Goal: Task Accomplishment & Management: Use online tool/utility

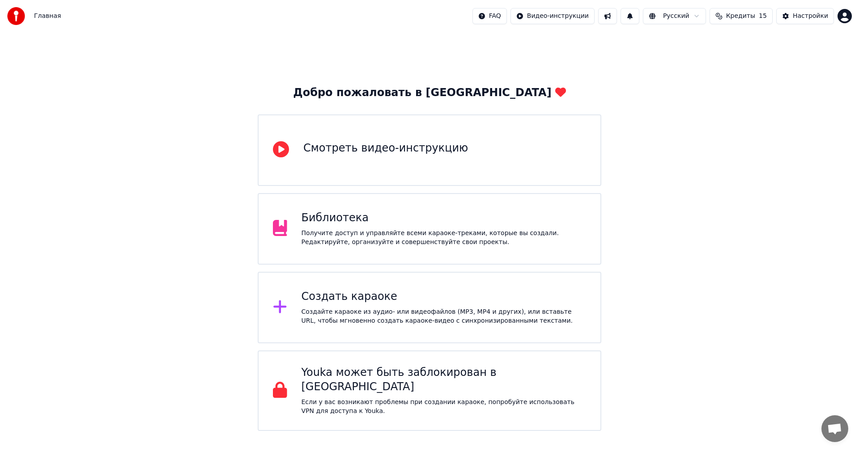
click at [380, 300] on div "Создать караоке" at bounding box center [443, 297] width 285 height 14
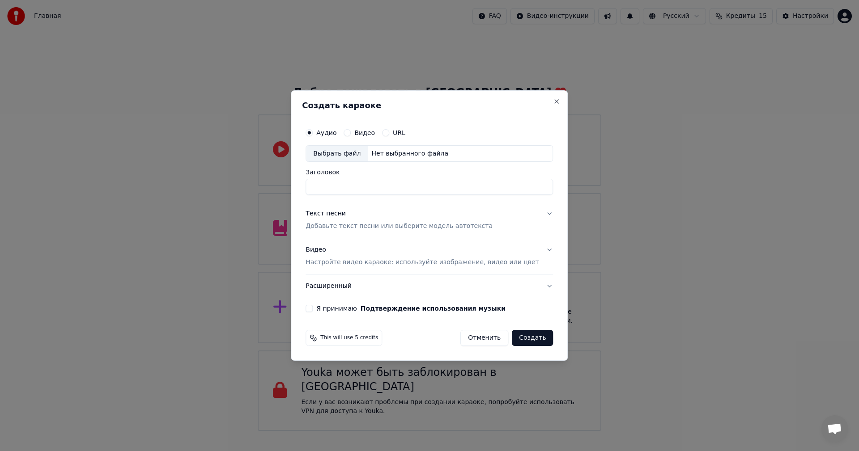
click at [346, 149] on div "Выбрать файл" at bounding box center [337, 154] width 62 height 16
drag, startPoint x: 377, startPoint y: 191, endPoint x: 258, endPoint y: 186, distance: 119.5
click at [263, 187] on body "Главная FAQ Видео-инструкции Русский Кредиты 15 Настройки Добро пожаловать в Yo…" at bounding box center [429, 215] width 859 height 431
paste input
type input "**********"
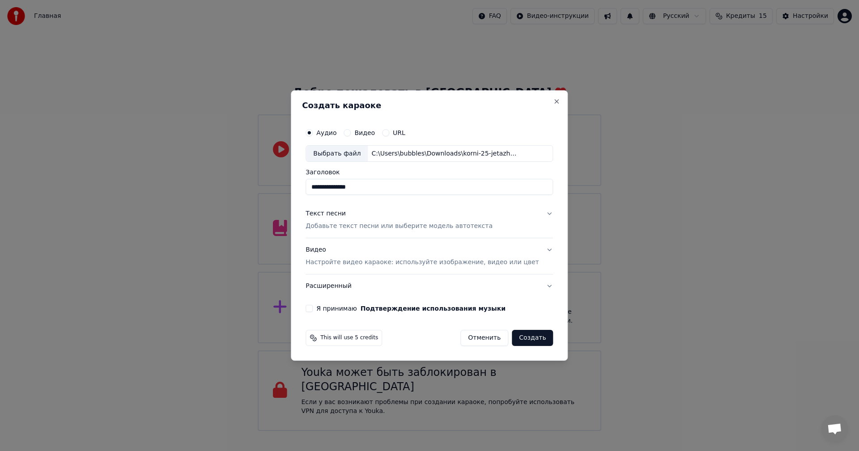
click at [371, 225] on p "Добавьте текст песни или выберите модель автотекста" at bounding box center [398, 226] width 187 height 9
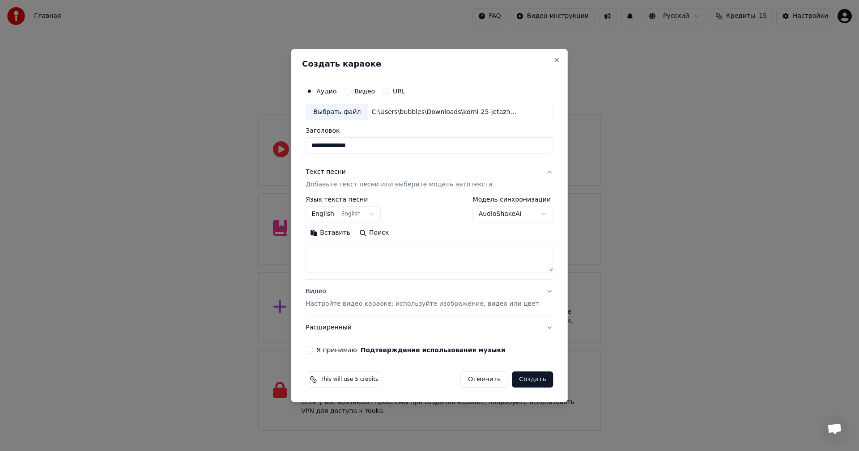
click at [382, 235] on button "Поиск" at bounding box center [374, 233] width 38 height 14
click at [370, 215] on body "Главная FAQ Видео-инструкции Русский Кредиты 15 Настройки Добро пожаловать в Yo…" at bounding box center [429, 215] width 859 height 431
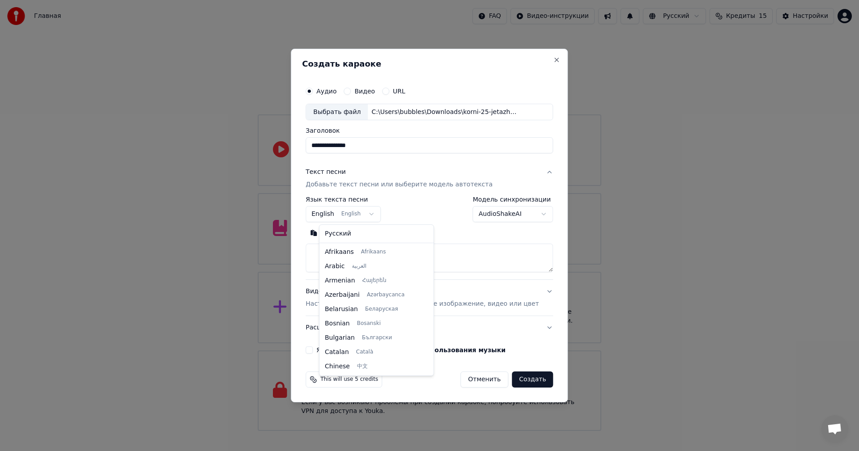
scroll to position [72, 0]
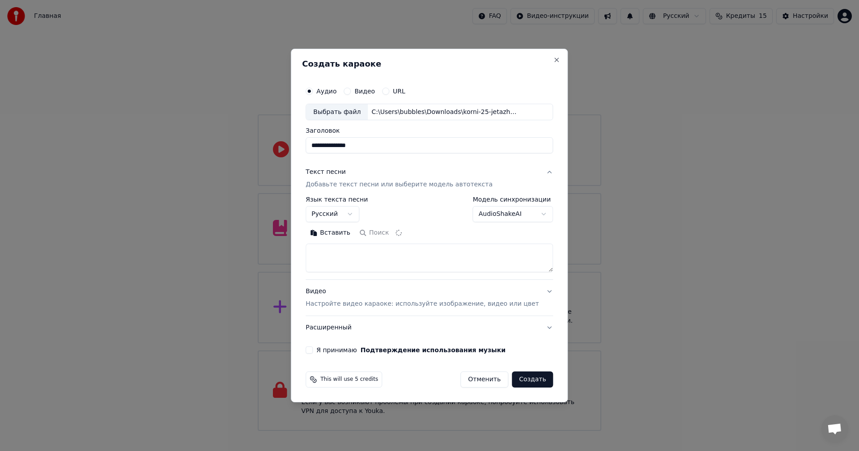
select select "**"
type textarea "**********"
click at [430, 303] on p "Настройте видео караоке: используйте изображение, видео или цвет" at bounding box center [421, 304] width 233 height 9
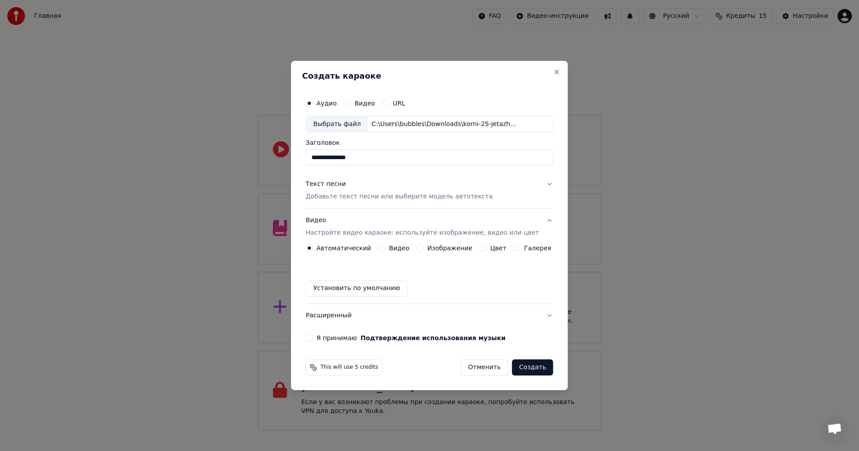
click at [437, 250] on label "Изображение" at bounding box center [449, 248] width 45 height 6
click at [424, 250] on button "Изображение" at bounding box center [419, 248] width 7 height 7
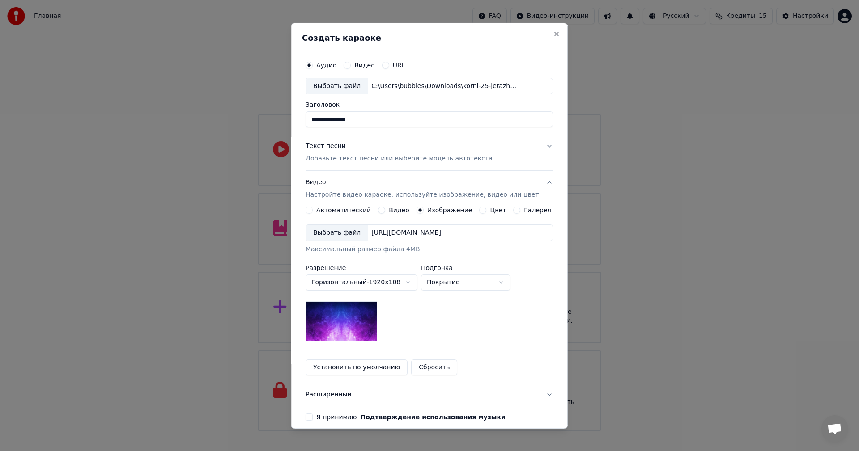
click at [347, 231] on div "Выбрать файл" at bounding box center [337, 233] width 62 height 16
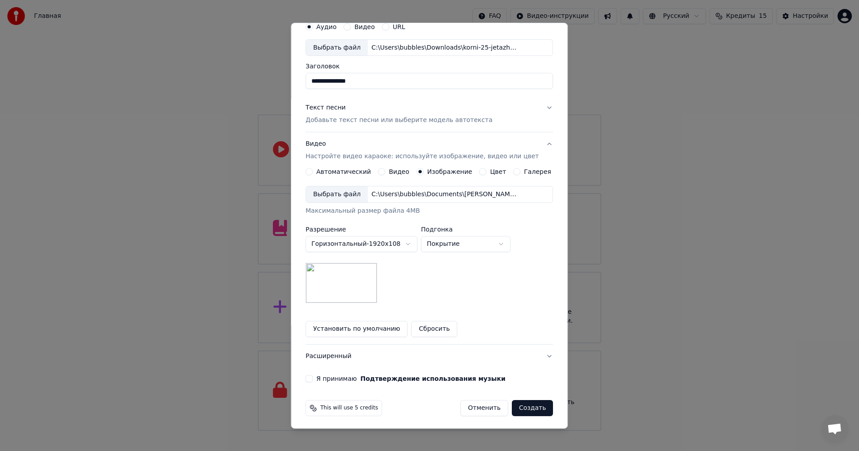
scroll to position [41, 0]
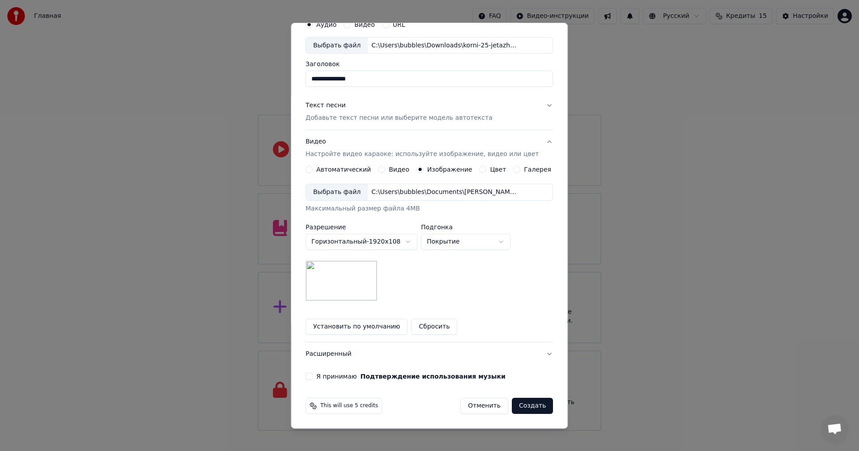
click at [325, 382] on div "**********" at bounding box center [429, 198] width 254 height 372
click at [331, 377] on label "Я принимаю Подтверждение использования музыки" at bounding box center [410, 376] width 189 height 6
click at [313, 377] on button "Я принимаю Подтверждение использования музыки" at bounding box center [308, 376] width 7 height 7
click at [516, 405] on button "Создать" at bounding box center [532, 406] width 41 height 16
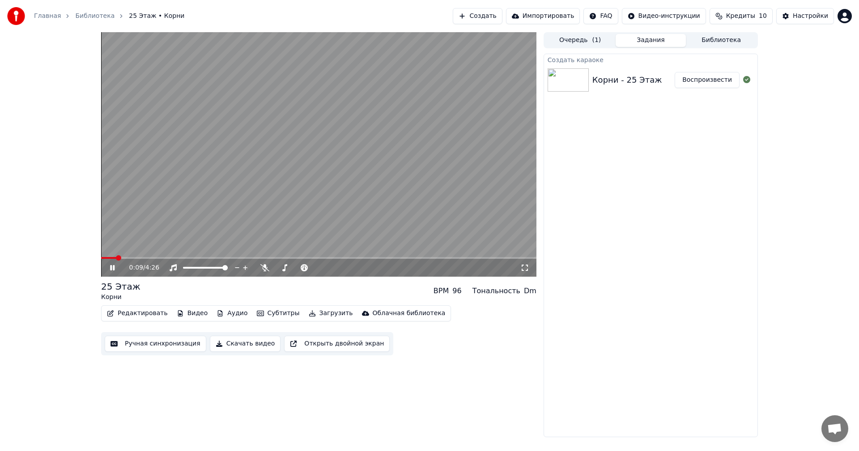
click at [111, 266] on icon at bounding box center [112, 267] width 4 height 5
click at [117, 254] on video at bounding box center [318, 154] width 435 height 245
click at [104, 256] on span at bounding box center [106, 257] width 5 height 5
click at [111, 269] on icon at bounding box center [112, 267] width 4 height 5
click at [225, 314] on button "Аудио" at bounding box center [232, 313] width 38 height 13
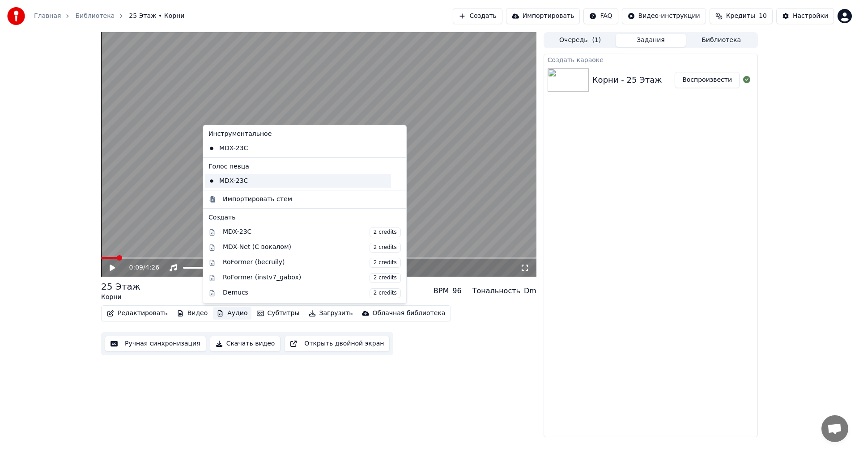
click at [252, 184] on div "MDX-23C" at bounding box center [298, 181] width 186 height 14
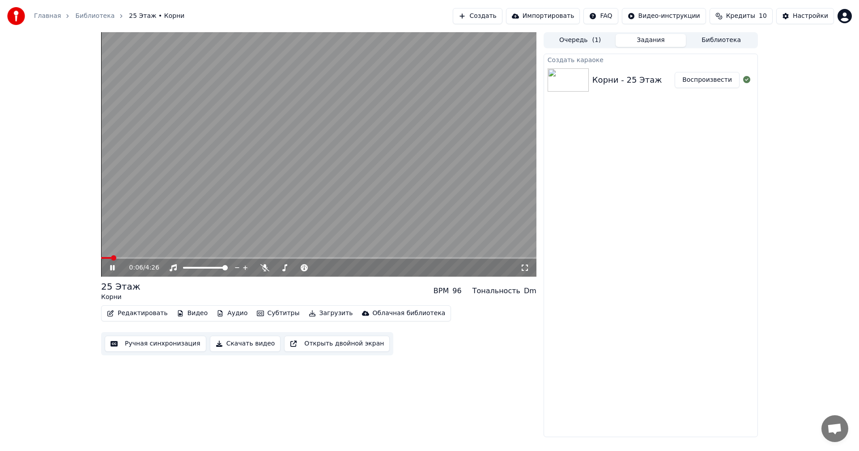
click at [111, 256] on span at bounding box center [113, 257] width 5 height 5
click at [145, 258] on span at bounding box center [318, 258] width 435 height 2
click at [185, 258] on span at bounding box center [318, 258] width 435 height 2
click at [227, 256] on video at bounding box center [318, 154] width 435 height 245
click at [238, 259] on span at bounding box center [318, 258] width 435 height 2
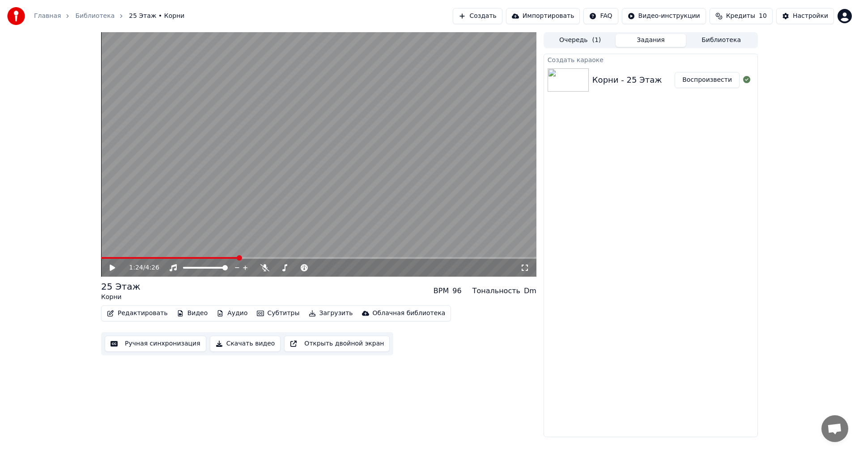
click at [110, 268] on icon at bounding box center [118, 267] width 21 height 7
click at [101, 261] on span at bounding box center [103, 257] width 5 height 5
click at [114, 265] on icon at bounding box center [118, 267] width 21 height 7
click at [101, 256] on span at bounding box center [103, 257] width 5 height 5
click at [502, 17] on button "Создать" at bounding box center [477, 16] width 49 height 16
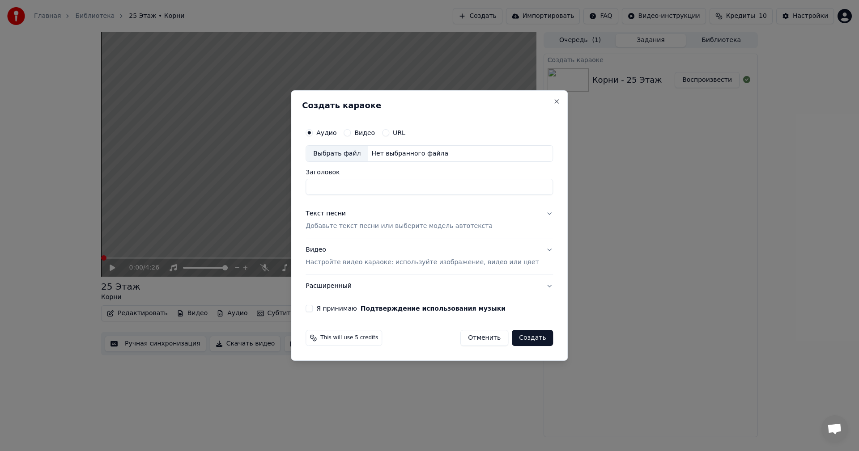
click at [363, 151] on div "Выбрать файл" at bounding box center [337, 154] width 62 height 16
drag, startPoint x: 374, startPoint y: 186, endPoint x: 260, endPoint y: 179, distance: 114.2
click at [269, 180] on body "**********" at bounding box center [429, 225] width 859 height 451
paste input "**"
type input "**********"
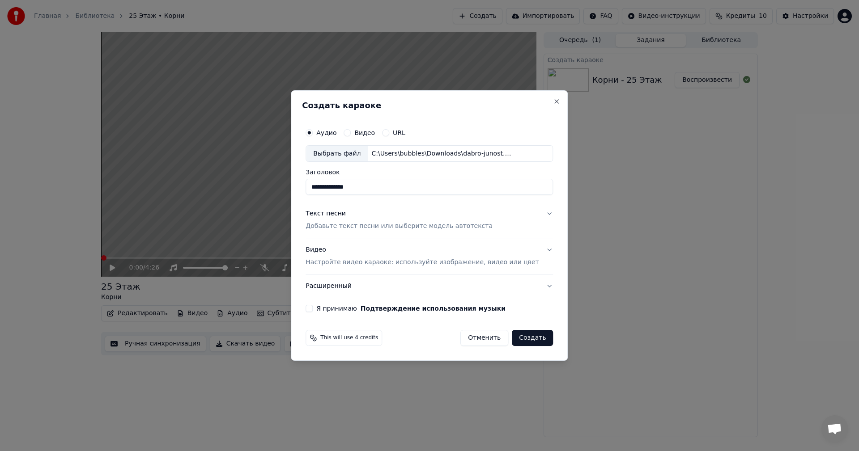
click at [363, 227] on p "Добавьте текст песни или выберите модель автотекста" at bounding box center [398, 226] width 187 height 9
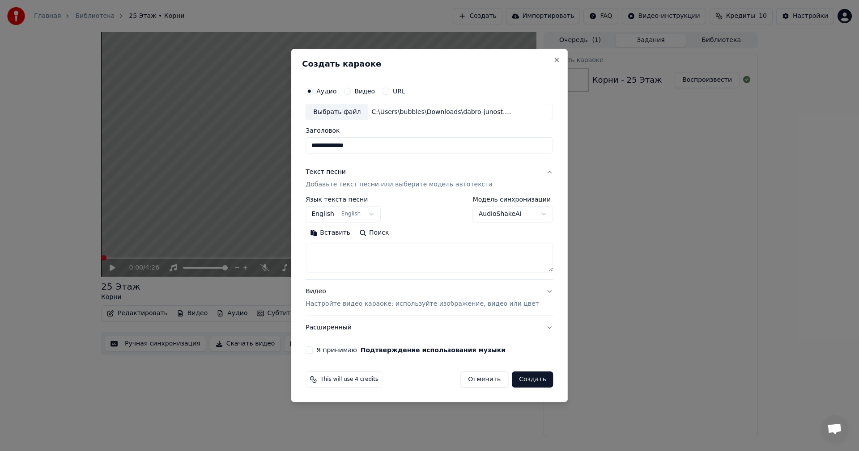
click at [344, 215] on body "**********" at bounding box center [429, 225] width 859 height 451
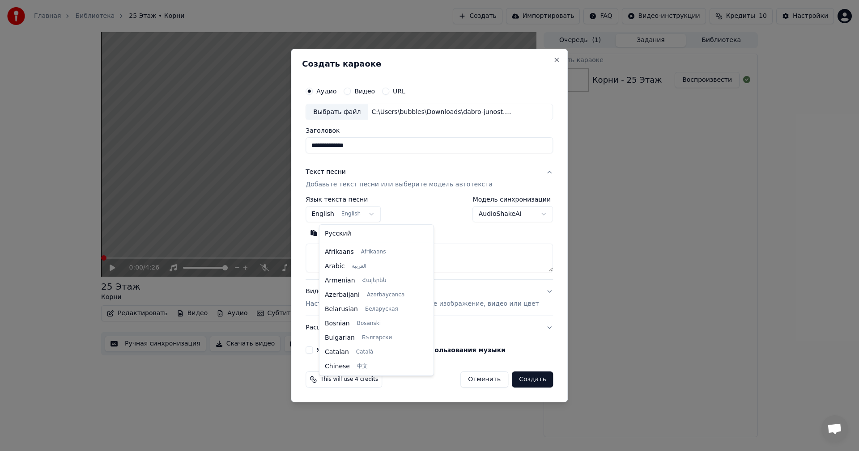
scroll to position [72, 0]
select select "**"
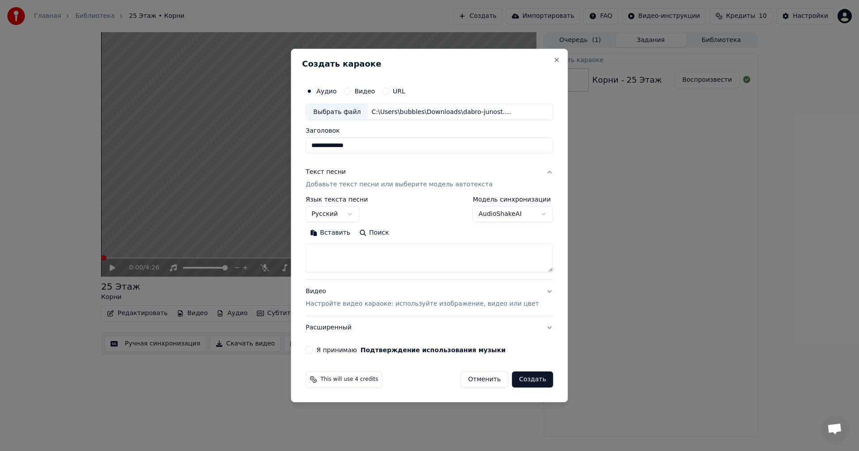
click at [381, 236] on button "Поиск" at bounding box center [374, 233] width 38 height 14
click at [366, 304] on p "Настройте видео караоке: используйте изображение, видео или цвет" at bounding box center [421, 304] width 233 height 9
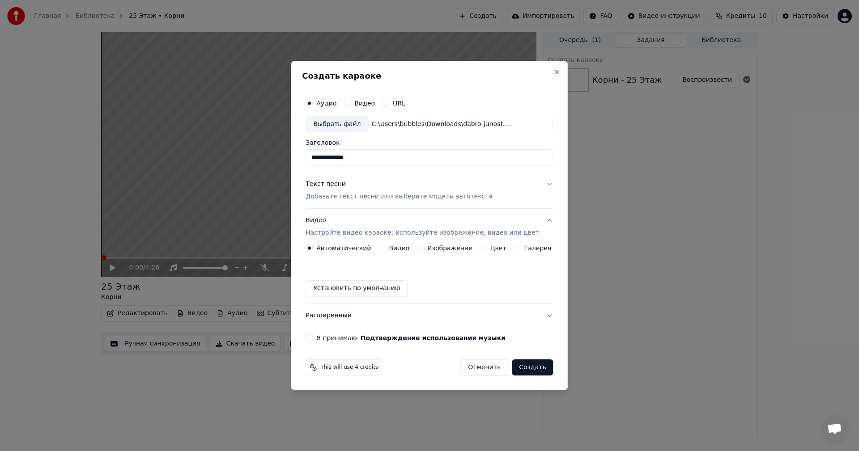
click at [434, 248] on label "Изображение" at bounding box center [449, 248] width 45 height 6
click at [424, 248] on button "Изображение" at bounding box center [419, 248] width 7 height 7
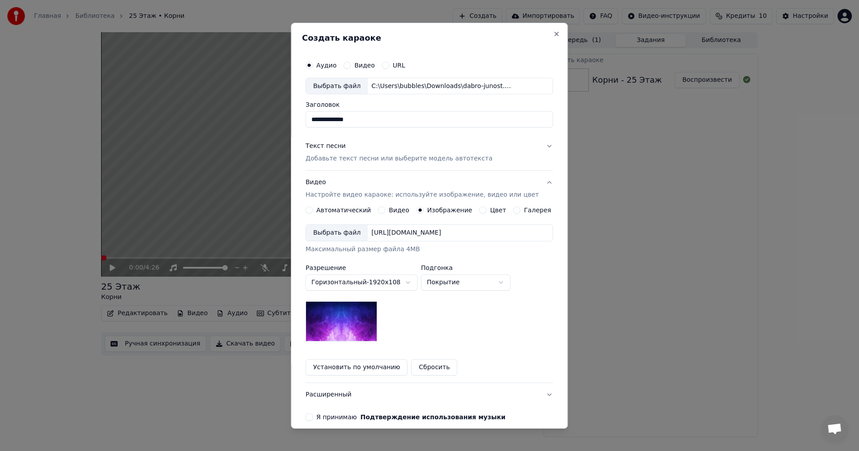
click at [345, 241] on div "Выбрать файл" at bounding box center [337, 233] width 62 height 16
click at [314, 413] on div "**********" at bounding box center [429, 238] width 254 height 372
click at [313, 417] on button "Я принимаю Подтверждение использования музыки" at bounding box center [308, 417] width 7 height 7
click at [350, 164] on button "Текст песни Добавьте текст песни или выберите модель автотекста" at bounding box center [428, 153] width 247 height 36
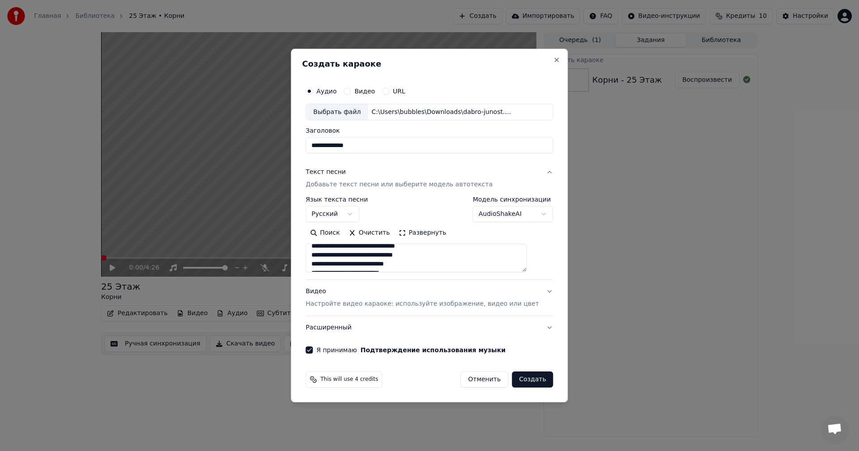
scroll to position [45, 0]
click at [523, 381] on button "Создать" at bounding box center [532, 380] width 41 height 16
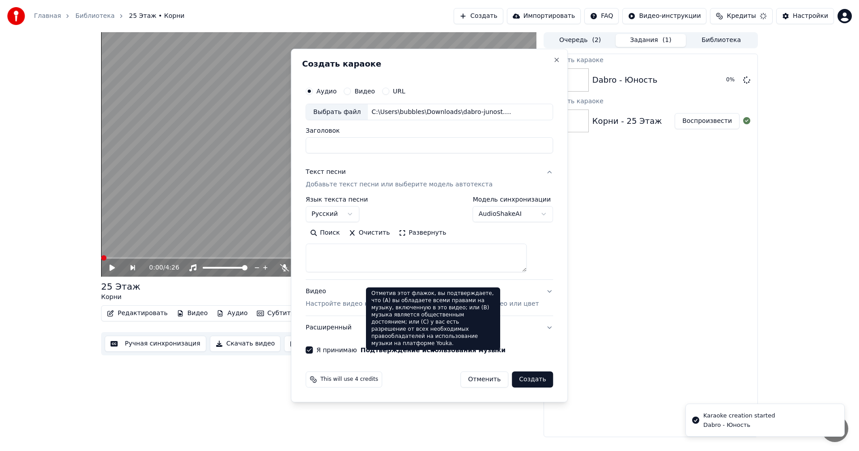
scroll to position [0, 0]
select select
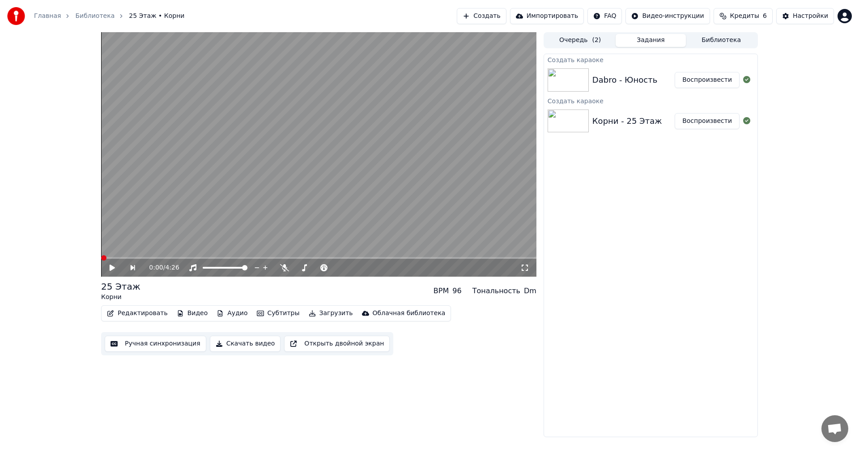
click at [731, 83] on button "Воспроизвести" at bounding box center [706, 80] width 65 height 16
click at [113, 266] on icon at bounding box center [112, 267] width 4 height 5
click at [101, 255] on span at bounding box center [103, 257] width 5 height 5
click at [116, 271] on icon at bounding box center [118, 267] width 21 height 7
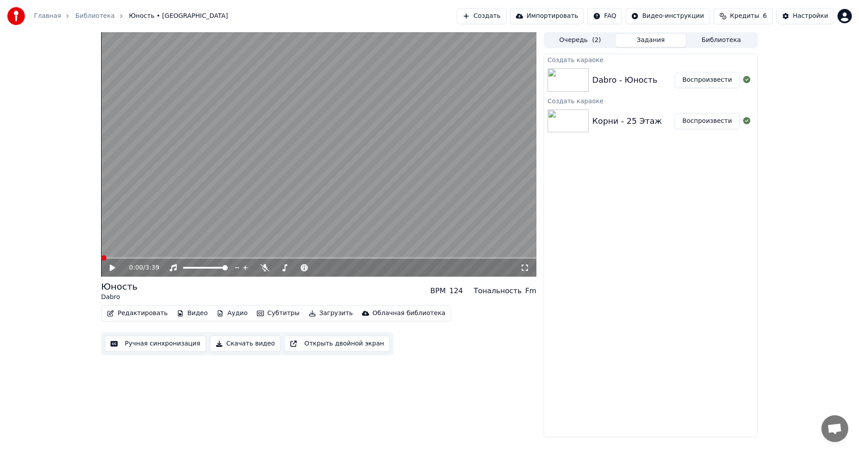
click at [101, 259] on span at bounding box center [103, 257] width 5 height 5
click at [110, 264] on div "0:00 / 3:39" at bounding box center [319, 267] width 428 height 9
click at [110, 266] on icon at bounding box center [118, 267] width 21 height 7
click at [108, 265] on icon at bounding box center [118, 267] width 21 height 7
click at [142, 341] on button "Ручная синхронизация" at bounding box center [156, 344] width 102 height 16
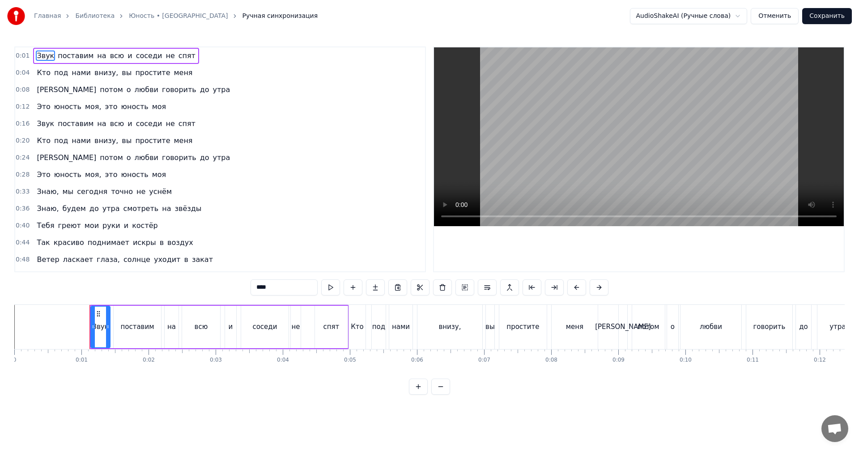
click at [121, 76] on span "вы" at bounding box center [127, 73] width 12 height 10
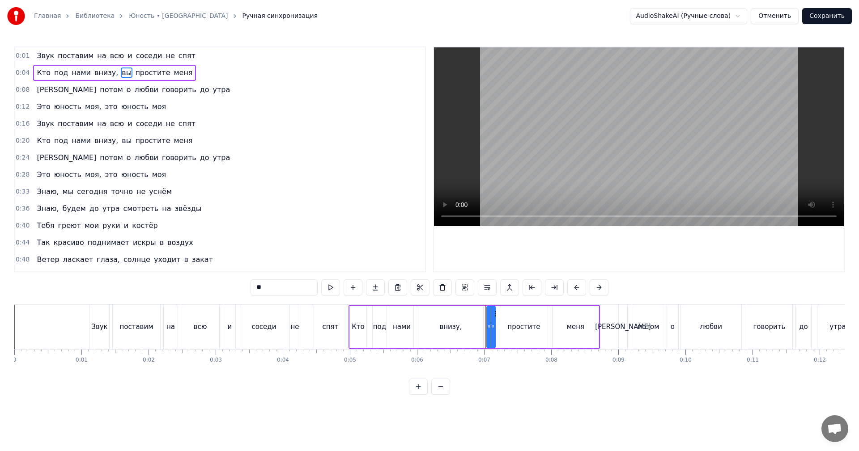
drag, startPoint x: 269, startPoint y: 285, endPoint x: 244, endPoint y: 282, distance: 25.7
click at [244, 282] on div "0:01 Звук поставим на всю и соседи не спят 0:04 Кто под нами внизу, вы простите…" at bounding box center [429, 221] width 830 height 348
click at [134, 71] on span "простите" at bounding box center [152, 73] width 37 height 10
drag, startPoint x: 235, startPoint y: 284, endPoint x: 202, endPoint y: 270, distance: 35.5
click at [215, 280] on div "0:01 Звук поставим на всю и соседи не спят 0:04 Кто под нами внизу, не простите…" at bounding box center [429, 221] width 830 height 348
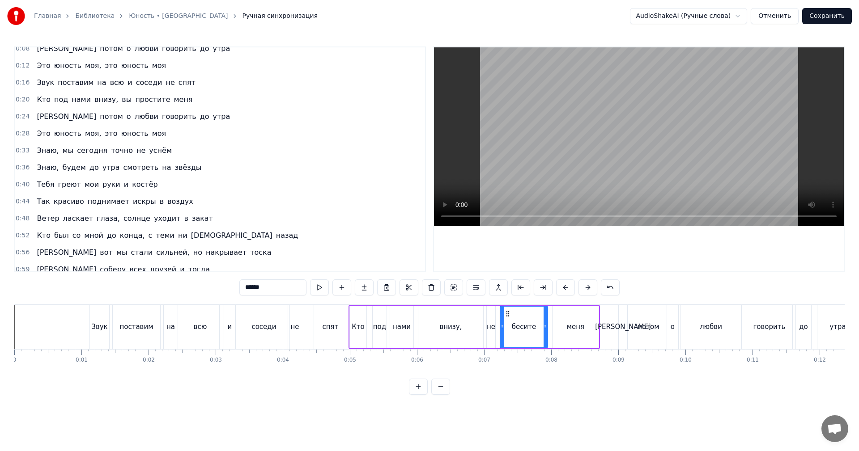
scroll to position [45, 0]
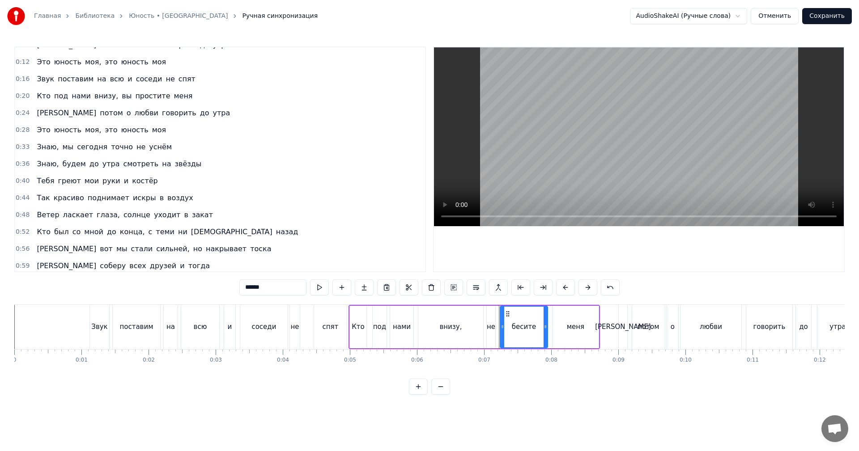
click at [174, 167] on span "звёзды" at bounding box center [188, 164] width 29 height 10
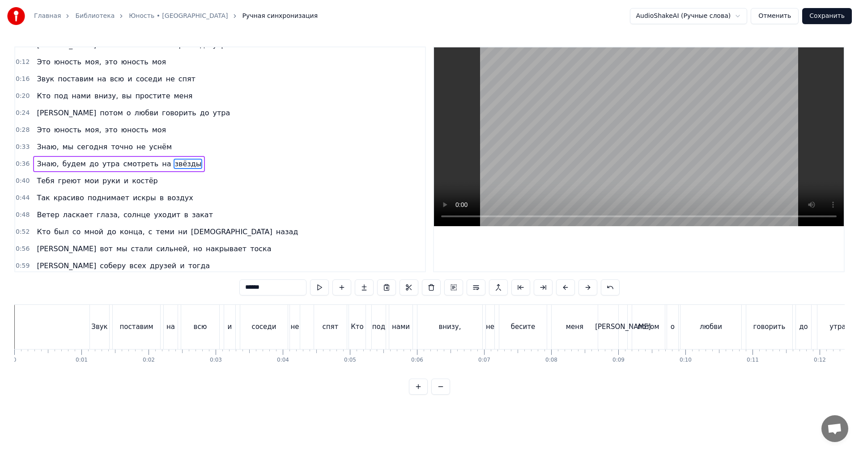
scroll to position [49, 0]
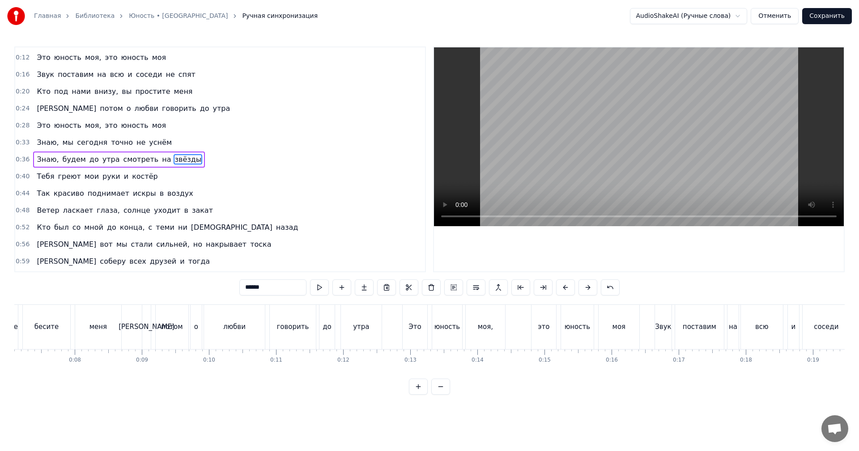
drag, startPoint x: 271, startPoint y: 292, endPoint x: 196, endPoint y: 288, distance: 75.2
click at [200, 288] on div "0:01 Звук поставим на всю и соседи не спят 0:04 Кто под нами внизу, не бесите м…" at bounding box center [429, 221] width 830 height 348
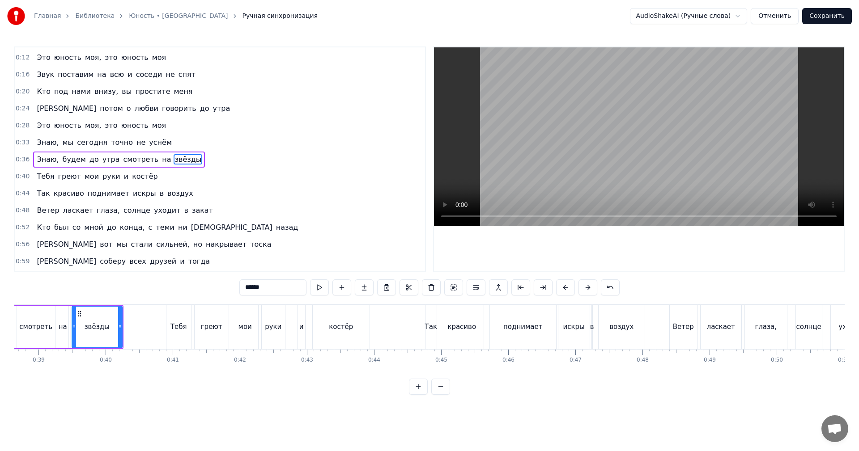
scroll to position [0, 2604]
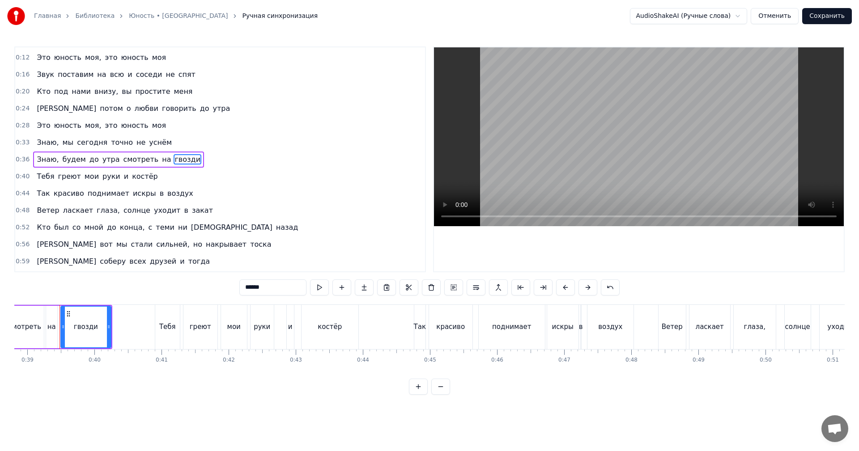
click at [131, 177] on span "костёр" at bounding box center [145, 176] width 28 height 10
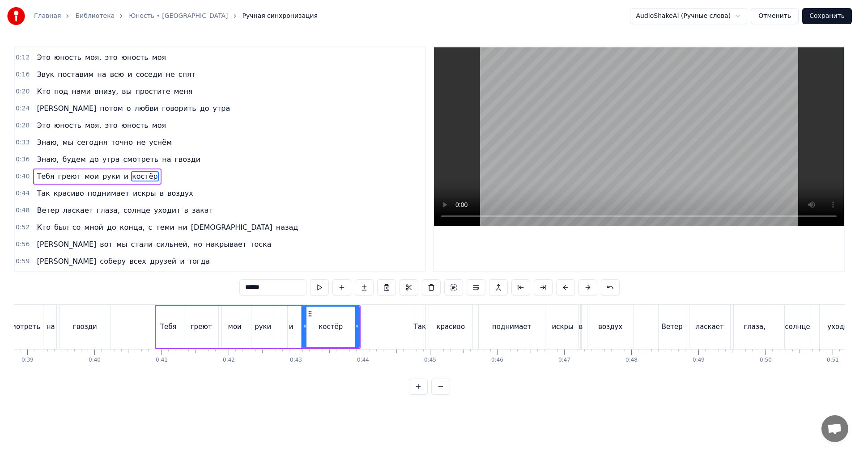
scroll to position [66, 0]
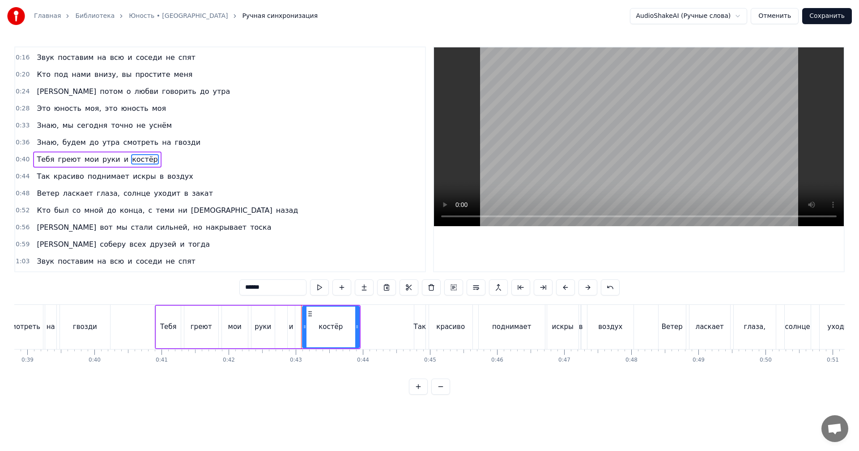
drag, startPoint x: 241, startPoint y: 286, endPoint x: 181, endPoint y: 281, distance: 60.1
click at [182, 282] on div "0:01 Звук поставим на всю и соседи не спят 0:04 Кто под нами внизу, не бесите м…" at bounding box center [429, 221] width 830 height 348
click at [123, 196] on span "солнце" at bounding box center [137, 193] width 29 height 10
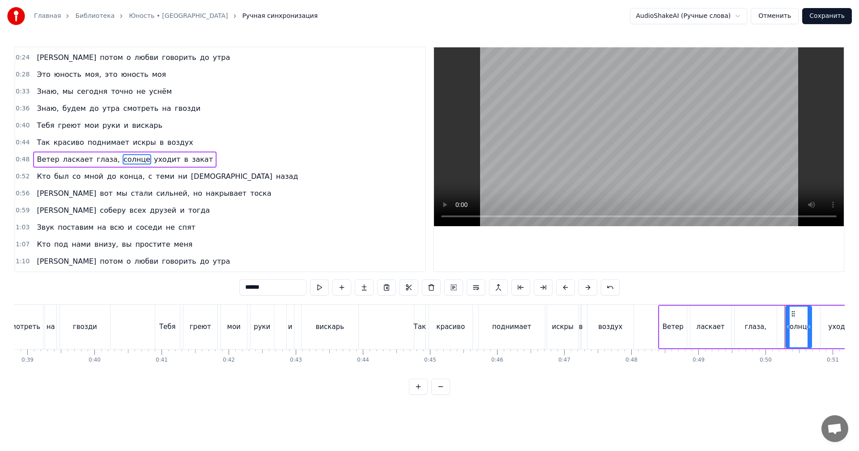
drag, startPoint x: 270, startPoint y: 290, endPoint x: 211, endPoint y: 282, distance: 60.0
click at [211, 282] on div "0:01 Звук поставим на всю и соседи не спят 0:04 Кто под нами внизу, не бесите м…" at bounding box center [429, 221] width 830 height 348
click at [149, 209] on span "друзей" at bounding box center [163, 210] width 28 height 10
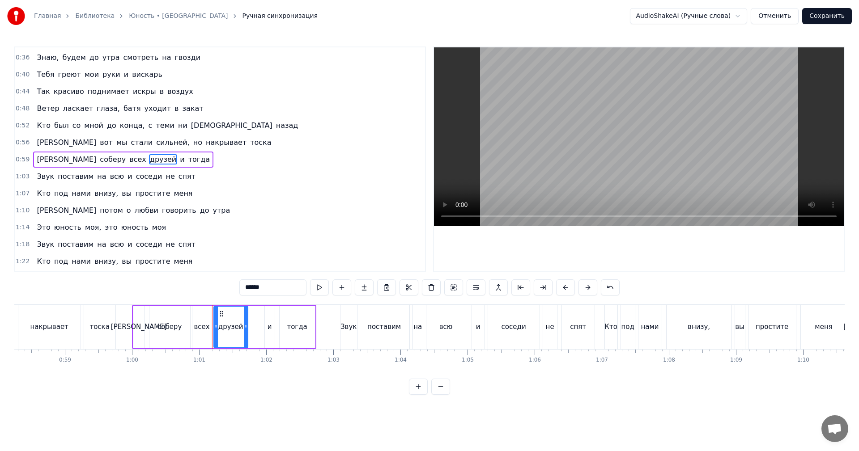
scroll to position [0, 4061]
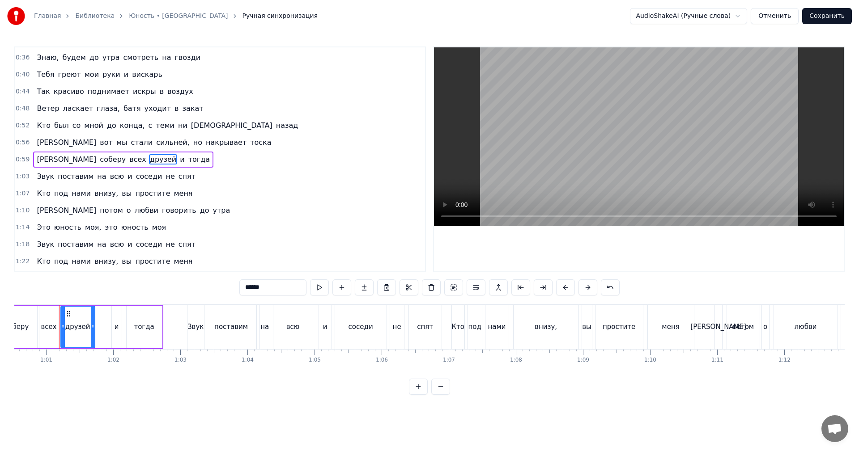
drag, startPoint x: 267, startPoint y: 283, endPoint x: 204, endPoint y: 281, distance: 62.2
click at [206, 281] on div "0:01 Звук поставим на всю и соседи не спят 0:04 Кто под нами внизу, не бесите м…" at bounding box center [429, 221] width 830 height 348
type input "******"
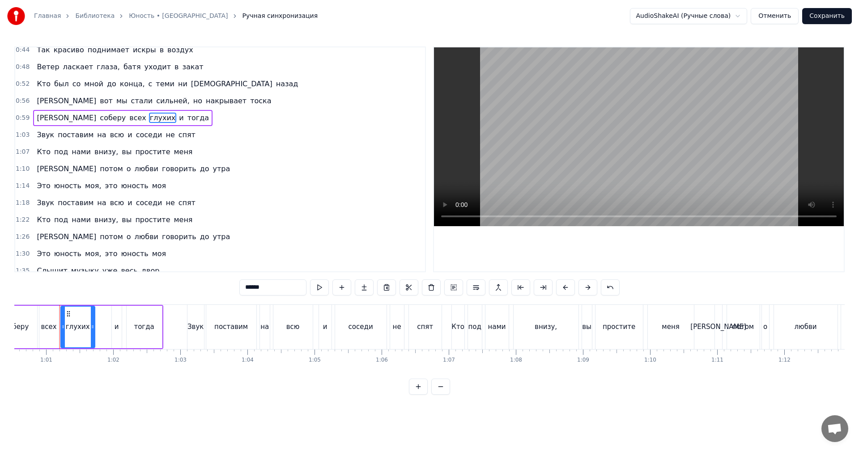
scroll to position [196, 0]
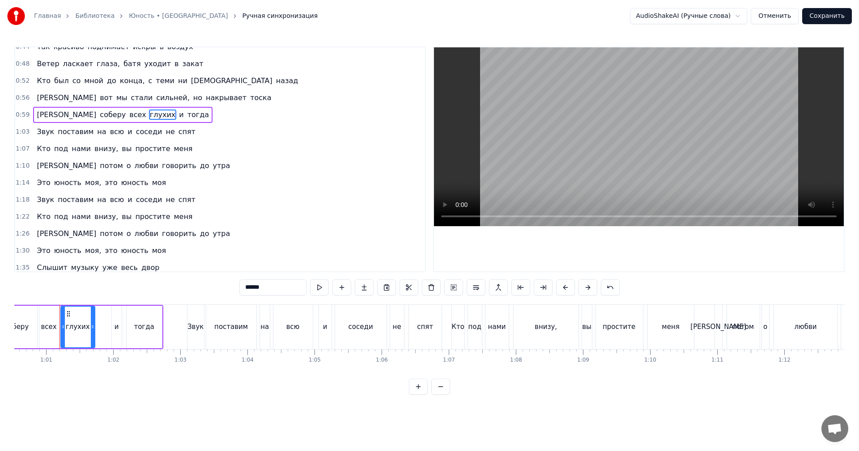
click at [150, 183] on div "Это юность моя, это юность моя" at bounding box center [101, 183] width 136 height 16
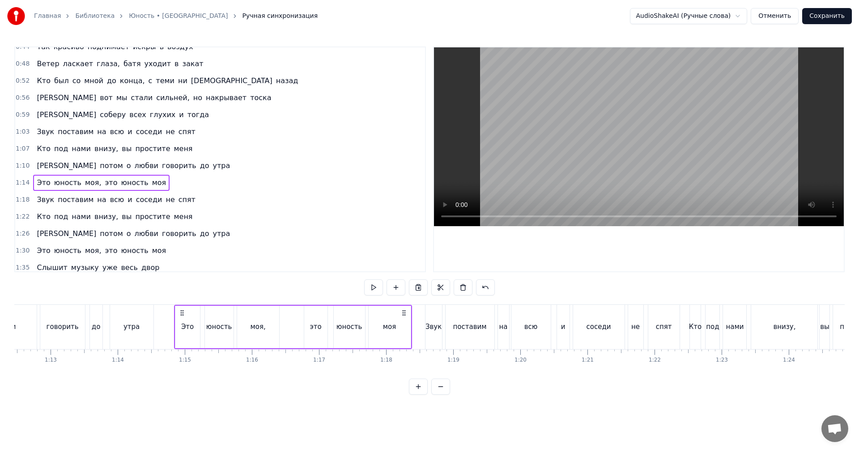
scroll to position [0, 4976]
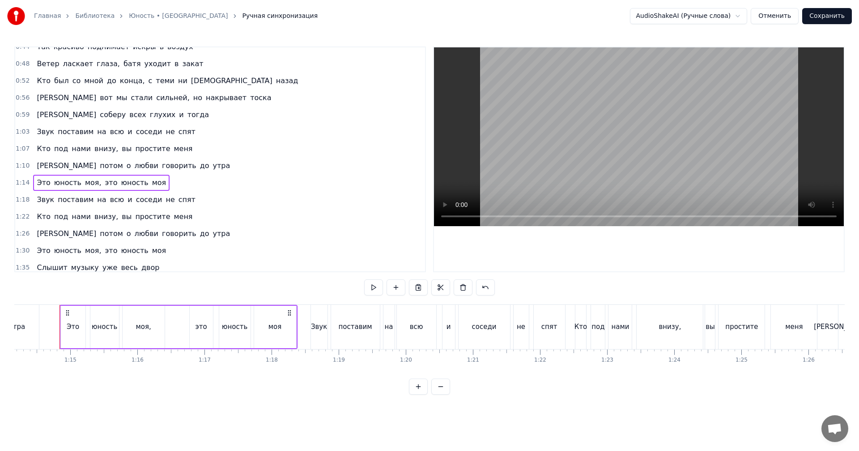
click at [183, 201] on div "1:18 Звук поставим на всю и соседи не спят" at bounding box center [220, 199] width 410 height 17
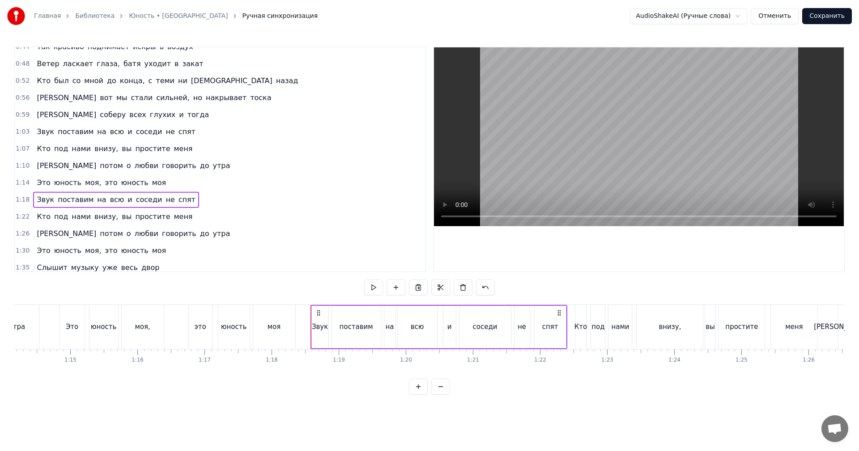
scroll to position [236, 0]
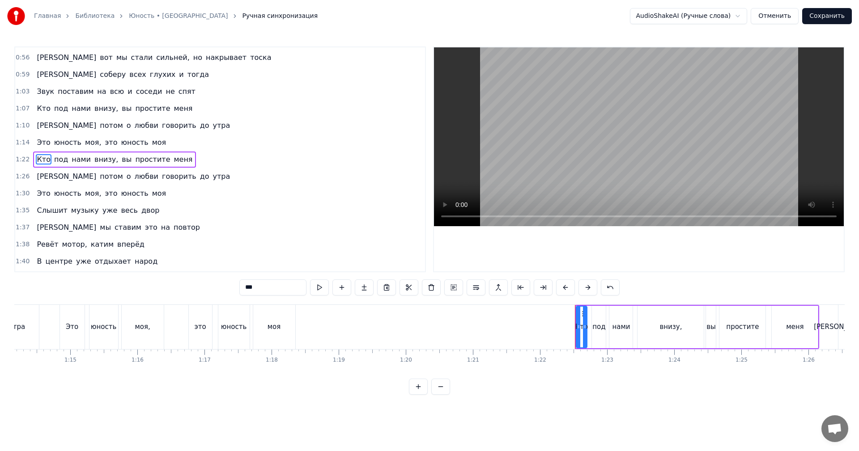
click at [182, 161] on div "1:22 Кто под нами внизу, вы простите меня" at bounding box center [220, 159] width 410 height 17
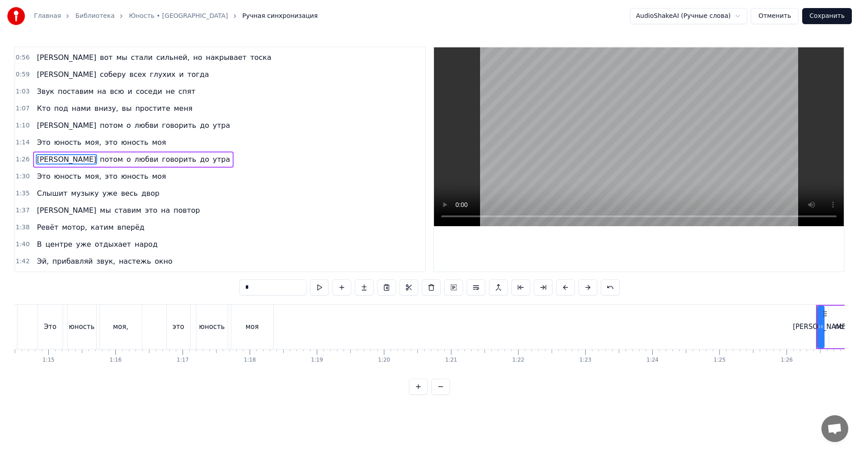
click at [182, 160] on div "1:26 А потом о любви говорить до утра" at bounding box center [220, 159] width 410 height 17
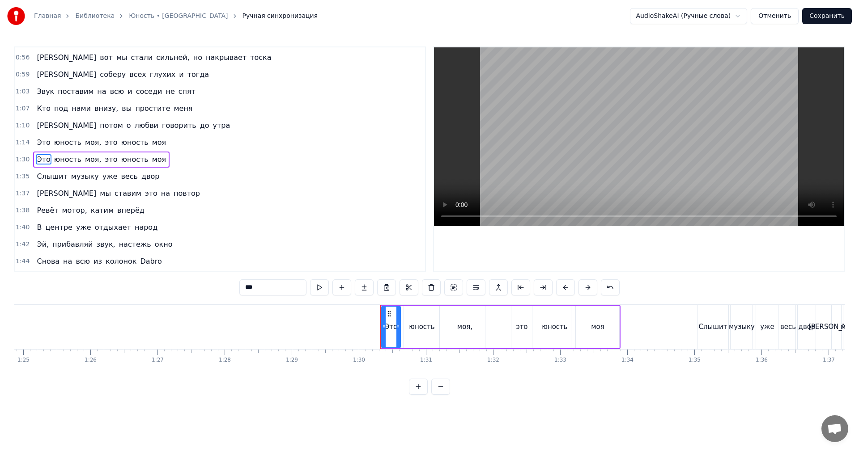
click at [182, 160] on div "1:30 Это юность моя, это юность моя" at bounding box center [220, 159] width 410 height 17
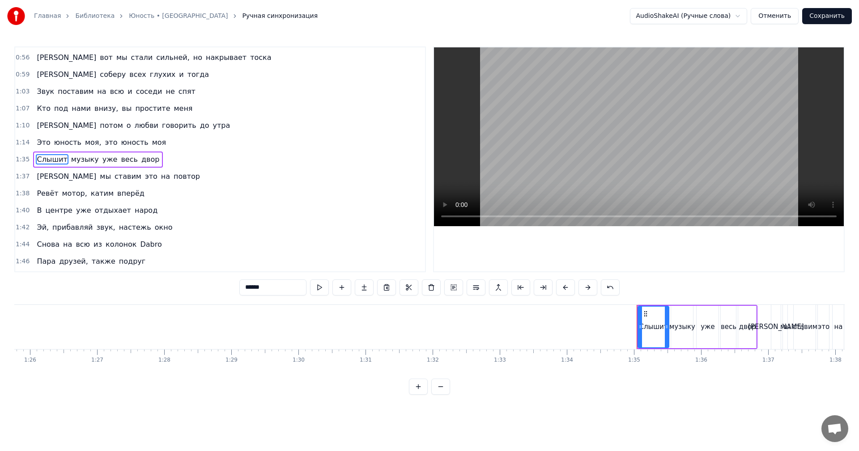
click at [182, 160] on div "1:35 Слышит музыку уже весь двор" at bounding box center [220, 159] width 410 height 17
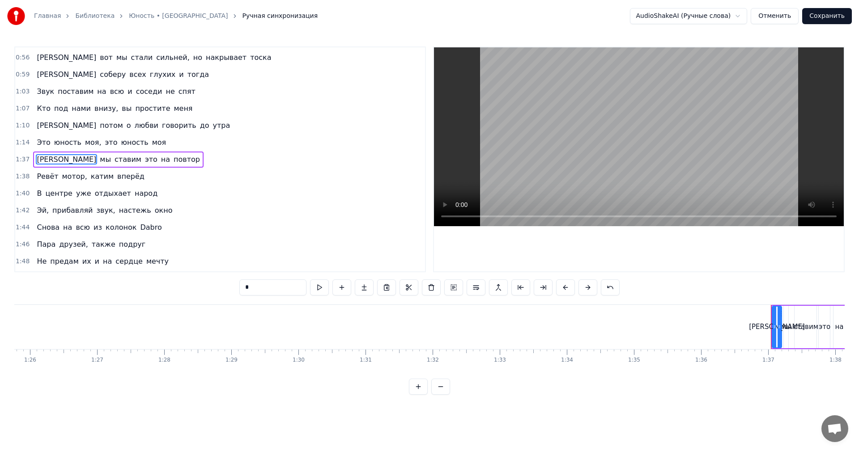
click at [179, 162] on div "1:37 И мы ставим это на повтор" at bounding box center [220, 159] width 410 height 17
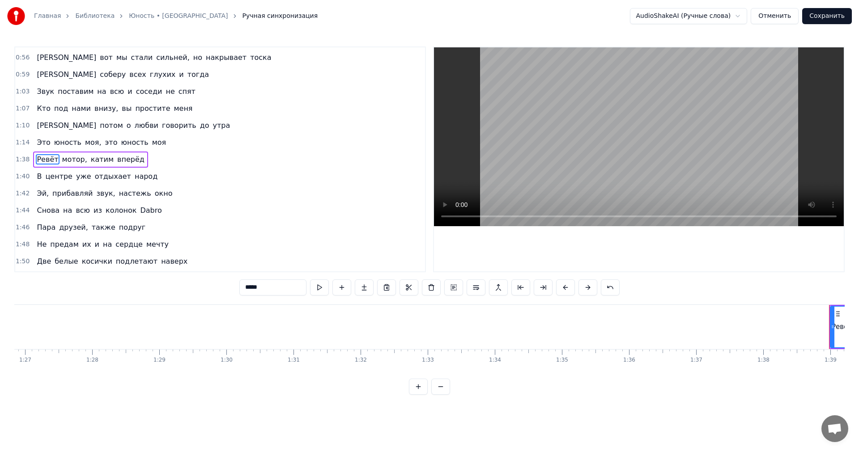
click at [178, 165] on div "1:38 Ревёт мотор, катим вперёд" at bounding box center [220, 159] width 410 height 17
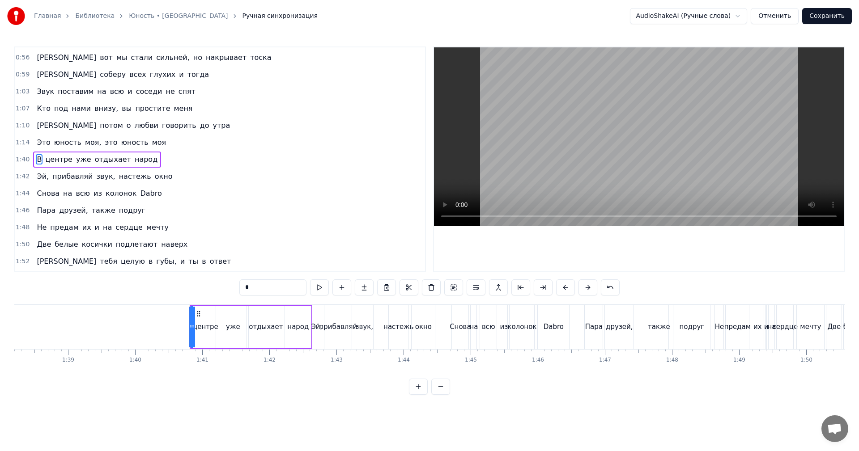
scroll to position [0, 6595]
click at [178, 165] on div "1:40 В центре уже отдыхает народ" at bounding box center [220, 159] width 410 height 17
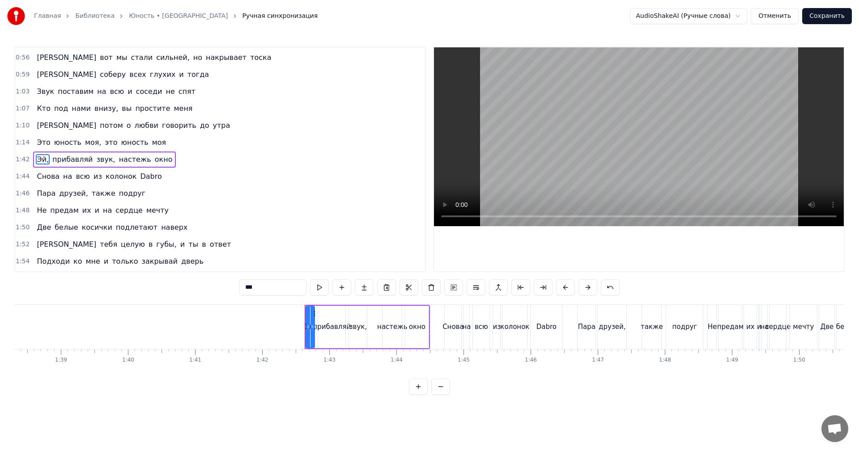
click at [178, 164] on div "1:42 Эй, прибавляй звук, настежь окно" at bounding box center [220, 159] width 410 height 17
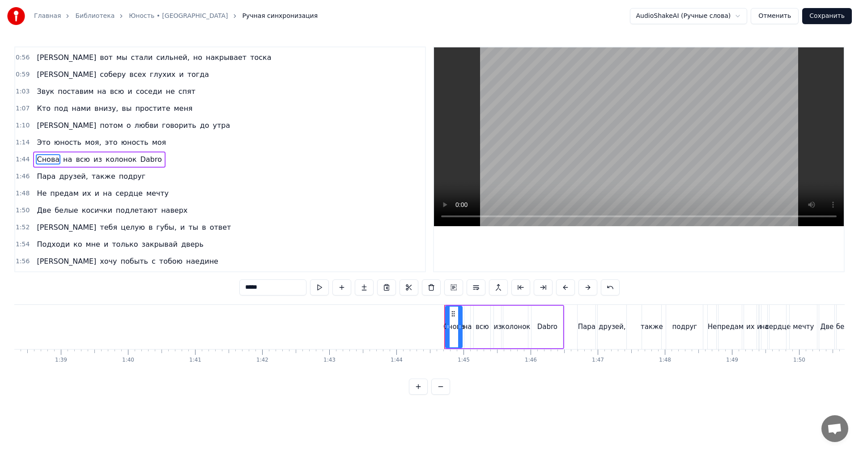
click at [178, 164] on div "1:44 Снова на всю из колонок Dabro" at bounding box center [220, 159] width 410 height 17
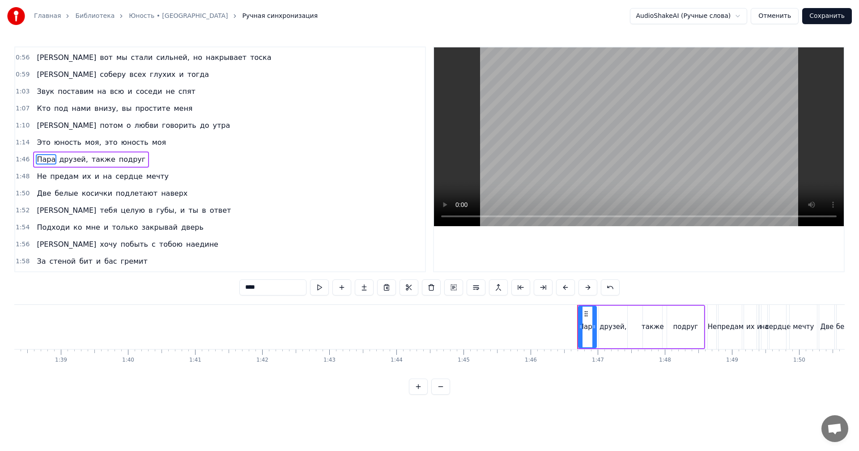
click at [178, 164] on div "1:46 Пара друзей, также подруг" at bounding box center [220, 159] width 410 height 17
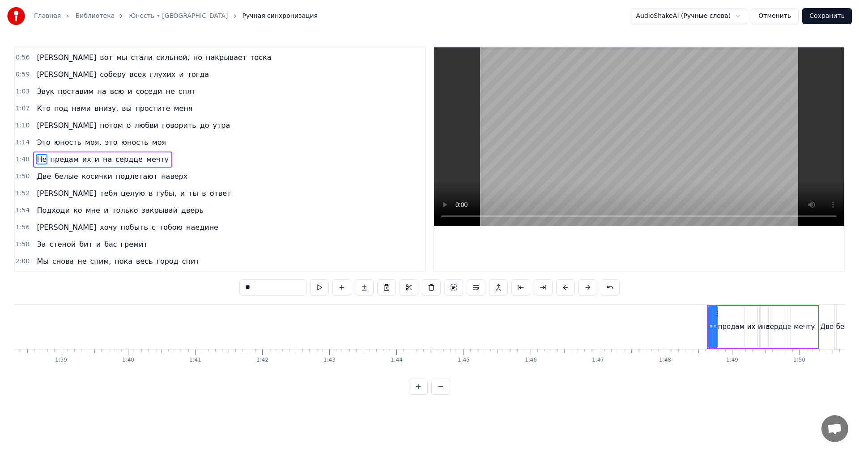
click at [178, 164] on div "1:48 Не предам их и на сердце мечту" at bounding box center [220, 159] width 410 height 17
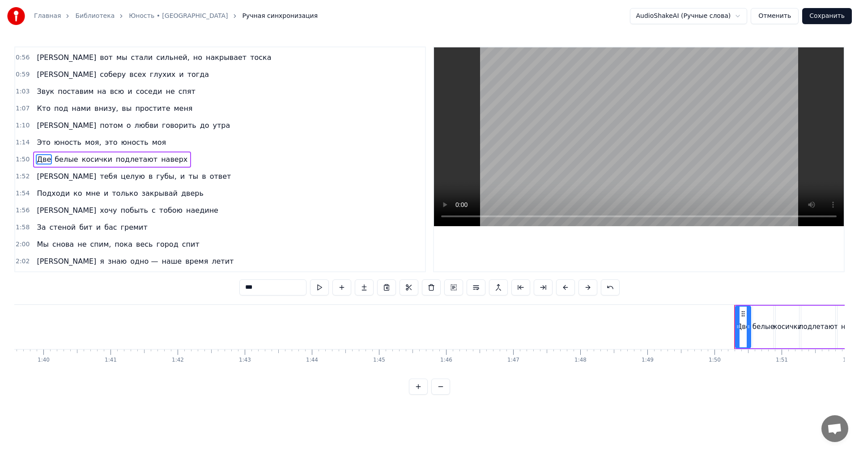
click at [178, 164] on div "1:50 Две белые косички подлетают наверх" at bounding box center [220, 159] width 410 height 17
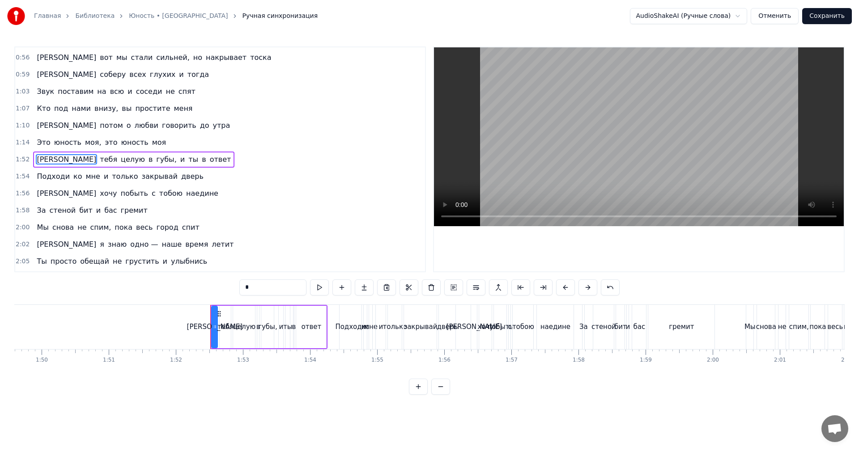
scroll to position [0, 7355]
click at [178, 164] on div "1:52 Я тебя целую в губы, и ты в ответ" at bounding box center [220, 159] width 410 height 17
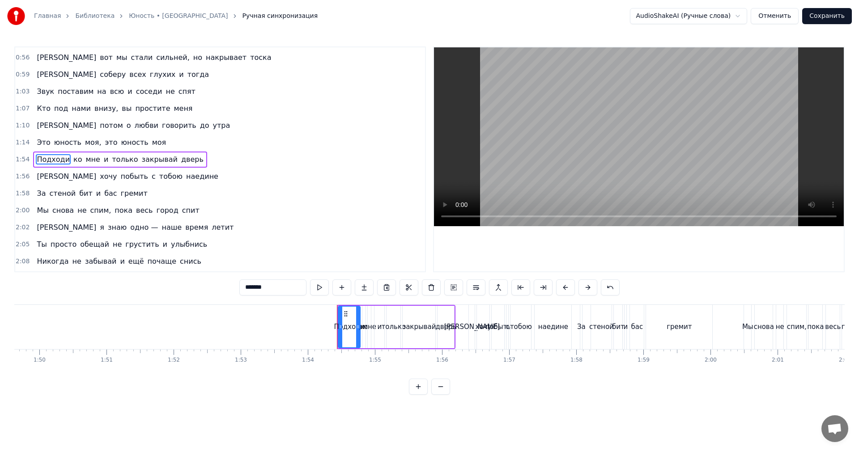
click at [180, 164] on span "дверь" at bounding box center [192, 159] width 24 height 10
type input "*"
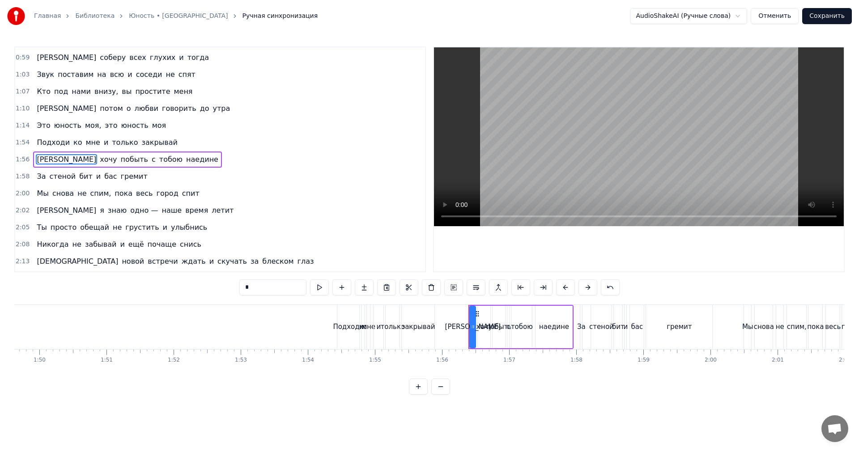
click at [180, 143] on div "1:54 Подходи ко мне и только закрывай" at bounding box center [220, 142] width 410 height 17
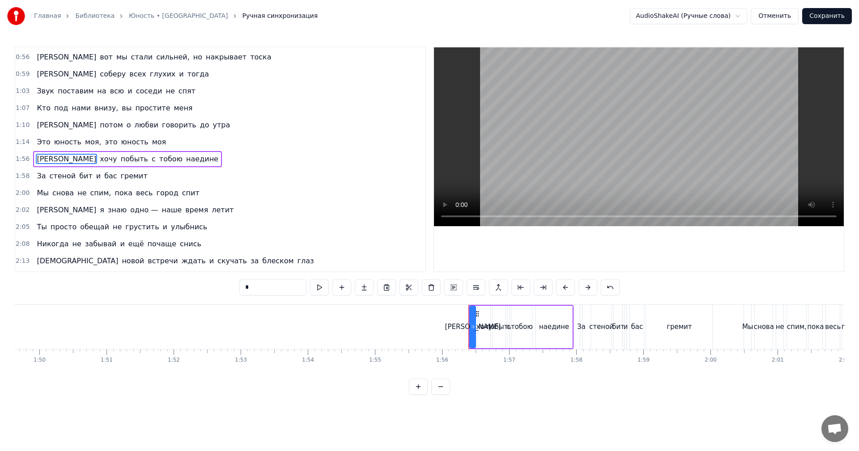
scroll to position [236, 0]
click at [171, 156] on div "1:56 Я хочу побыть с тобою наедине" at bounding box center [220, 159] width 410 height 17
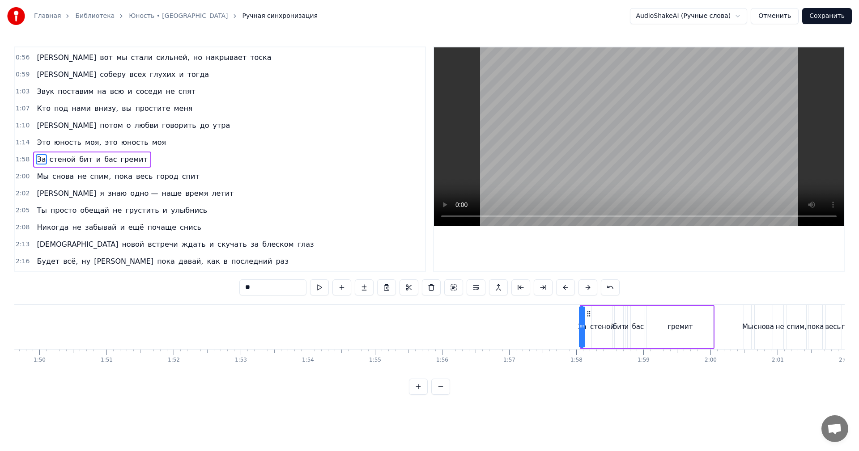
click at [169, 159] on div "1:58 За стеной бит и бас гремит" at bounding box center [220, 159] width 410 height 17
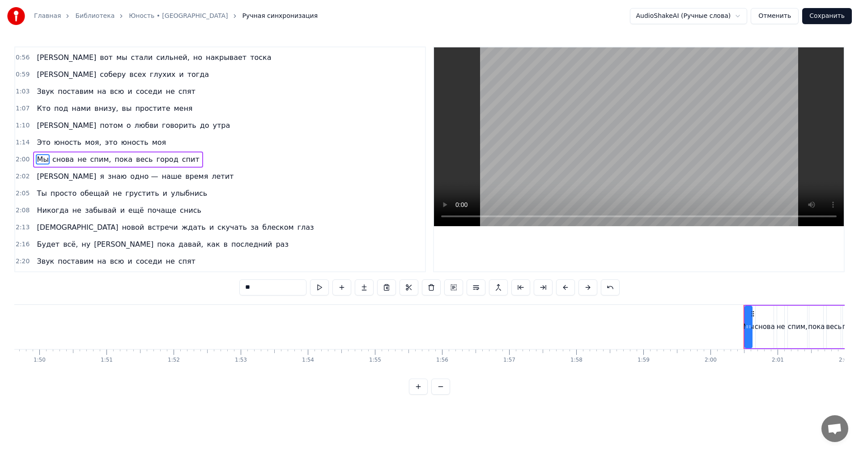
click at [196, 161] on div "2:00 Мы снова не спим, пока весь город спит" at bounding box center [220, 159] width 410 height 17
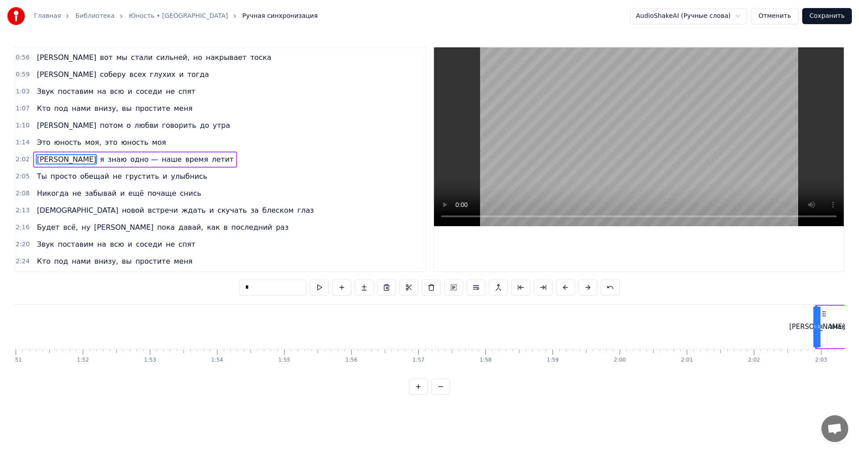
click at [194, 160] on div "2:02 И я знаю одно — наше время летит" at bounding box center [220, 159] width 410 height 17
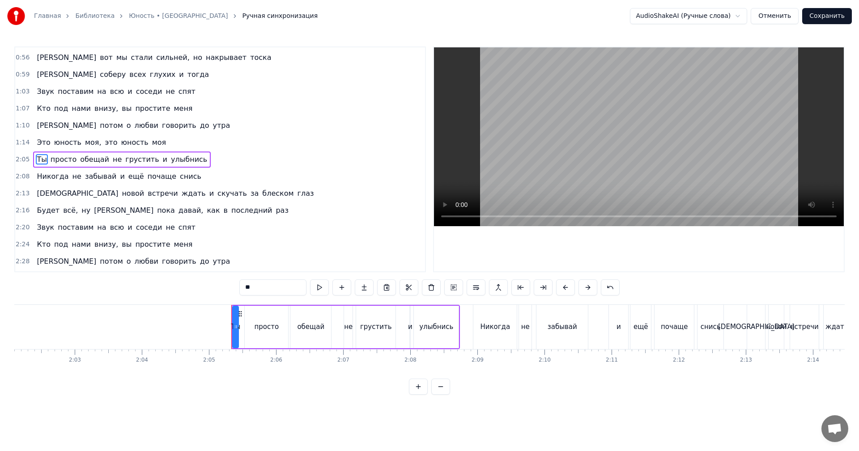
scroll to position [0, 8201]
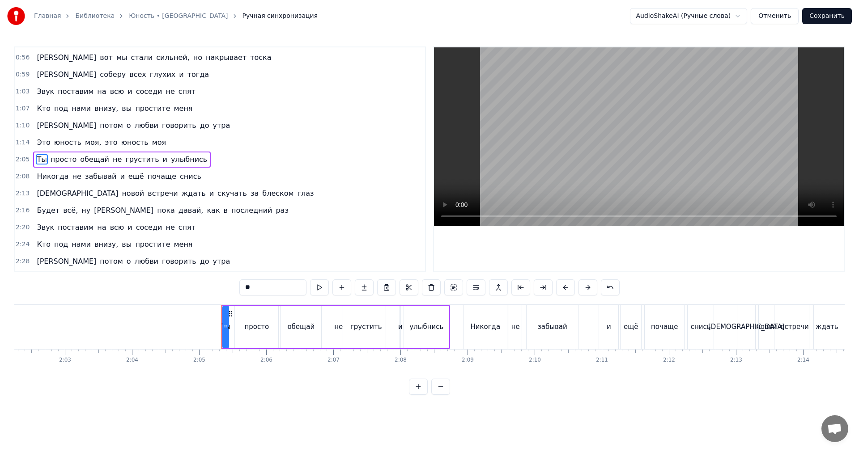
click at [196, 161] on div "2:05 Ты просто обещай не грустить и улыбнись" at bounding box center [220, 159] width 410 height 17
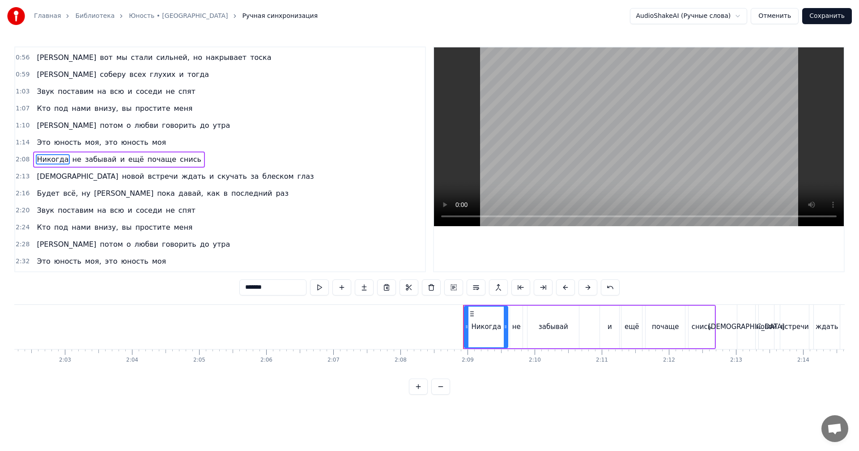
click at [196, 161] on div "2:08 Никогда не забывай и ещё почаще снись" at bounding box center [220, 159] width 410 height 17
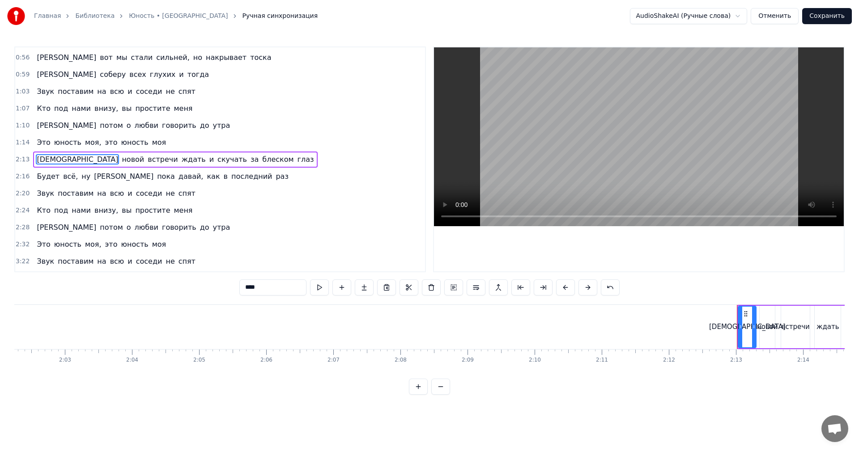
click at [231, 163] on div "2:13 Буду новой встречи ждать и скучать за блеском глаз" at bounding box center [220, 159] width 410 height 17
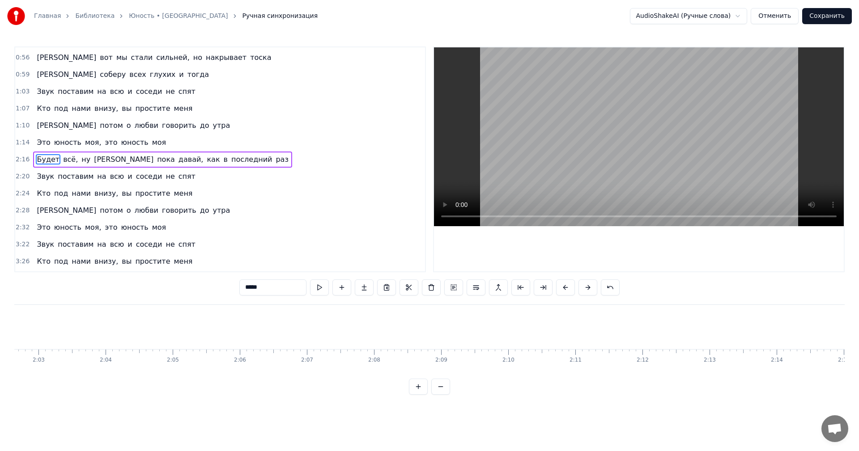
click at [229, 163] on div "2:16 Будет всё, ну а пока давай, как в последний раз" at bounding box center [220, 159] width 410 height 17
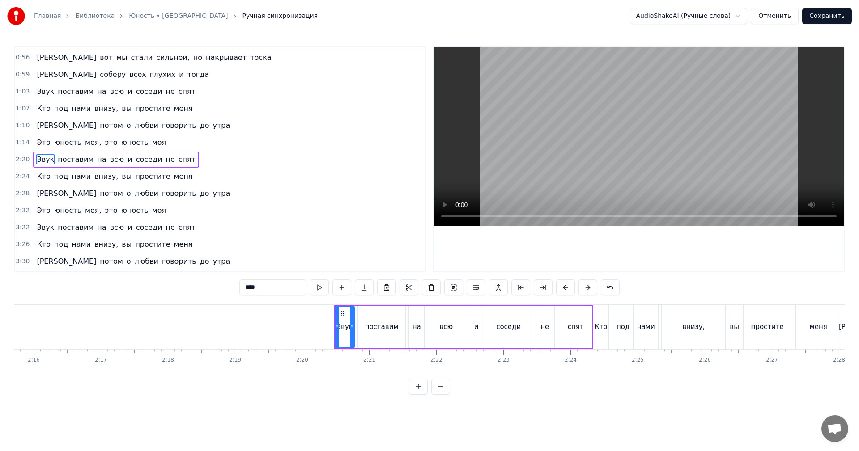
scroll to position [0, 9143]
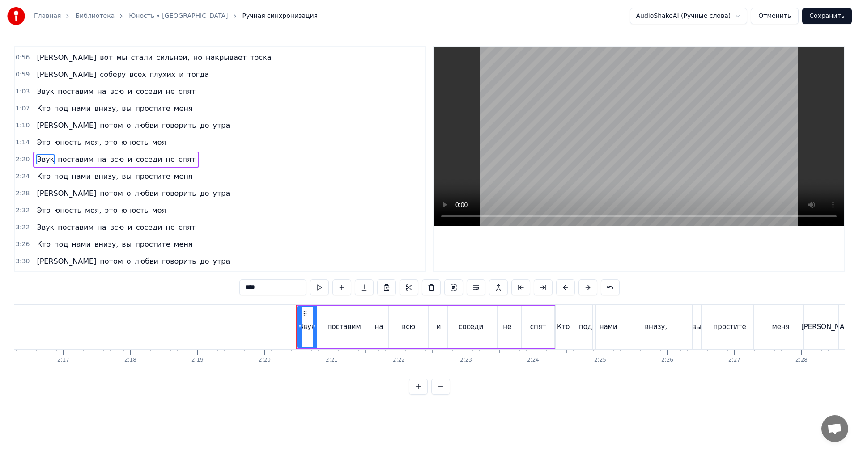
click at [230, 161] on div "2:20 Звук поставим на всю и соседи не спят" at bounding box center [220, 159] width 410 height 17
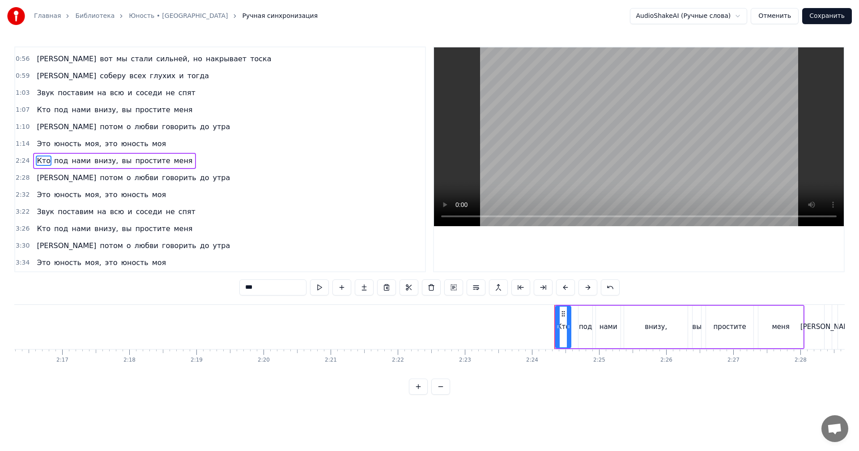
click at [229, 161] on div "2:24 Кто под нами внизу, вы простите меня" at bounding box center [220, 161] width 410 height 17
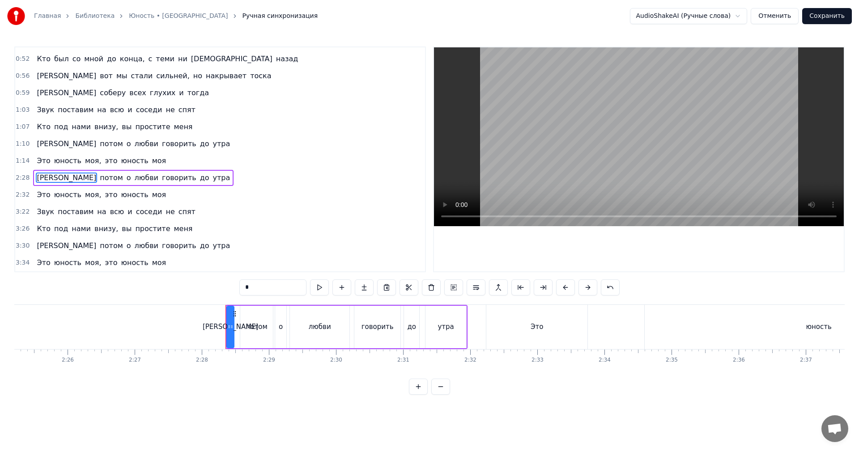
click at [207, 177] on div "2:28 А потом о любви говорить до утра" at bounding box center [220, 178] width 410 height 17
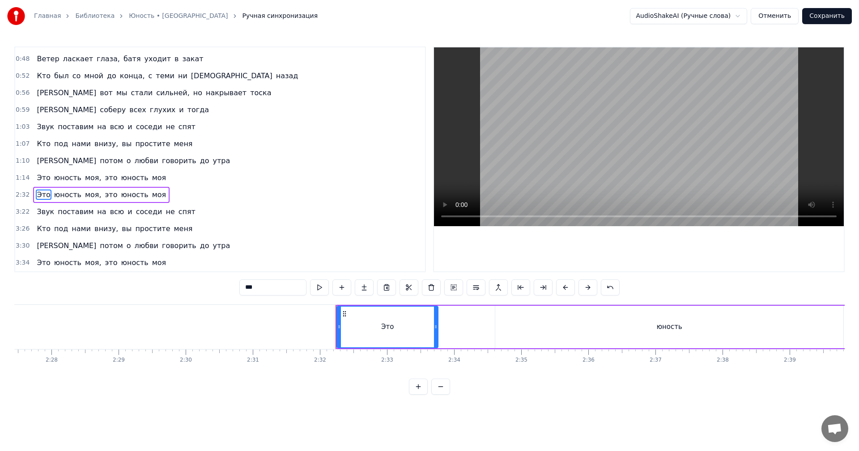
scroll to position [0, 9908]
click at [182, 195] on div "2:32 Это юность моя, это юность моя" at bounding box center [220, 195] width 410 height 17
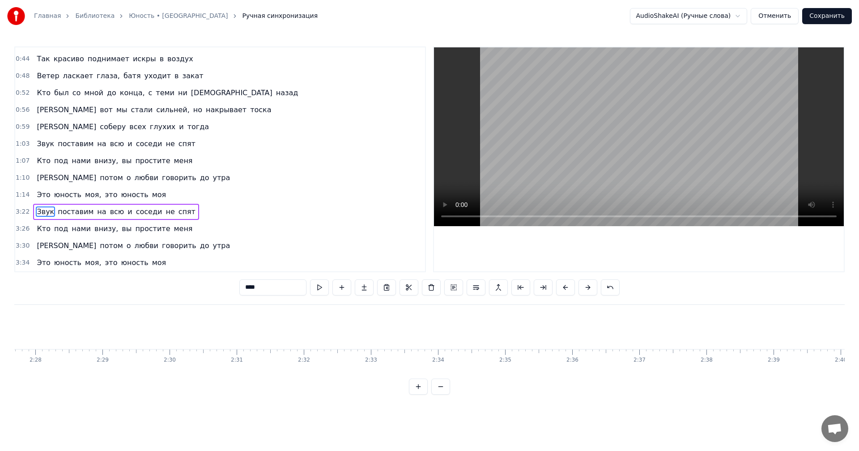
scroll to position [184, 0]
click at [185, 211] on div "3:22 Звук поставим на всю и соседи не спят" at bounding box center [220, 212] width 410 height 17
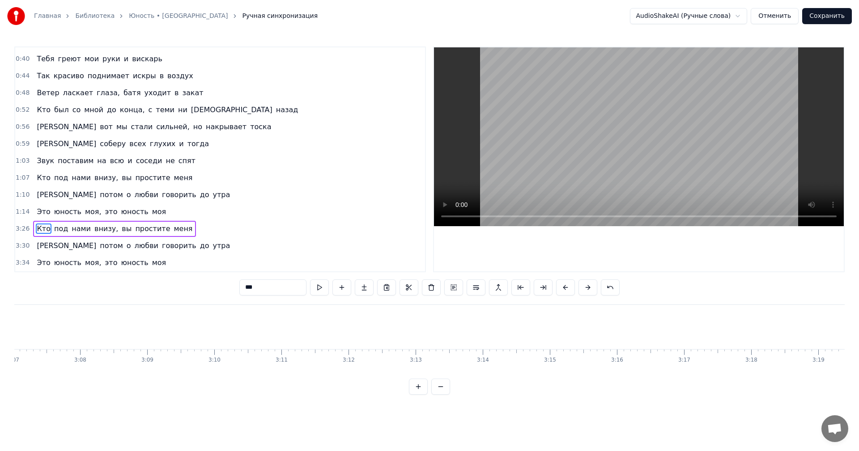
scroll to position [167, 0]
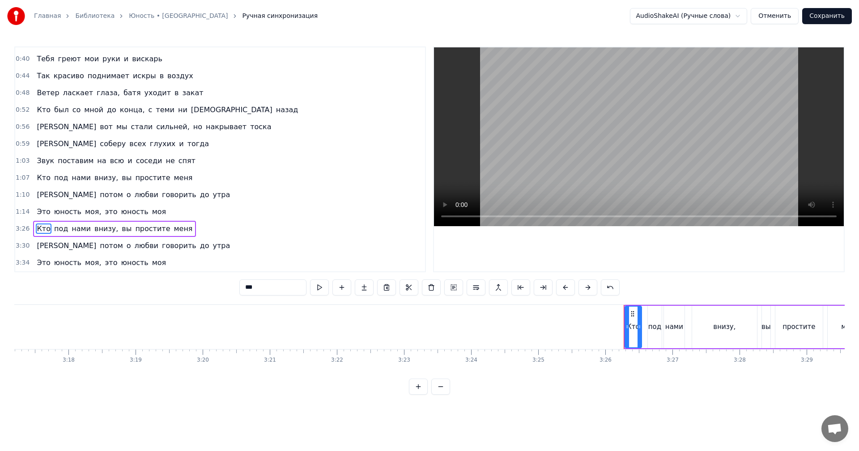
click at [182, 226] on div "3:26 Кто под нами внизу, вы простите меня" at bounding box center [220, 229] width 410 height 17
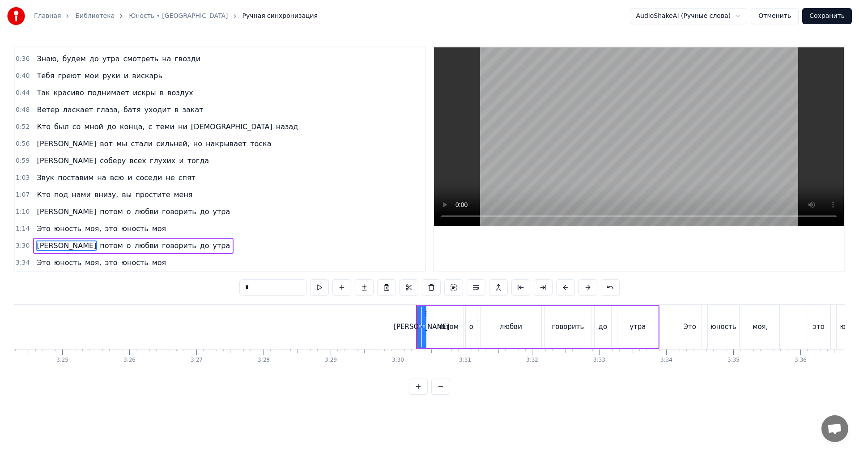
scroll to position [0, 13794]
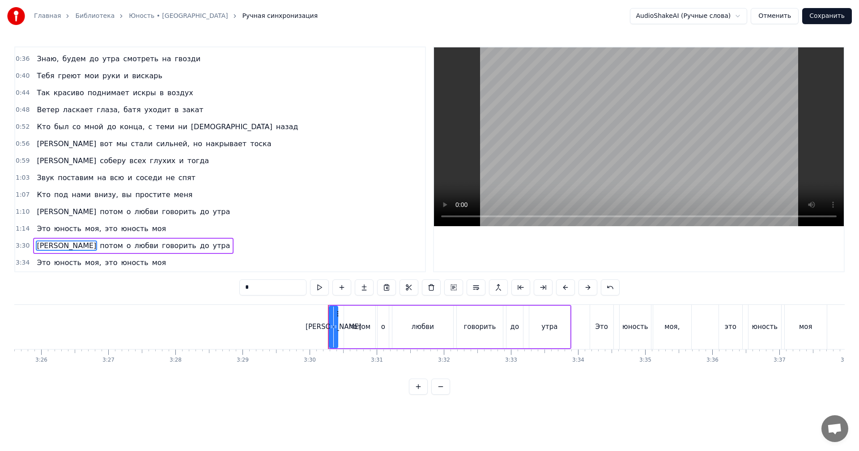
click at [179, 247] on div "3:30 А потом о любви говорить до утра" at bounding box center [220, 245] width 410 height 17
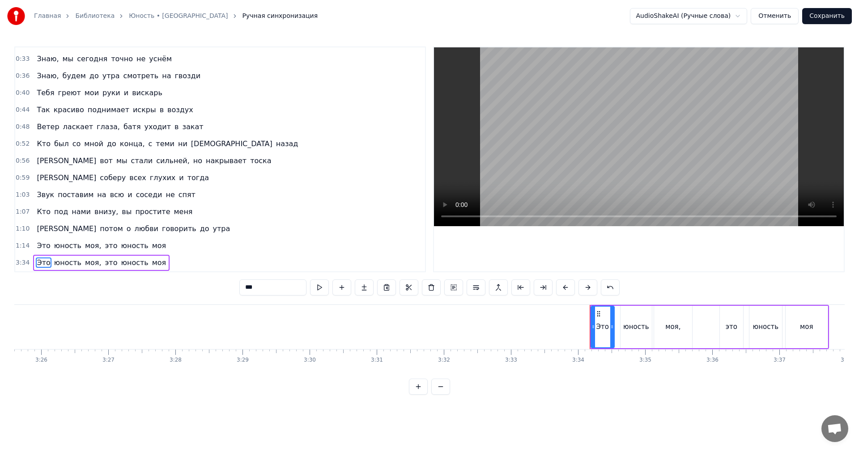
click at [175, 264] on div "3:34 Это юность моя, это юность моя" at bounding box center [220, 262] width 410 height 17
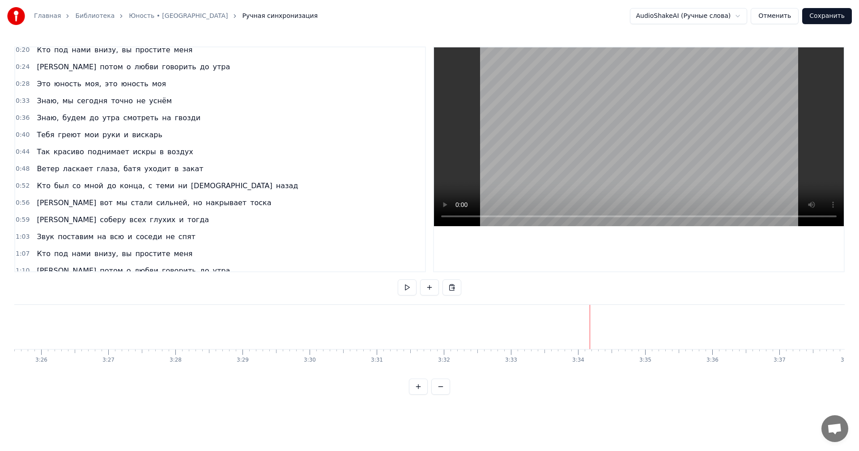
scroll to position [0, 0]
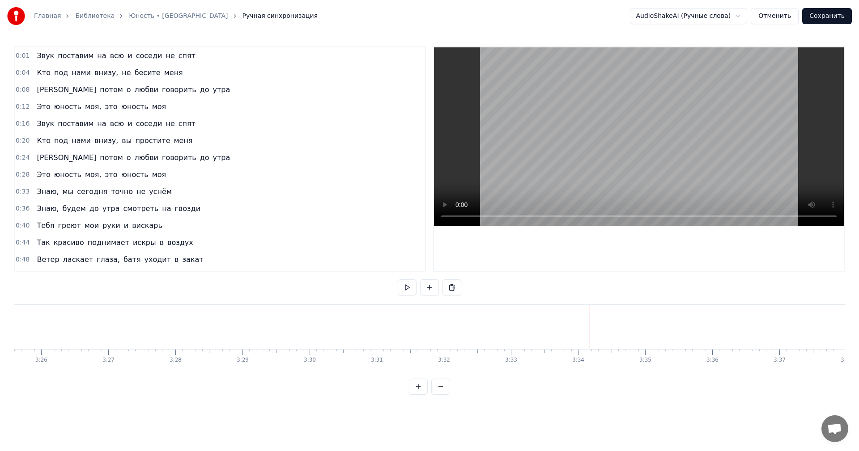
click at [194, 57] on div "0:01 Звук поставим на всю и соседи не спят" at bounding box center [220, 55] width 410 height 17
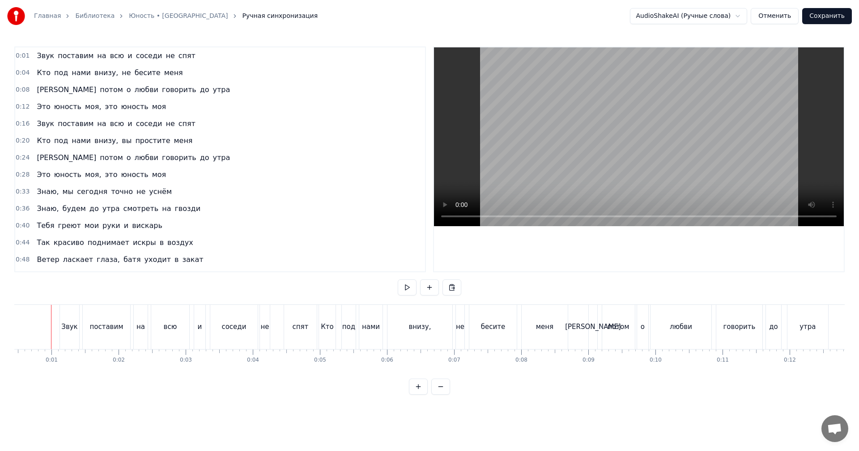
scroll to position [0, 21]
click at [411, 287] on button at bounding box center [407, 288] width 19 height 16
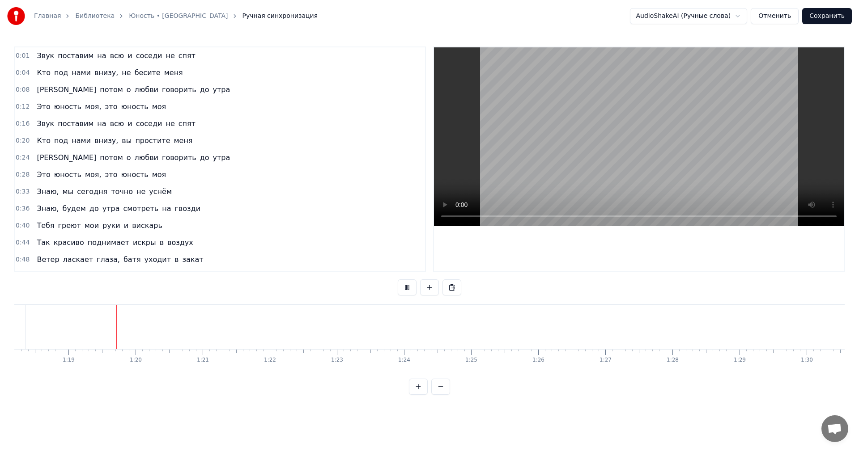
scroll to position [0, 5259]
click at [815, 20] on button "Сохранить" at bounding box center [827, 16] width 50 height 16
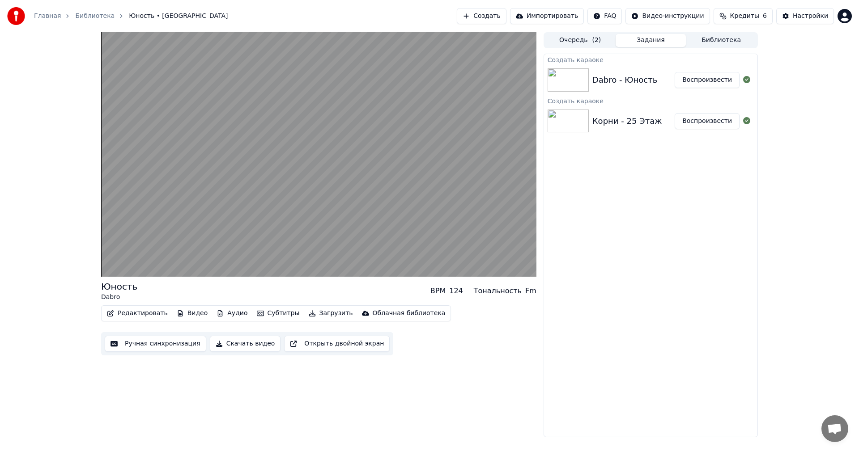
click at [249, 344] on button "Скачать видео" at bounding box center [245, 344] width 71 height 16
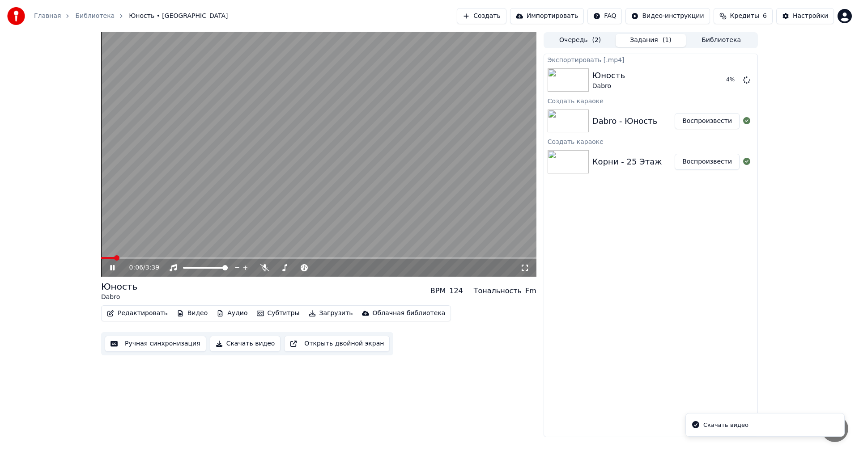
click at [116, 269] on icon at bounding box center [118, 267] width 21 height 7
click at [700, 82] on button "Показать" at bounding box center [716, 80] width 46 height 16
click at [494, 18] on button "Создать" at bounding box center [481, 16] width 49 height 16
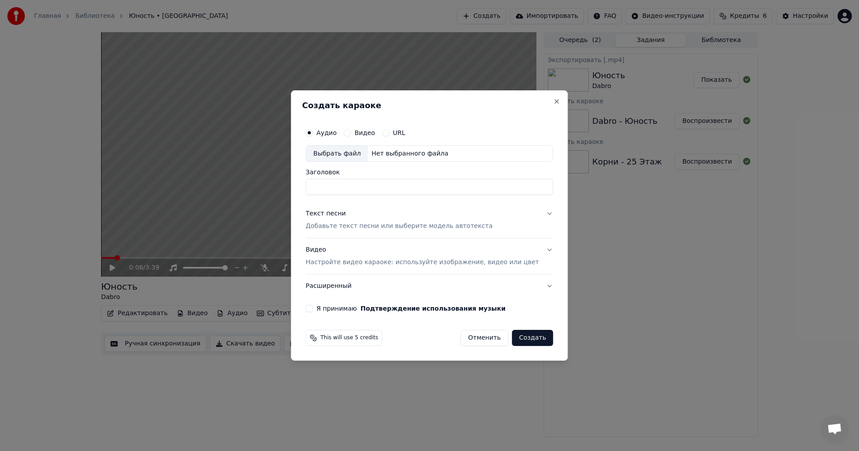
click at [348, 154] on div "Выбрать файл" at bounding box center [337, 154] width 62 height 16
type input "**********"
click at [347, 226] on p "Добавьте текст песни или выберите модель автотекста" at bounding box center [398, 226] width 187 height 9
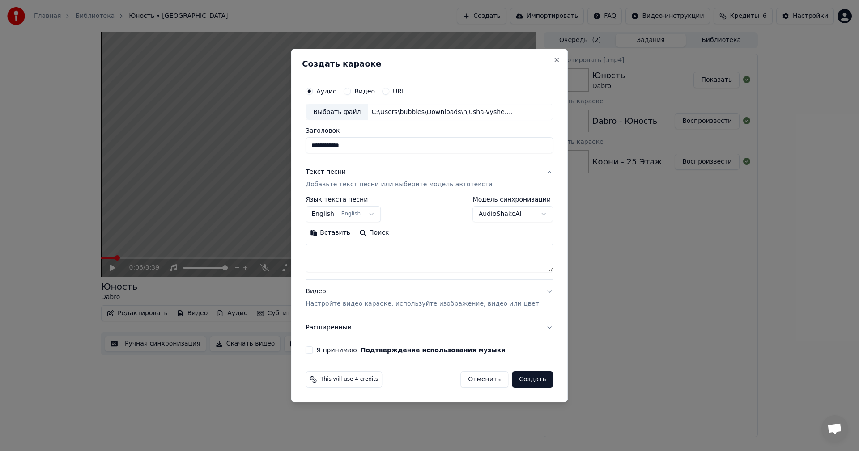
click at [344, 215] on body "**********" at bounding box center [429, 225] width 859 height 451
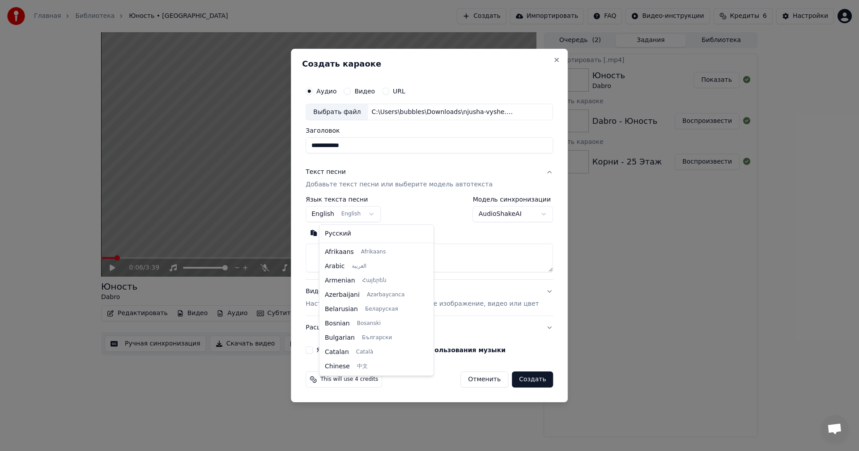
scroll to position [72, 0]
select select "**"
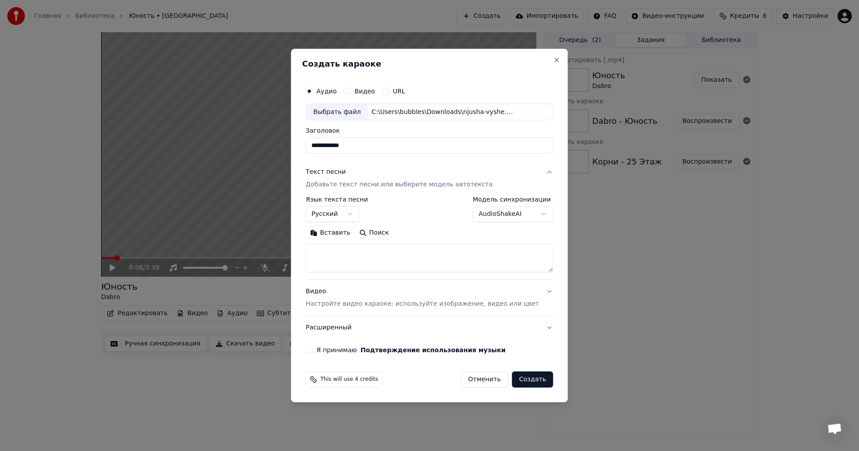
click at [389, 234] on button "Поиск" at bounding box center [374, 233] width 38 height 14
drag, startPoint x: 381, startPoint y: 145, endPoint x: 285, endPoint y: 129, distance: 97.4
click at [283, 133] on body "**********" at bounding box center [429, 225] width 859 height 451
paste input
type input "**********"
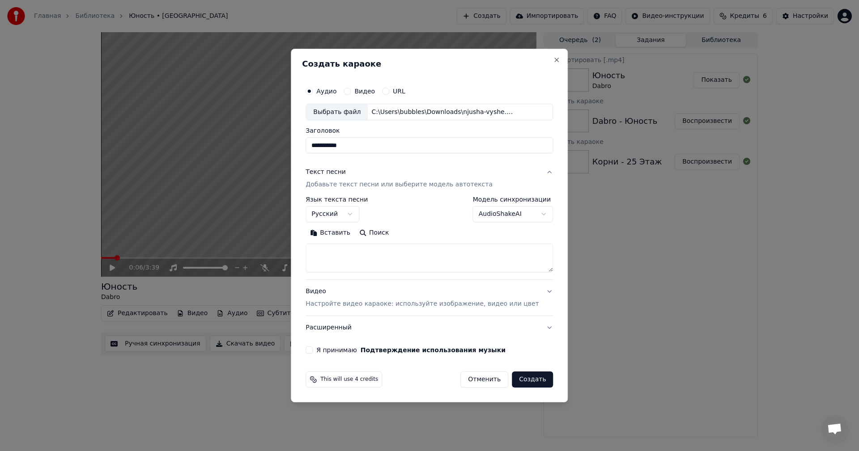
click at [331, 350] on label "Я принимаю Подтверждение использования музыки" at bounding box center [410, 350] width 189 height 6
click at [313, 350] on button "Я принимаю Подтверждение использования музыки" at bounding box center [308, 350] width 7 height 7
click at [355, 305] on p "Настройте видео караоке: используйте изображение, видео или цвет" at bounding box center [421, 304] width 233 height 9
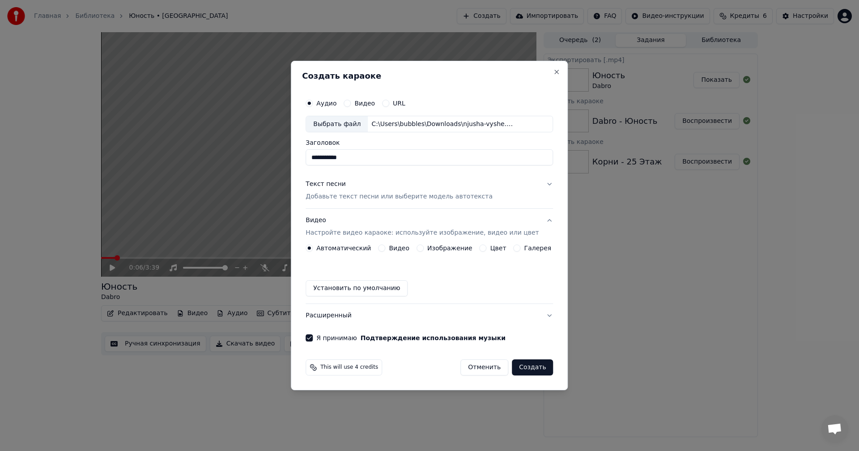
click at [427, 246] on div "Изображение" at bounding box center [444, 248] width 56 height 7
click at [420, 248] on button "Изображение" at bounding box center [419, 248] width 7 height 7
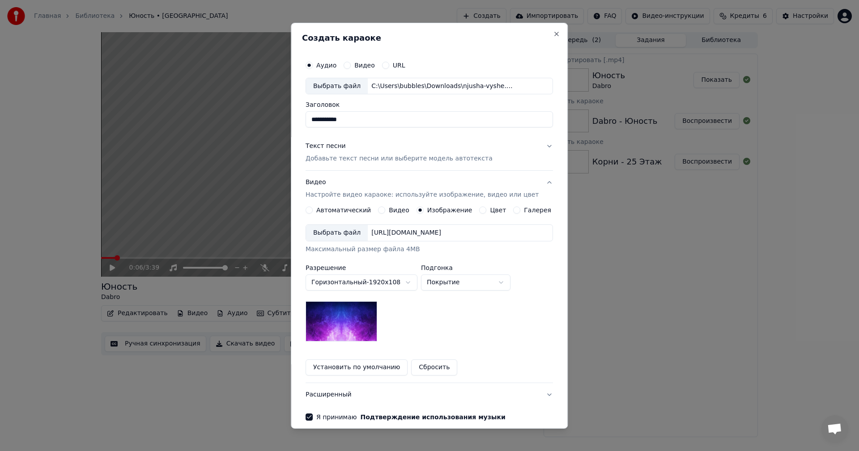
click at [373, 232] on div "[URL][DOMAIN_NAME]" at bounding box center [406, 233] width 77 height 9
click at [356, 160] on p "Добавьте текст песни или выберите модель автотекста" at bounding box center [398, 158] width 187 height 9
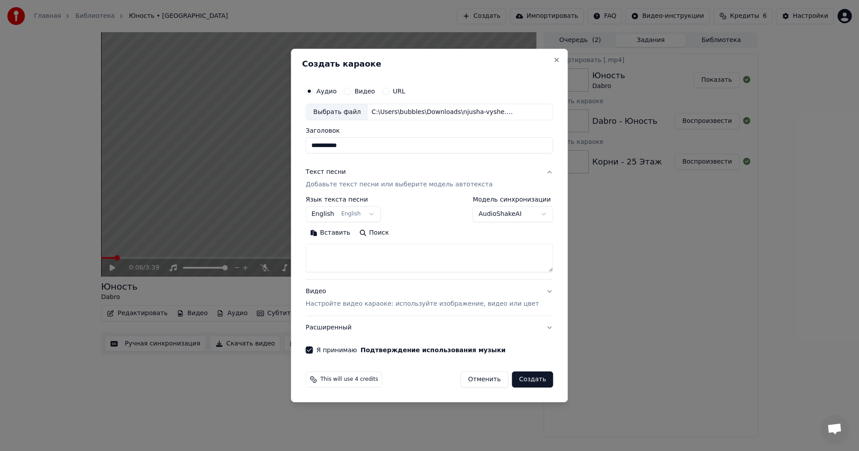
click at [377, 235] on button "Поиск" at bounding box center [374, 233] width 38 height 14
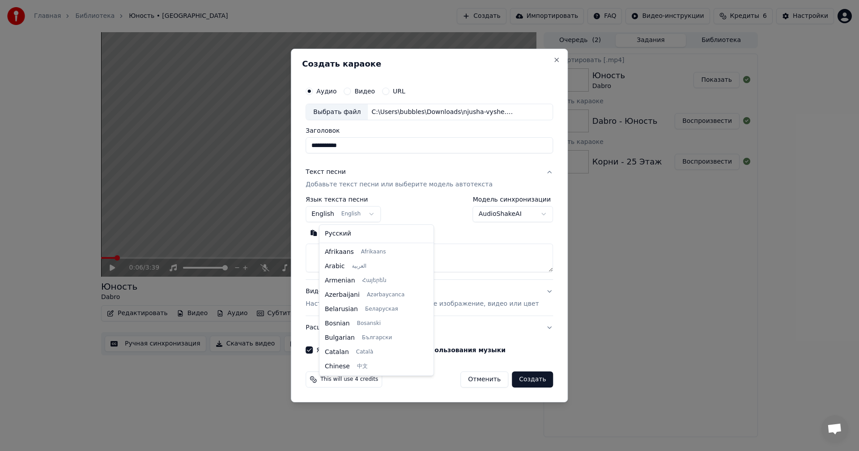
click at [358, 213] on body "**********" at bounding box center [429, 225] width 859 height 451
select select "**"
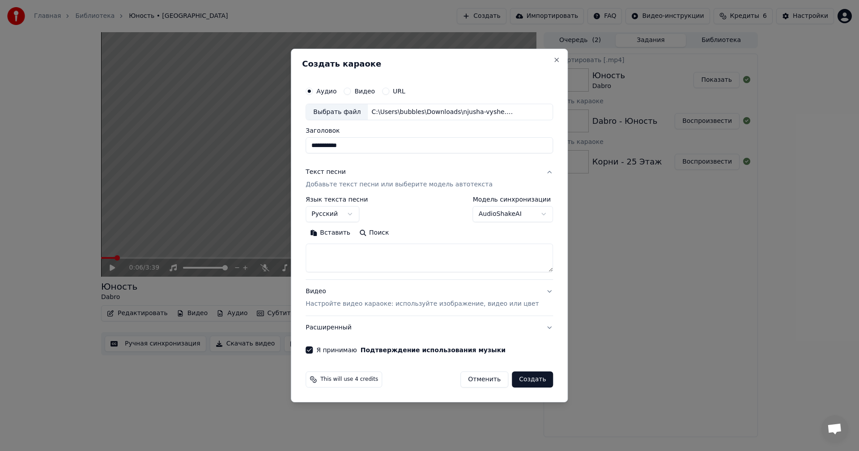
click at [383, 237] on button "Поиск" at bounding box center [374, 233] width 38 height 14
click at [433, 250] on textarea at bounding box center [428, 258] width 247 height 29
paste textarea "**********"
click at [322, 250] on textarea "**********" at bounding box center [415, 258] width 221 height 29
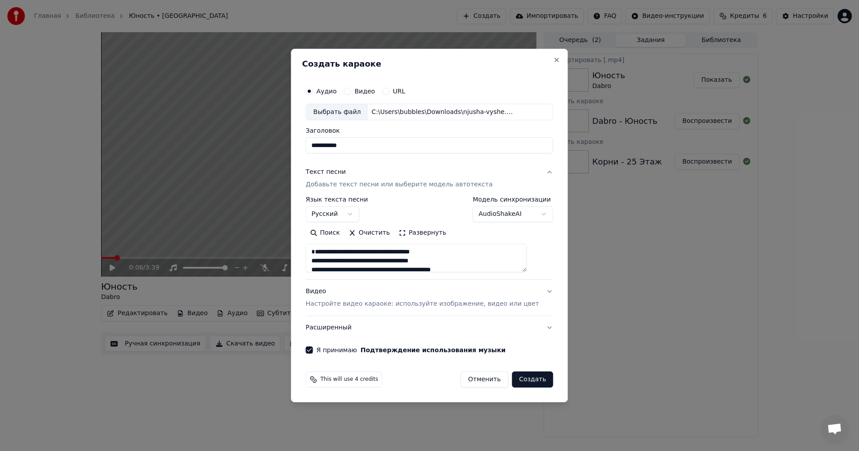
scroll to position [3, 0]
paste textarea "**********"
type textarea "**********"
click at [517, 375] on button "Создать" at bounding box center [532, 380] width 41 height 16
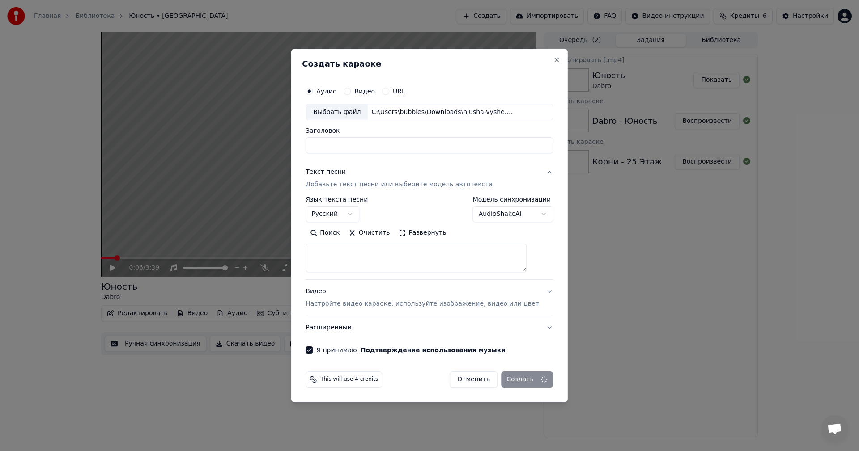
select select
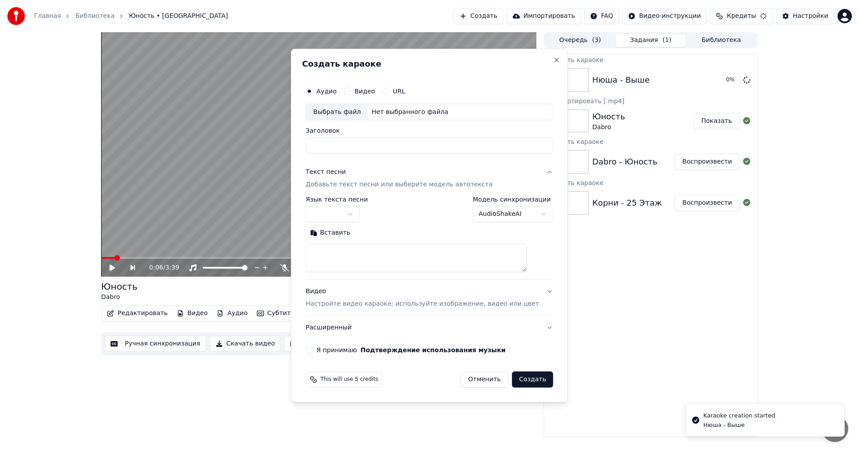
scroll to position [0, 0]
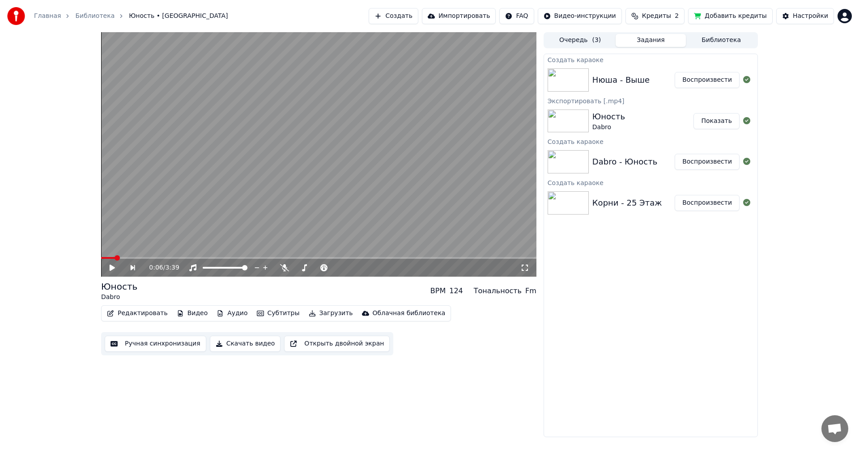
click at [702, 80] on button "Воспроизвести" at bounding box center [706, 80] width 65 height 16
click at [111, 268] on icon at bounding box center [112, 267] width 4 height 5
click at [134, 343] on button "Ручная синхронизация" at bounding box center [156, 344] width 102 height 16
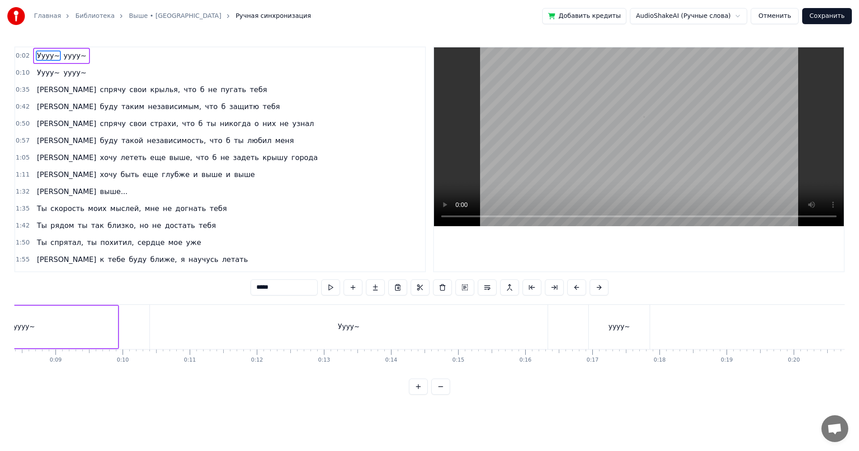
scroll to position [0, 147]
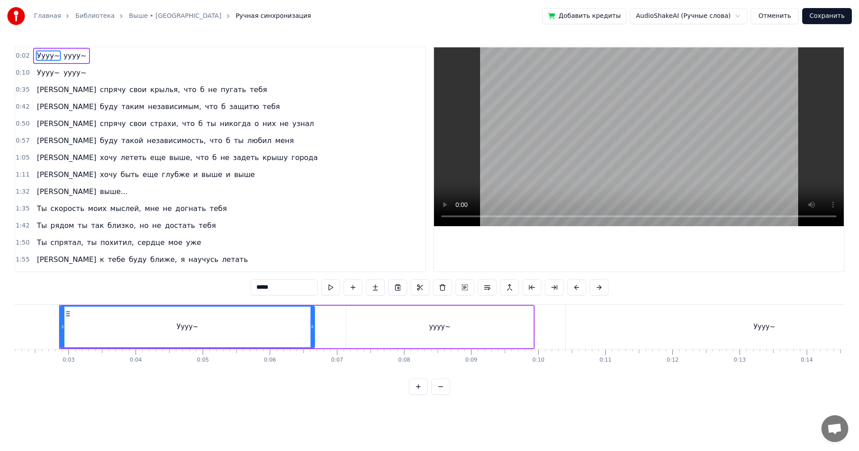
click at [149, 92] on span "крылья," at bounding box center [165, 90] width 32 height 10
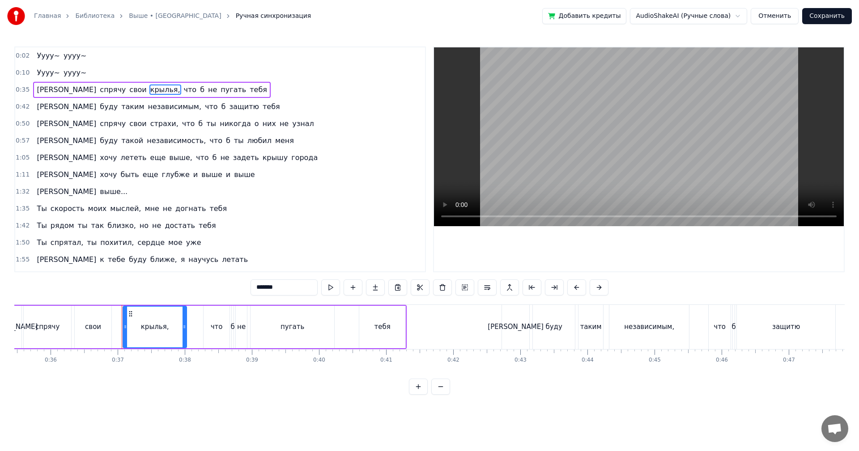
scroll to position [0, 2442]
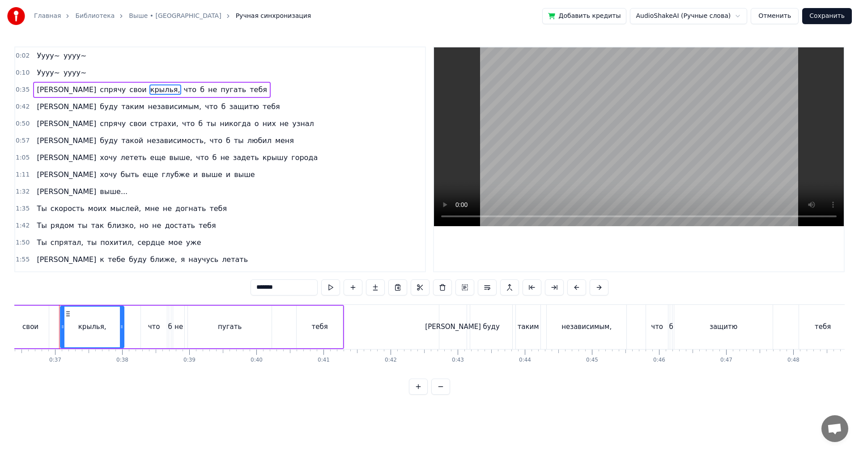
drag, startPoint x: 281, startPoint y: 288, endPoint x: 227, endPoint y: 286, distance: 54.2
click at [227, 286] on div "0:02 Уууу~ уууу~ 0:10 Уууу~ уууу~ 0:35 Я спрячу свои крылья, что б не пугать те…" at bounding box center [429, 221] width 830 height 348
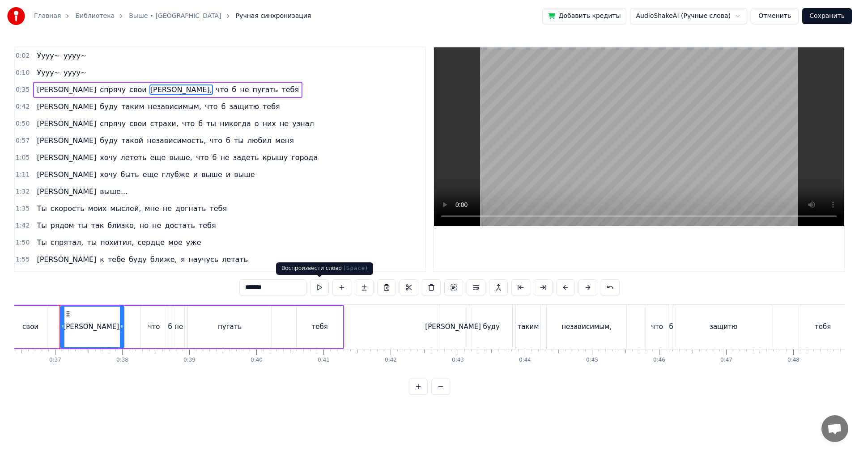
click at [320, 284] on button at bounding box center [319, 288] width 19 height 16
click at [204, 109] on span "что" at bounding box center [211, 107] width 15 height 10
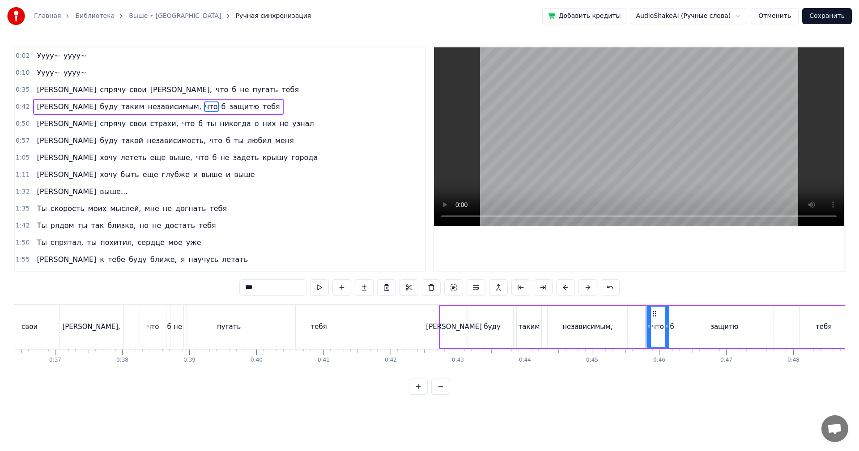
click at [256, 292] on input "***" at bounding box center [272, 288] width 67 height 16
click at [225, 108] on span "б" at bounding box center [228, 107] width 6 height 10
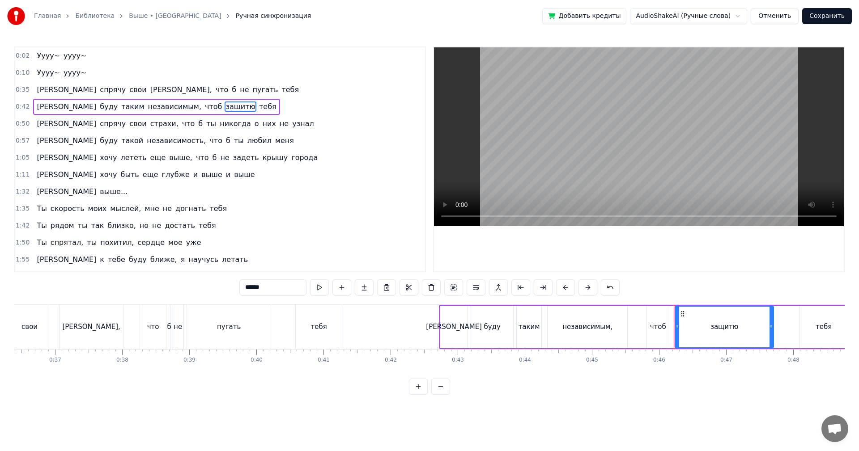
click at [231, 91] on span "б" at bounding box center [234, 90] width 6 height 10
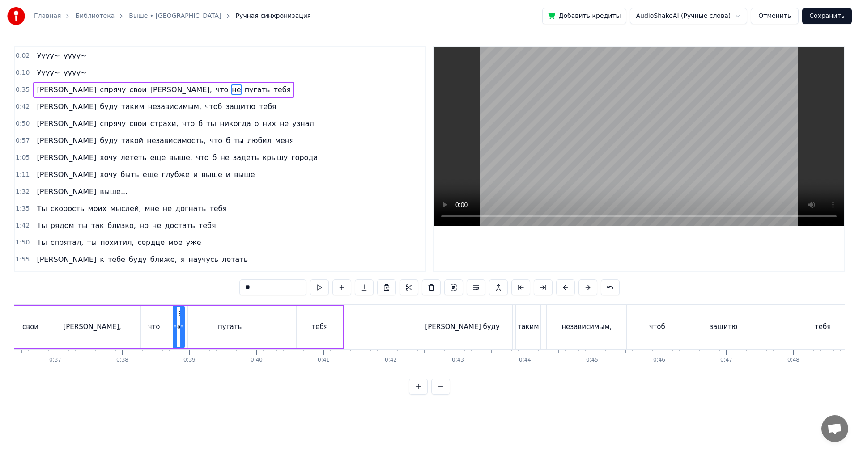
click at [215, 91] on span "что" at bounding box center [222, 90] width 15 height 10
click at [266, 288] on input "***" at bounding box center [272, 288] width 67 height 16
type input "****"
click at [205, 92] on div "0:35 Я спрячу свои сторис, чтоб не пугать тебя" at bounding box center [220, 89] width 410 height 17
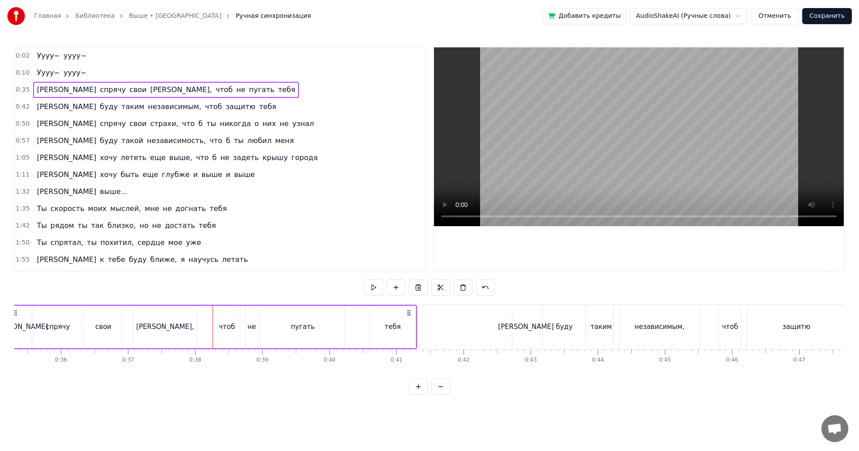
scroll to position [0, 2317]
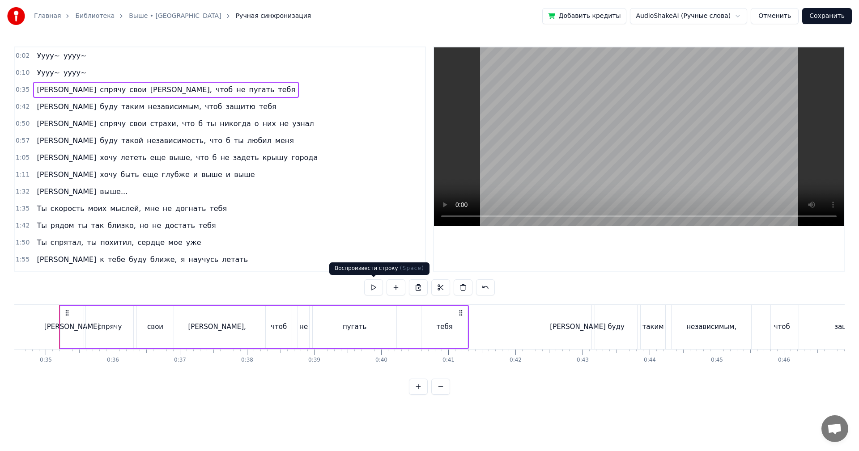
click at [363, 288] on div "0:02 Уууу~ уууу~ 0:10 Уууу~ уууу~ 0:35 Я спрячу свои сторис, чтоб не пугать теб…" at bounding box center [429, 221] width 830 height 348
click at [367, 286] on button at bounding box center [373, 288] width 19 height 16
click at [120, 111] on span "таким" at bounding box center [132, 107] width 25 height 10
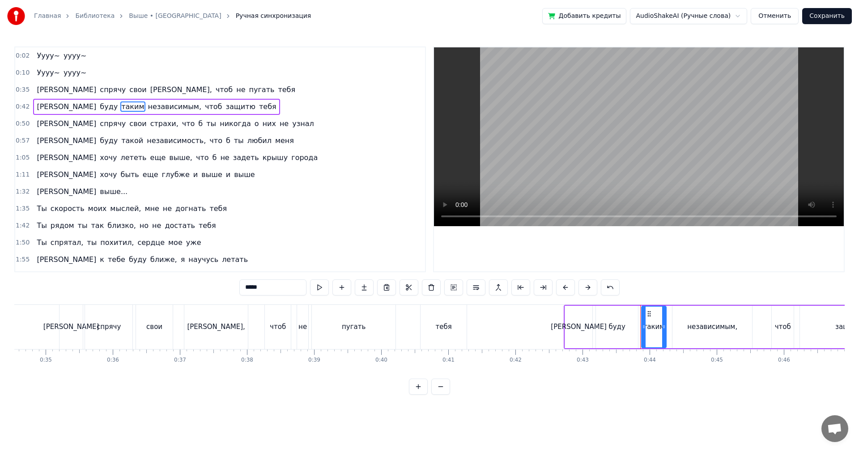
drag, startPoint x: 279, startPoint y: 289, endPoint x: 203, endPoint y: 280, distance: 76.7
click at [203, 280] on div "0:02 Уууу~ уууу~ 0:10 Уууу~ уууу~ 0:35 Я спрячу свои сторис, чтоб не пугать теб…" at bounding box center [429, 221] width 830 height 348
click at [146, 106] on span "независимым," at bounding box center [173, 107] width 55 height 10
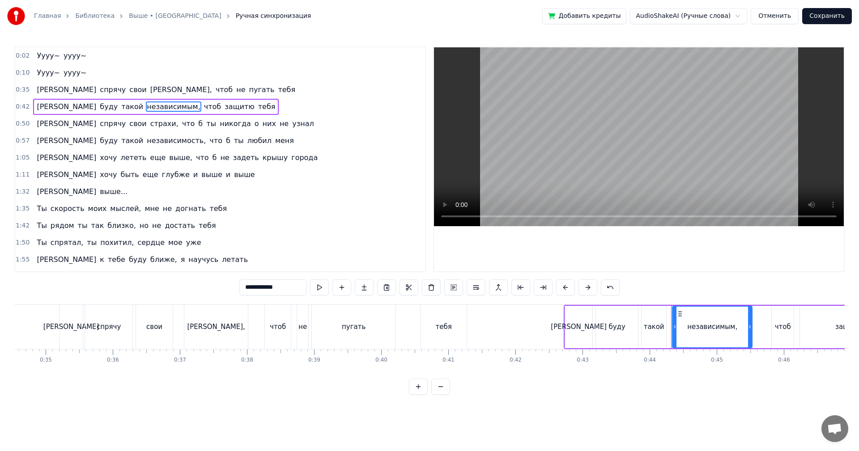
drag, startPoint x: 237, startPoint y: 278, endPoint x: 132, endPoint y: 268, distance: 105.6
click at [146, 270] on div "0:02 Уууу~ уууу~ 0:10 Уууу~ уууу~ 0:35 Я спрячу свои сторис, чтоб не пугать теб…" at bounding box center [429, 221] width 830 height 348
type input "********"
click at [823, 18] on button "Сохранить" at bounding box center [827, 16] width 50 height 16
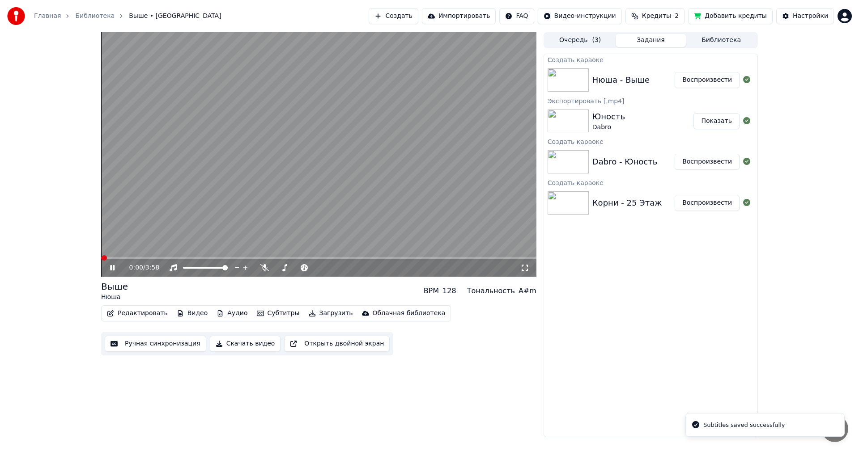
click at [131, 309] on button "Редактировать" at bounding box center [137, 313] width 68 height 13
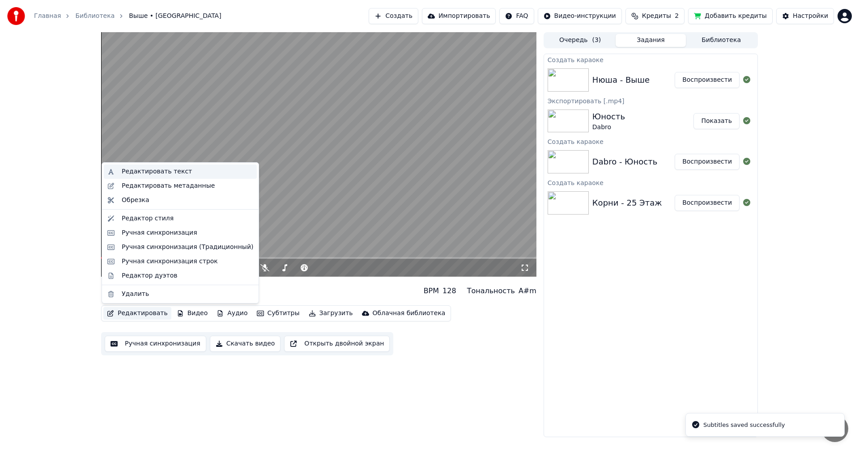
click at [153, 174] on div "Редактировать текст" at bounding box center [157, 171] width 70 height 9
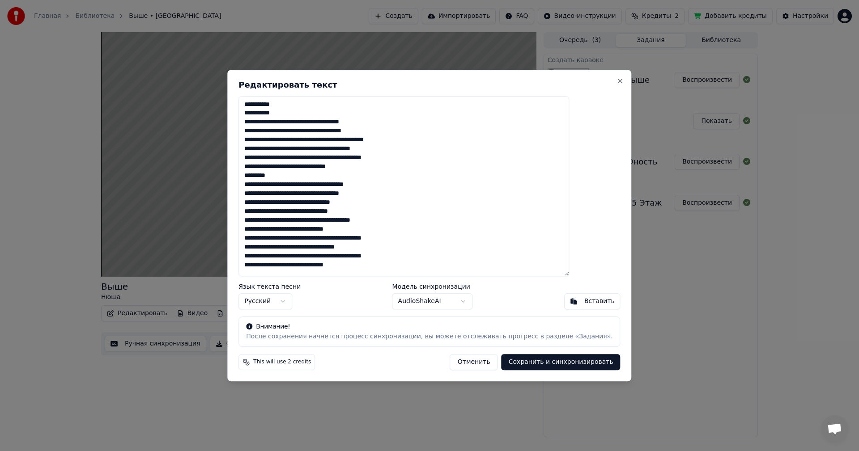
click at [452, 364] on button "Отменить" at bounding box center [474, 362] width 48 height 16
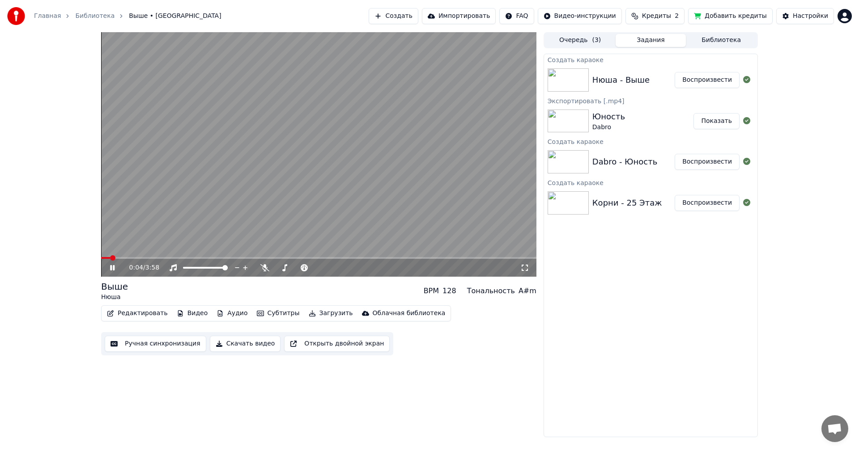
click at [415, 204] on video at bounding box center [318, 154] width 435 height 245
click at [144, 316] on button "Редактировать" at bounding box center [137, 313] width 68 height 13
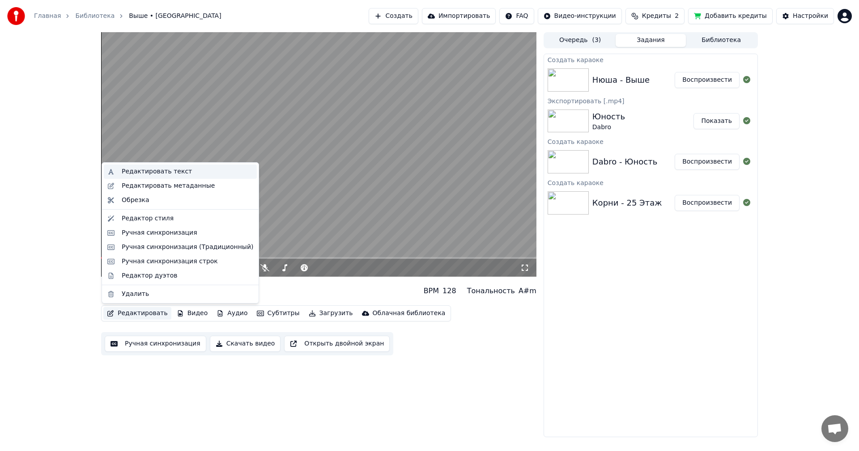
click at [165, 176] on div "Редактировать текст" at bounding box center [180, 172] width 153 height 14
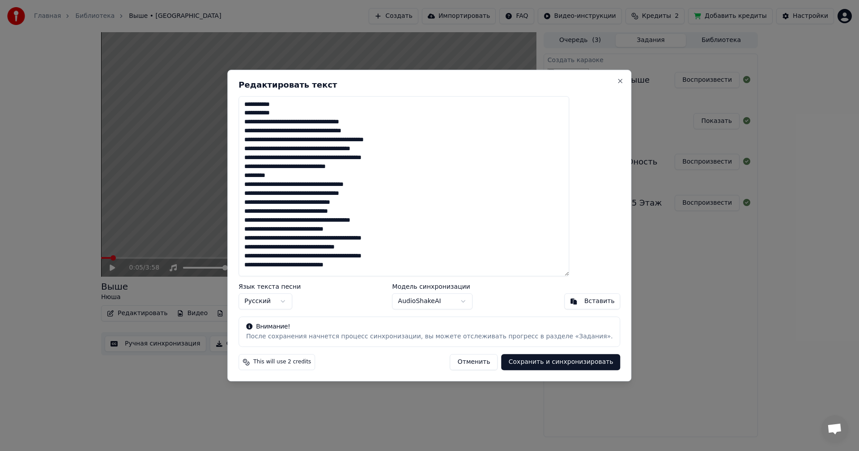
drag, startPoint x: 389, startPoint y: 269, endPoint x: 268, endPoint y: 124, distance: 188.6
click at [268, 124] on textarea "**********" at bounding box center [403, 186] width 331 height 181
type textarea "**********"
click at [516, 363] on button "Сохранить и синхронизировать" at bounding box center [560, 362] width 119 height 16
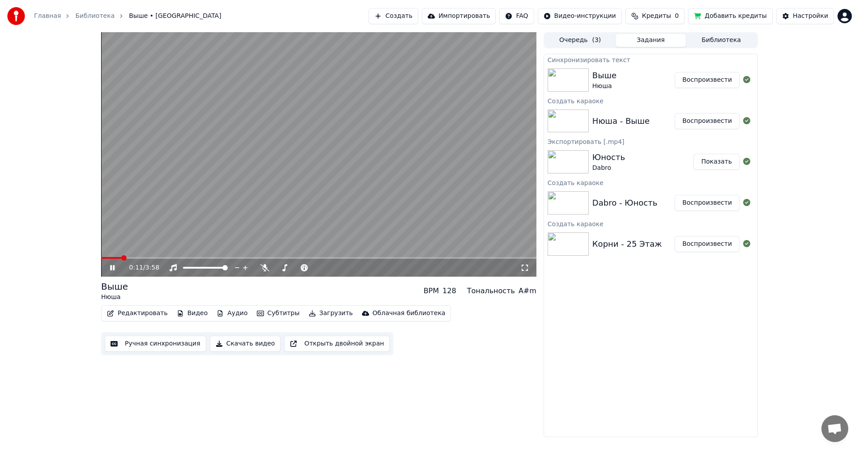
click at [124, 310] on button "Редактировать" at bounding box center [137, 313] width 68 height 13
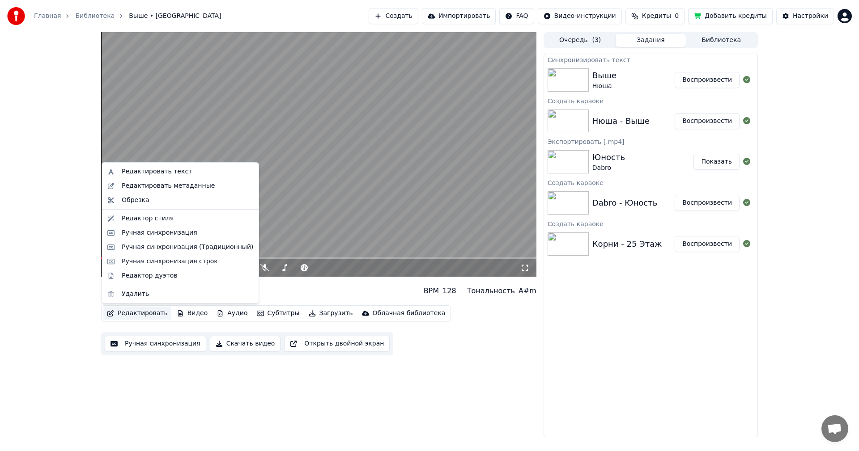
click at [138, 343] on button "Ручная синхронизация" at bounding box center [156, 344] width 102 height 16
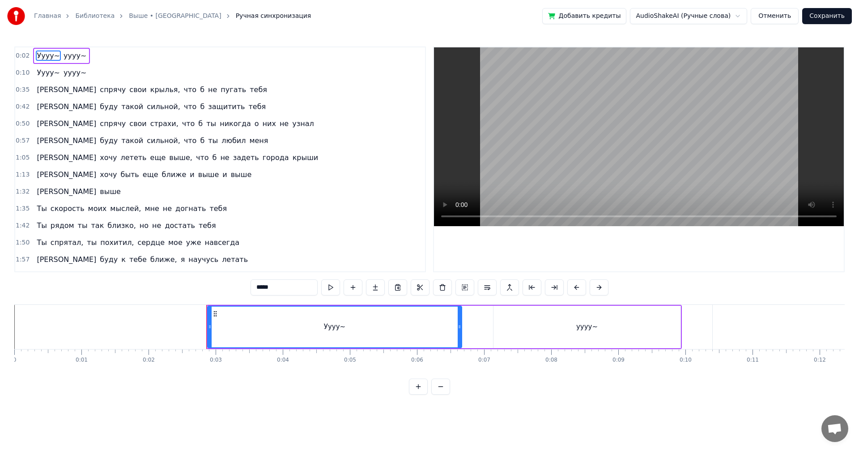
click at [149, 88] on span "крылья," at bounding box center [165, 90] width 32 height 10
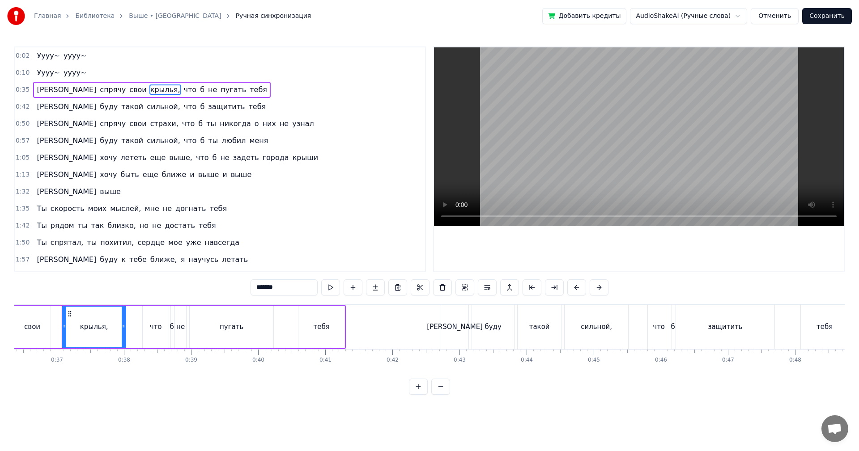
scroll to position [0, 2442]
drag, startPoint x: 280, startPoint y: 287, endPoint x: 196, endPoint y: 271, distance: 86.1
click at [191, 282] on div "0:02 Уууу~ уууу~ 0:10 Уууу~ уууу~ 0:35 Я спрячу свои крылья, что б не пугать те…" at bounding box center [429, 221] width 830 height 348
click at [207, 107] on span "защитить" at bounding box center [226, 107] width 38 height 10
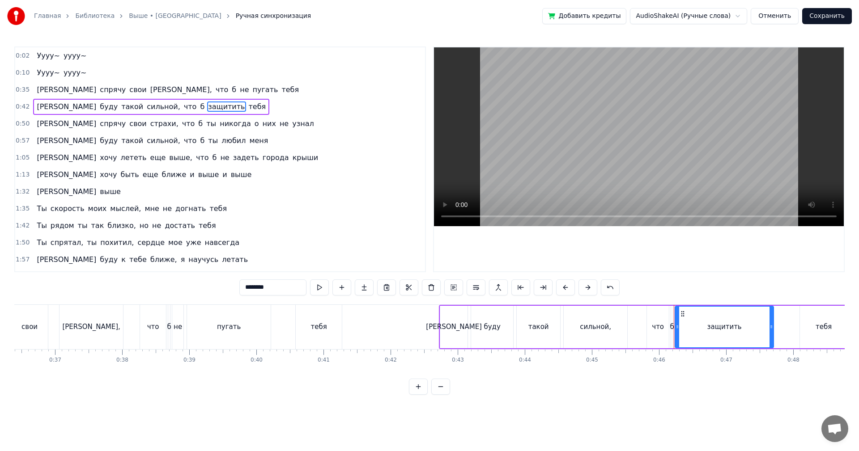
drag, startPoint x: 276, startPoint y: 290, endPoint x: 192, endPoint y: 285, distance: 83.8
click at [199, 286] on div "0:02 Уууу~ уууу~ 0:10 Уууу~ уууу~ 0:35 Я спрячу свои сторис, что б не пугать те…" at bounding box center [429, 221] width 830 height 348
click at [149, 121] on span "страхи," at bounding box center [164, 124] width 30 height 10
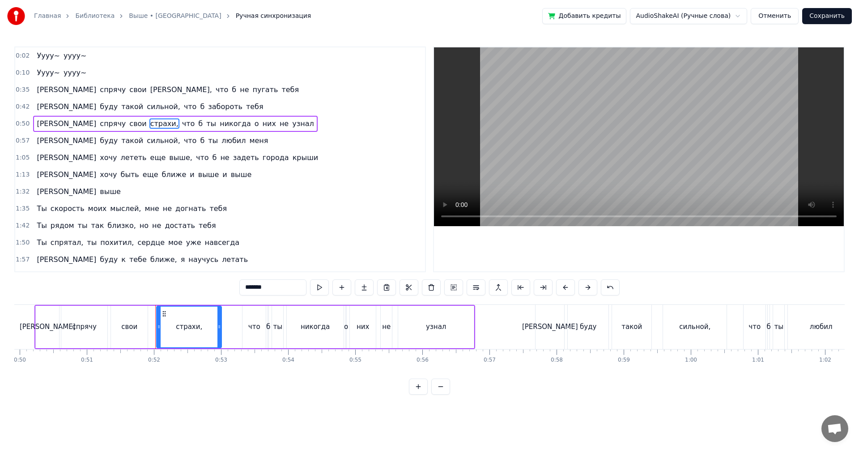
drag, startPoint x: 254, startPoint y: 287, endPoint x: 196, endPoint y: 280, distance: 58.5
click at [197, 280] on div "0:02 Уууу~ уууу~ 0:10 Уууу~ уууу~ 0:35 Я спрячу свои сторис, что б не пугать те…" at bounding box center [429, 221] width 830 height 348
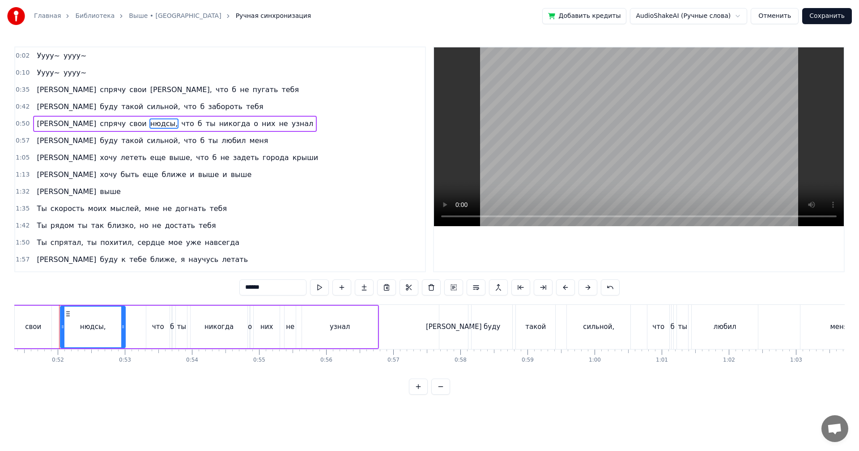
click at [146, 142] on span "сильной," at bounding box center [163, 141] width 35 height 10
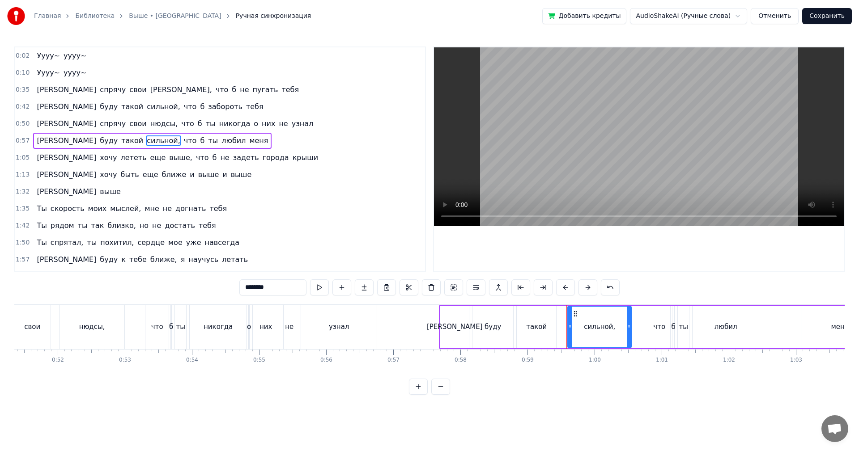
drag, startPoint x: 274, startPoint y: 289, endPoint x: 198, endPoint y: 287, distance: 76.1
click at [201, 286] on div "0:02 Уууу~ уууу~ 0:10 Уууу~ уууу~ 0:35 Я спрячу свои сторис, что б не пугать те…" at bounding box center [429, 221] width 830 height 348
click at [262, 157] on span "города" at bounding box center [276, 158] width 28 height 10
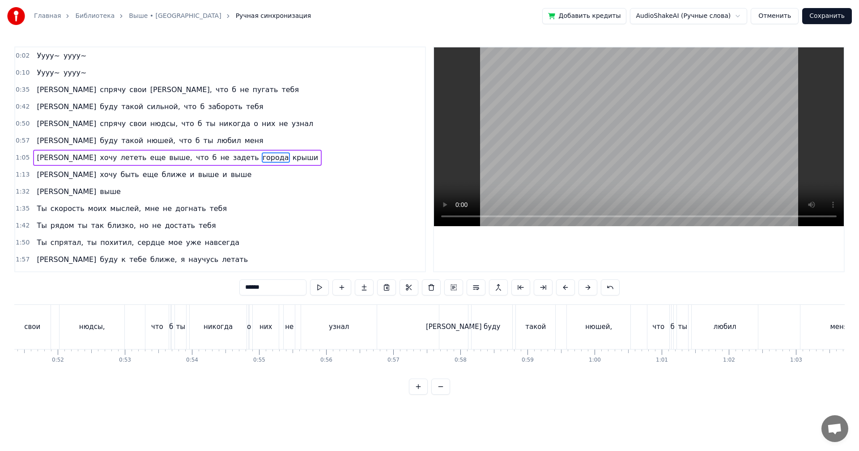
drag, startPoint x: 270, startPoint y: 289, endPoint x: 189, endPoint y: 287, distance: 80.5
click at [195, 291] on div "0:02 Уууу~ уууу~ 0:10 Уууу~ уууу~ 0:35 Я спрячу свои сторис, что б не пугать те…" at bounding box center [429, 221] width 830 height 348
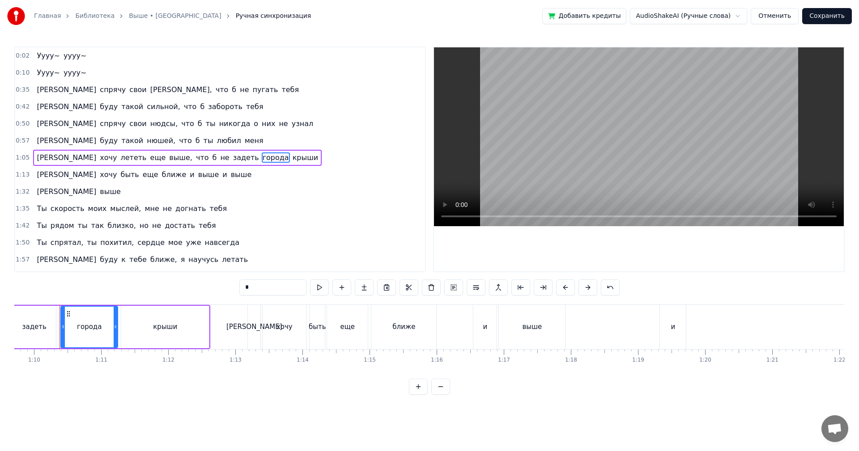
scroll to position [0, 4677]
type input "********"
click at [220, 207] on div "1:35 Ты скорость моих мыслей, мне не догнать тебя" at bounding box center [220, 208] width 410 height 17
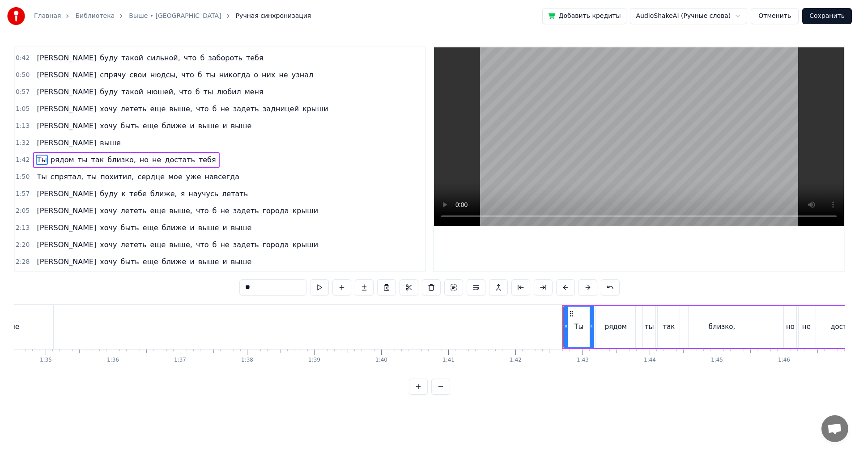
scroll to position [49, 0]
type input "*****"
click at [205, 158] on div "1:43 рядом ты так близко, но не достать тебя" at bounding box center [220, 159] width 410 height 17
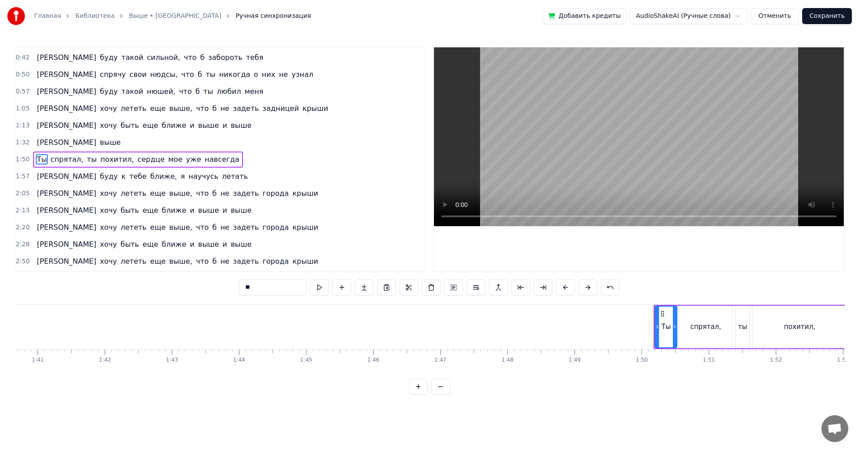
click at [221, 160] on div "1:50 Ты спрятал, ты похитил, сердце мое уже навсегда" at bounding box center [220, 159] width 410 height 17
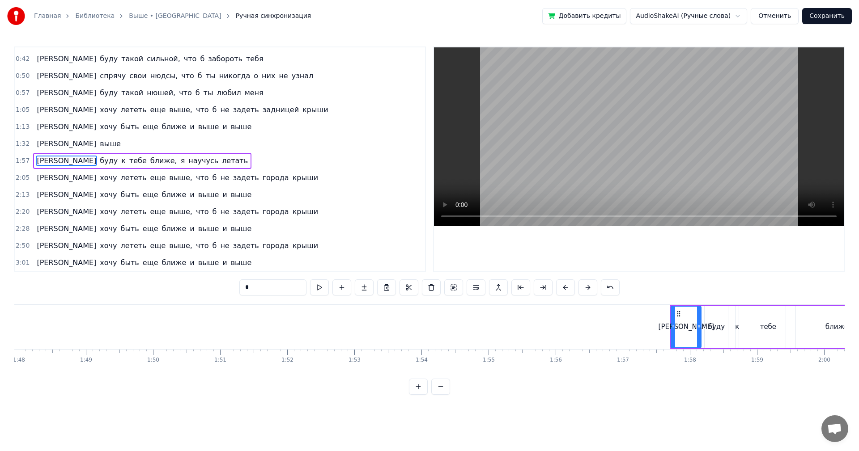
scroll to position [0, 7347]
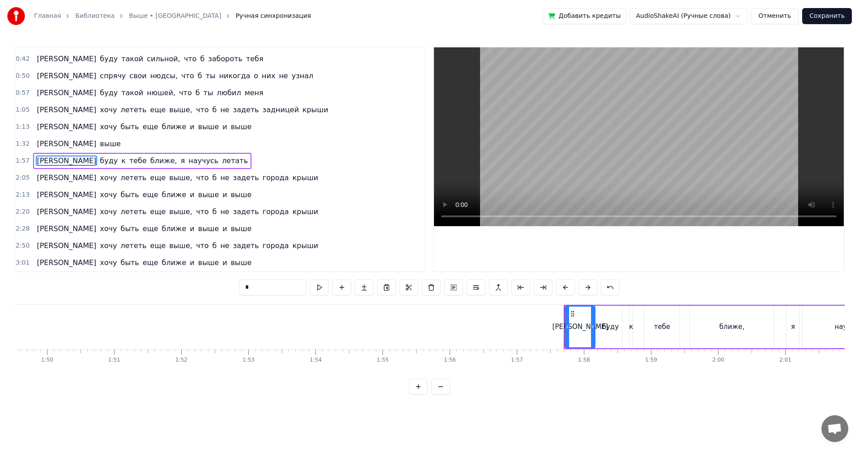
click at [221, 161] on div "1:57 Я буду к тебе ближе, я научусь летать" at bounding box center [220, 161] width 410 height 17
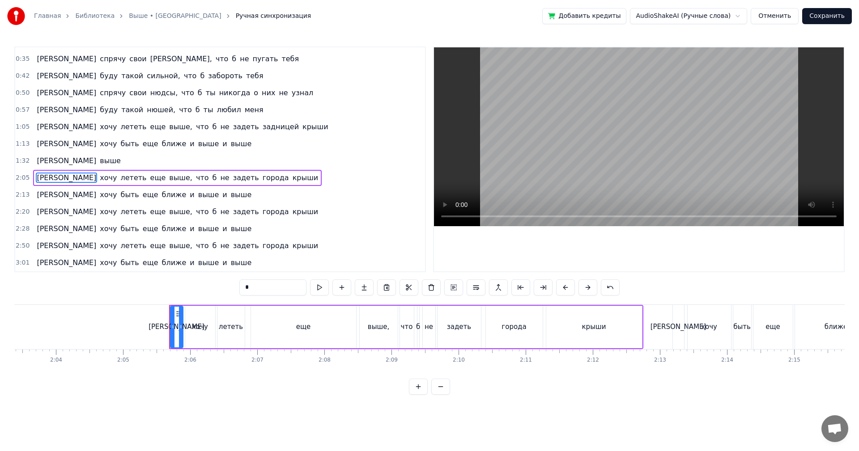
scroll to position [0, 8387]
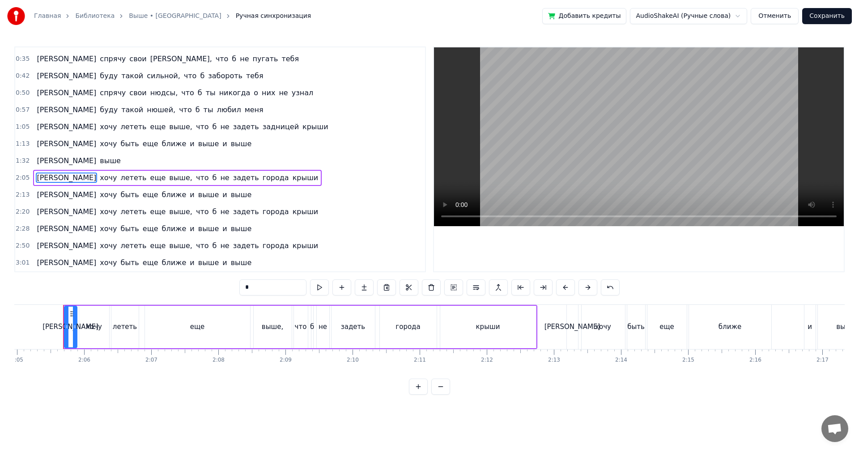
click at [249, 177] on div "2:05 Я хочу лететь еще выше, что б не задеть города крыши" at bounding box center [220, 178] width 410 height 17
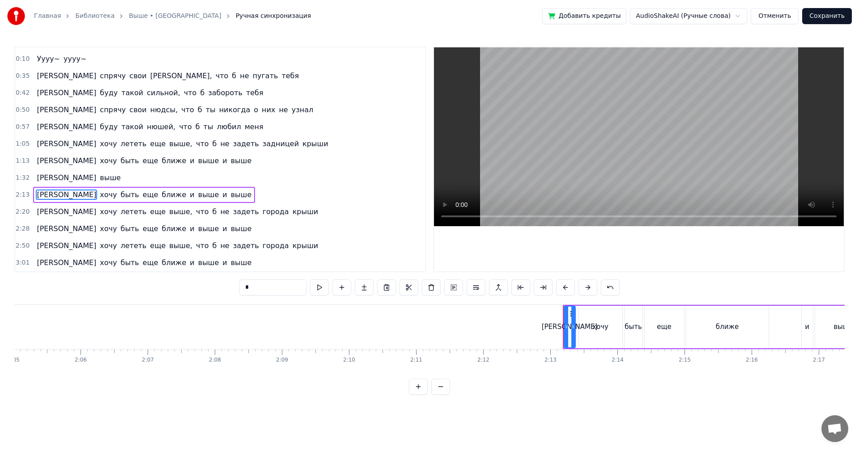
scroll to position [14, 0]
click at [249, 190] on div "2:13 Я хочу быть еще ближе и выше и выше" at bounding box center [220, 195] width 410 height 17
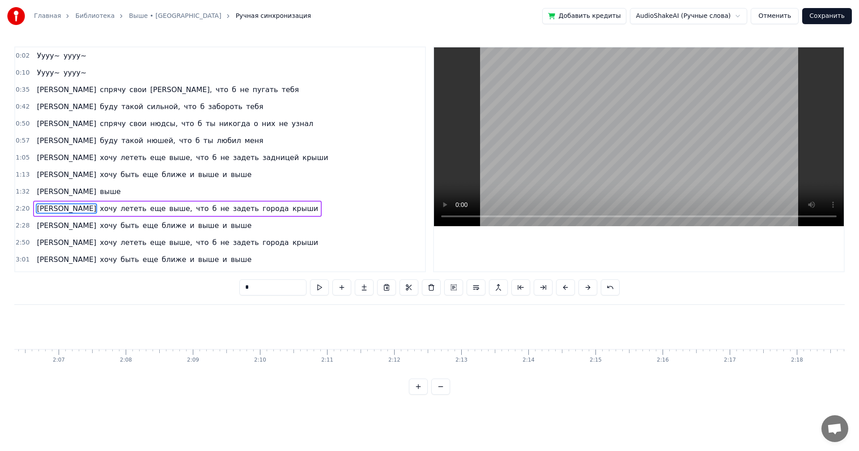
click at [256, 214] on div "2:20 Я хочу лететь еще выше, что б не задеть города крыши" at bounding box center [220, 208] width 410 height 17
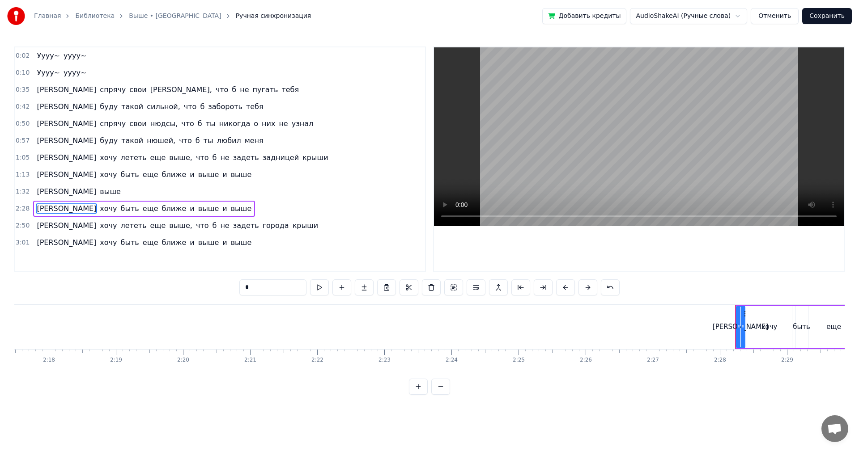
click at [246, 210] on div "2:28 Я хочу быть еще ближе и выше и выше" at bounding box center [220, 208] width 410 height 17
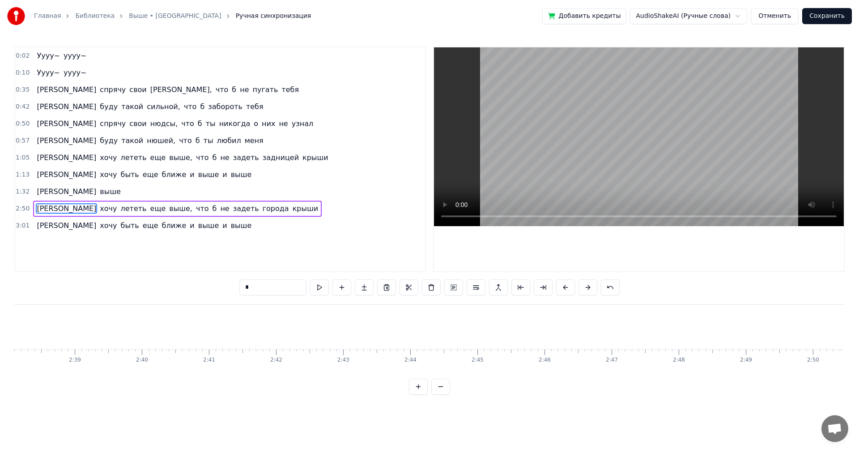
click at [246, 210] on div "2:50 Я хочу лететь еще выше, что б не задеть города крыши" at bounding box center [220, 208] width 410 height 17
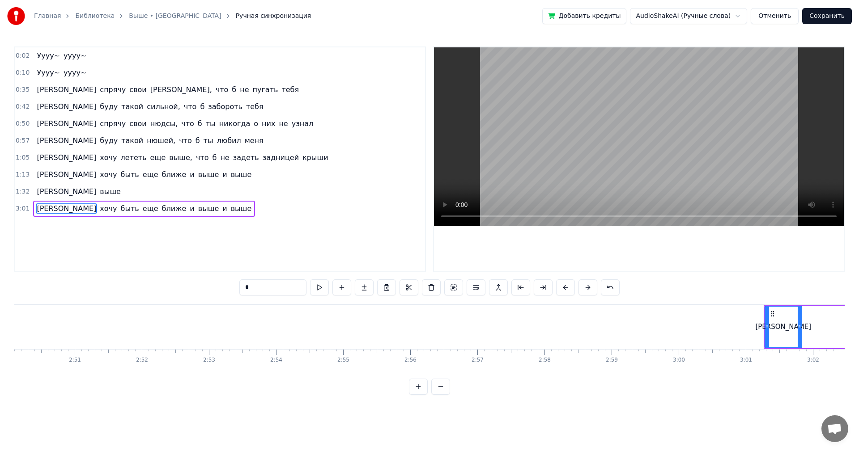
scroll to position [0, 11426]
click at [238, 212] on div "3:01 Я хочу быть еще ближе и выше и выше" at bounding box center [220, 208] width 410 height 17
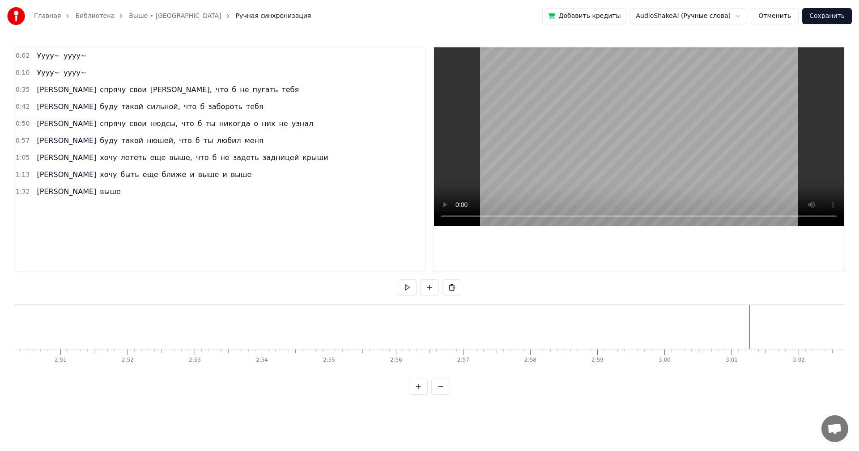
click at [128, 55] on div "0:02 Уууу~ уууу~" at bounding box center [220, 55] width 410 height 17
click at [403, 289] on button at bounding box center [407, 288] width 19 height 16
click at [443, 395] on button at bounding box center [440, 387] width 19 height 16
click at [443, 394] on div at bounding box center [429, 387] width 41 height 16
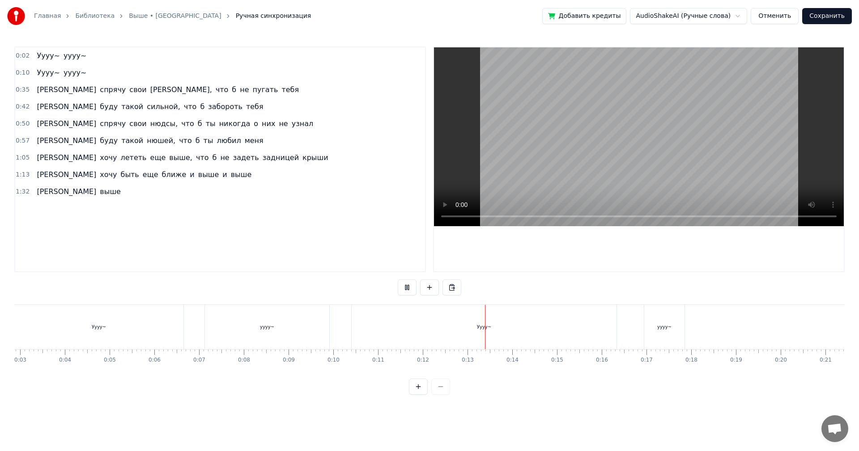
click at [441, 394] on div at bounding box center [429, 387] width 41 height 16
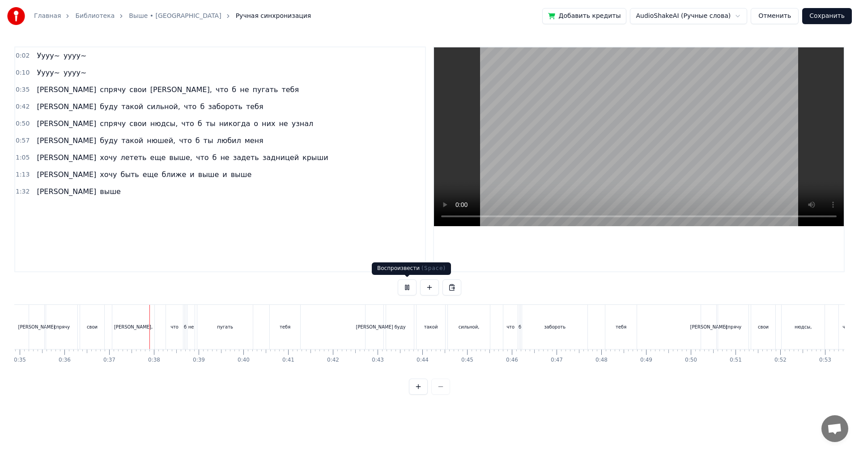
scroll to position [0, 1625]
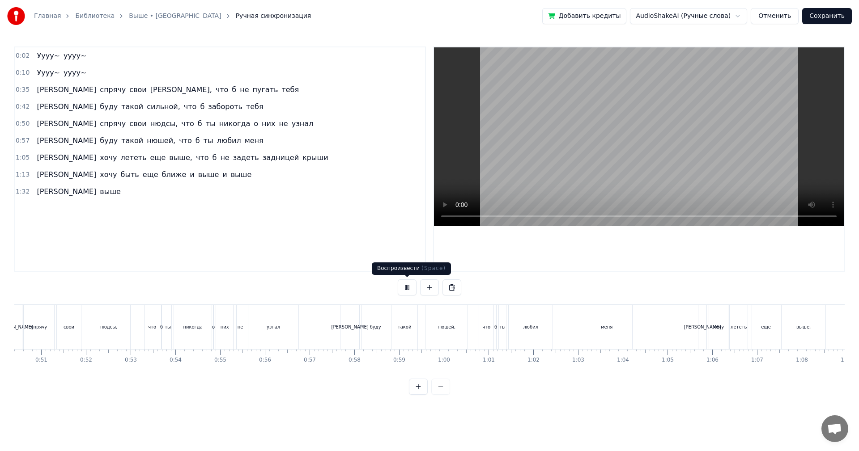
click at [400, 287] on button at bounding box center [407, 288] width 19 height 16
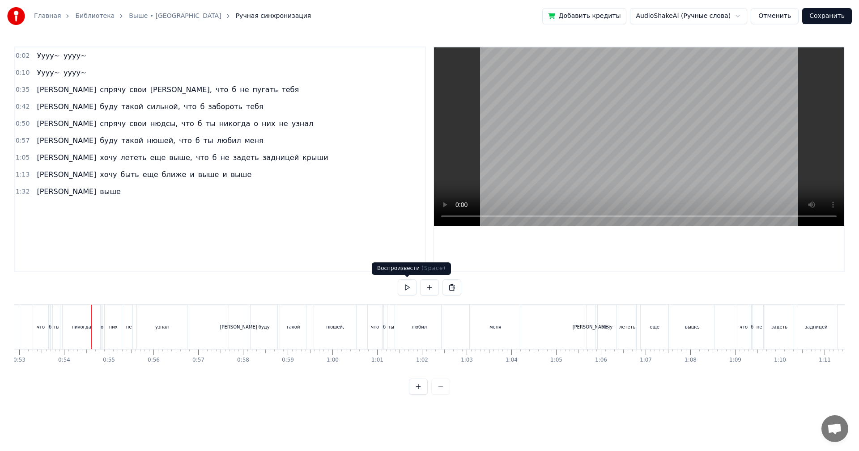
scroll to position [0, 2374]
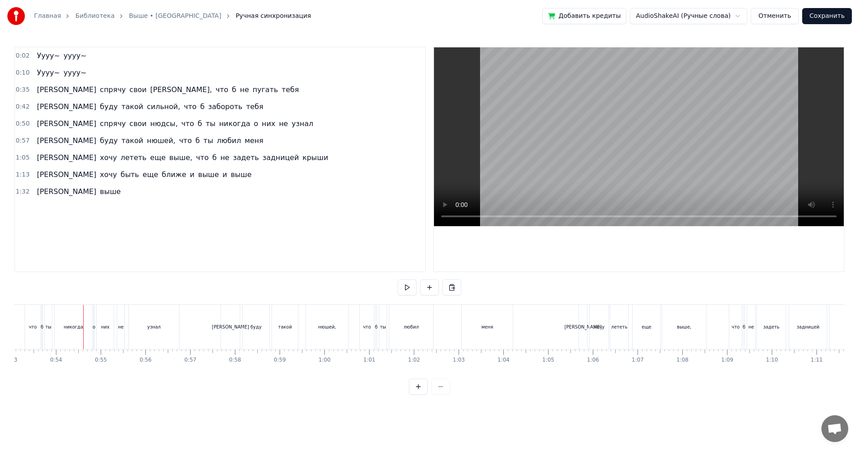
click at [215, 92] on span "что" at bounding box center [222, 90] width 15 height 10
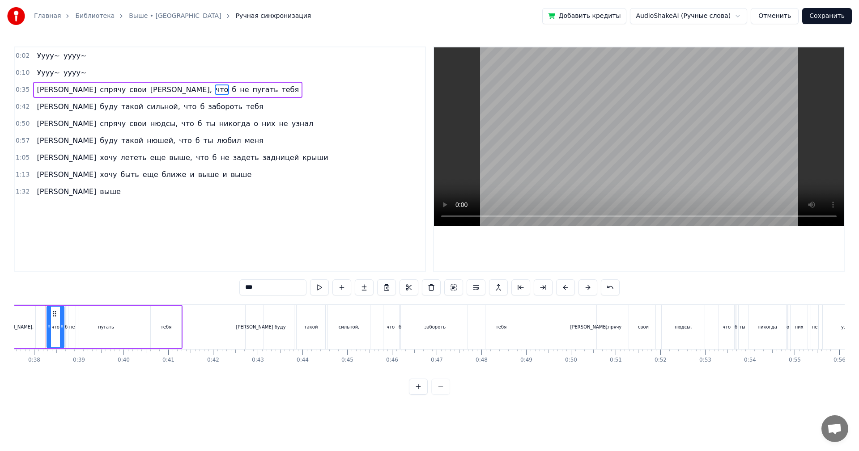
scroll to position [0, 1667]
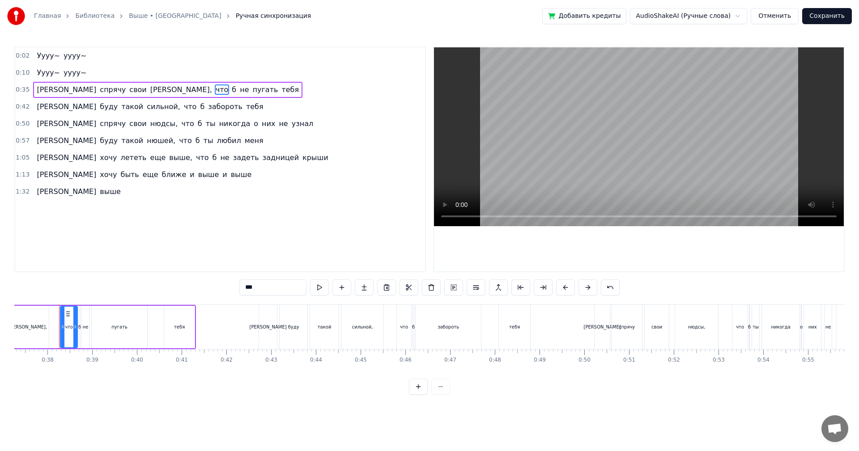
click at [262, 282] on input "***" at bounding box center [272, 288] width 67 height 16
click at [235, 91] on span "б" at bounding box center [238, 90] width 6 height 10
click at [183, 108] on span "что" at bounding box center [190, 107] width 15 height 10
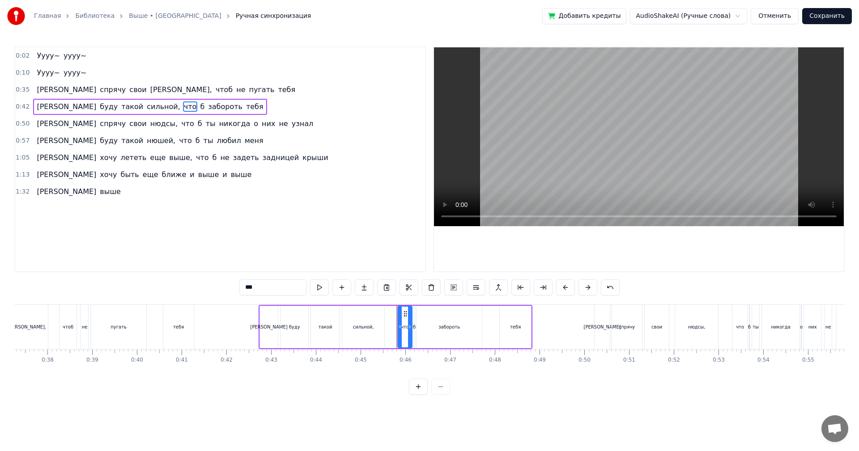
click at [269, 283] on input "***" at bounding box center [272, 288] width 67 height 16
click at [204, 107] on span "б" at bounding box center [207, 107] width 6 height 10
click at [180, 125] on span "что" at bounding box center [187, 124] width 15 height 10
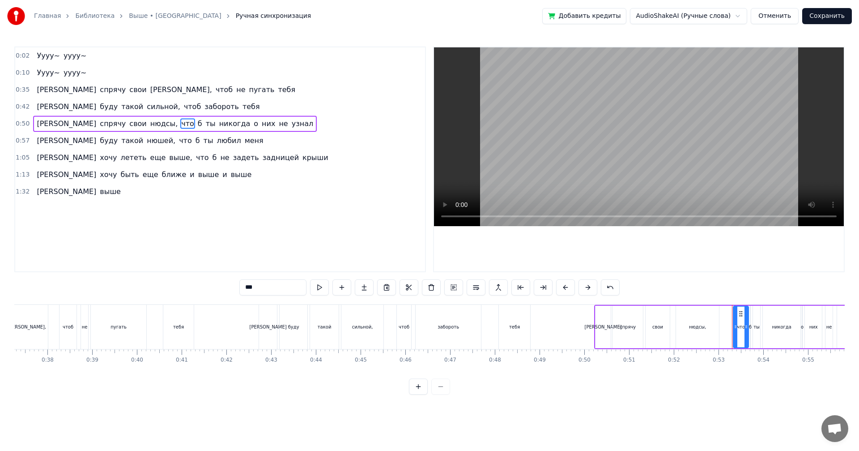
click at [262, 287] on input "***" at bounding box center [272, 288] width 67 height 16
click at [201, 124] on span "б" at bounding box center [204, 124] width 6 height 10
drag, startPoint x: 117, startPoint y: 143, endPoint x: 124, endPoint y: 152, distance: 11.2
click at [178, 143] on span "что" at bounding box center [185, 141] width 15 height 10
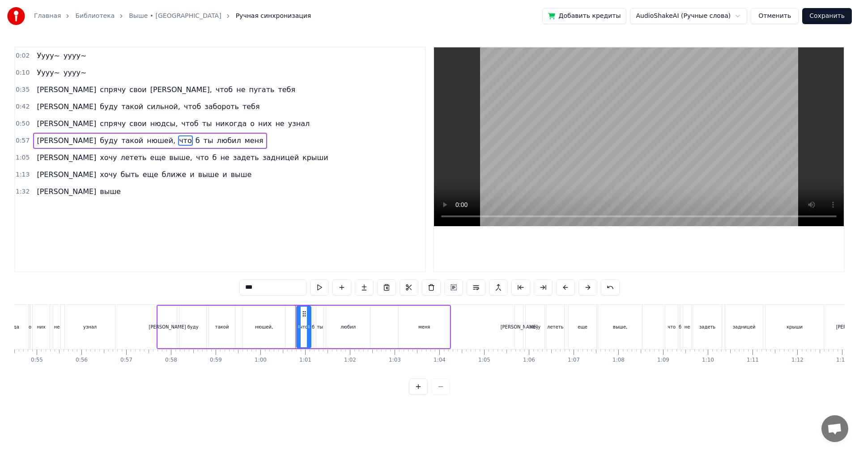
click at [259, 288] on input "***" at bounding box center [272, 288] width 67 height 16
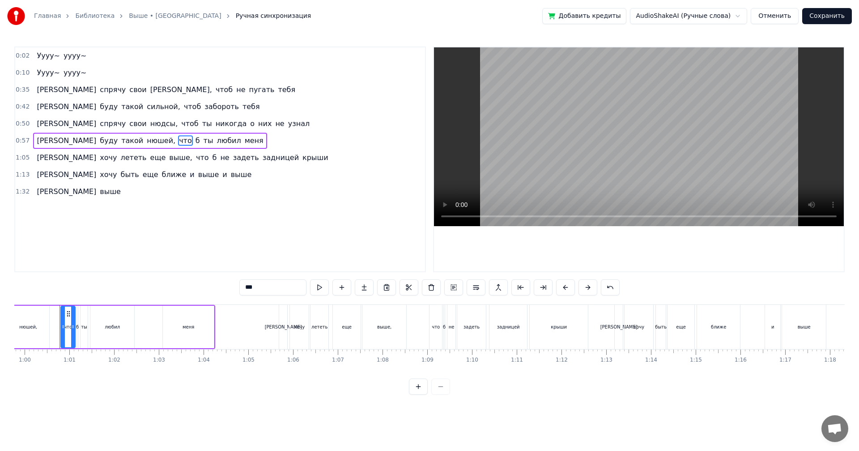
scroll to position [0, 2674]
click at [199, 141] on span "б" at bounding box center [202, 141] width 6 height 10
type input "*"
click at [283, 284] on input "*" at bounding box center [272, 288] width 67 height 16
click at [195, 161] on span "что" at bounding box center [202, 158] width 15 height 10
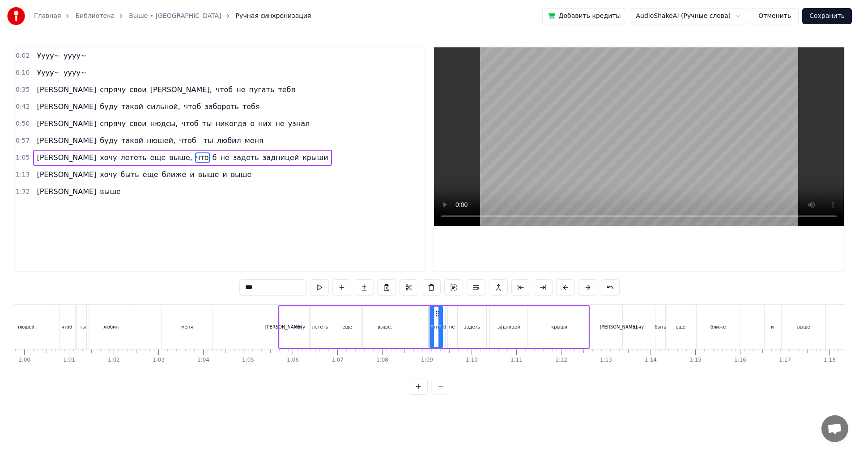
click at [256, 288] on input "***" at bounding box center [272, 288] width 67 height 16
click at [216, 157] on span "б" at bounding box center [219, 158] width 6 height 10
type input "*"
click at [256, 284] on input "*" at bounding box center [272, 288] width 67 height 16
click at [179, 227] on div "0:02 Уууу~ уууу~ 0:10 Уууу~ уууу~ 0:35 Я спрячу свои сторис, чтоб не пугать теб…" at bounding box center [219, 160] width 411 height 226
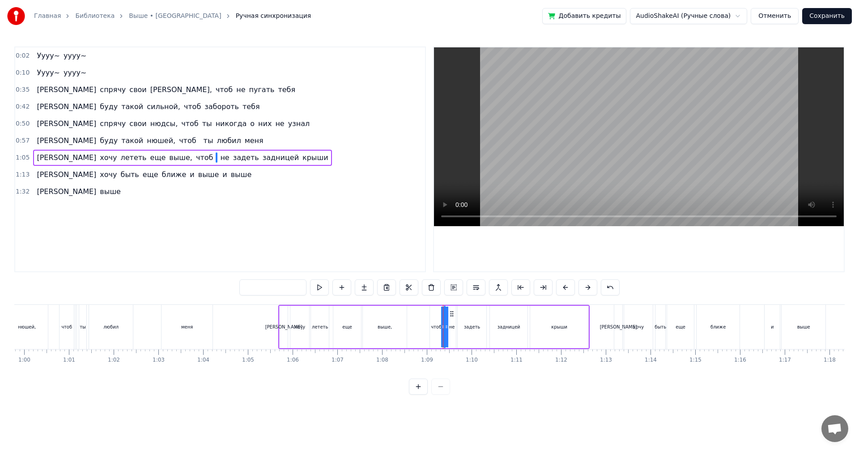
click at [99, 92] on span "спрячу" at bounding box center [113, 90] width 28 height 10
type input "******"
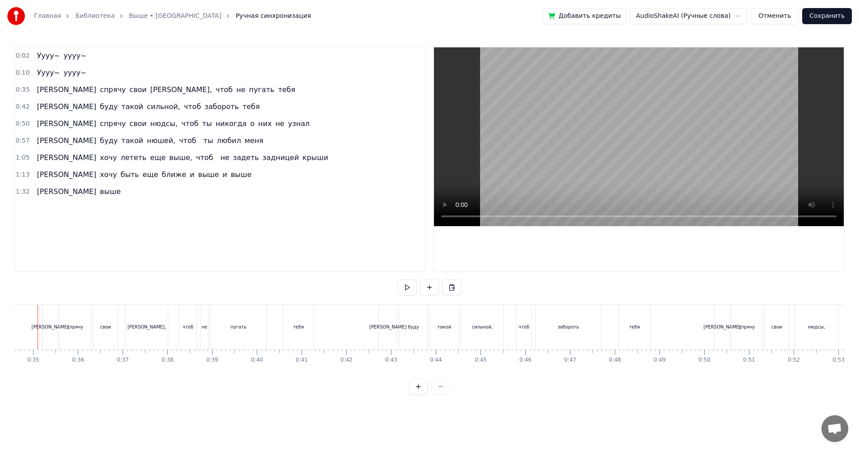
scroll to position [0, 1525]
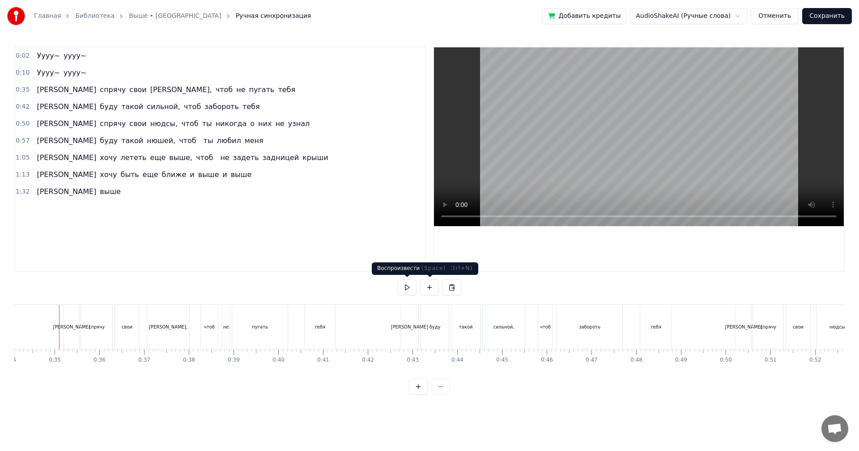
click at [407, 292] on button at bounding box center [407, 288] width 19 height 16
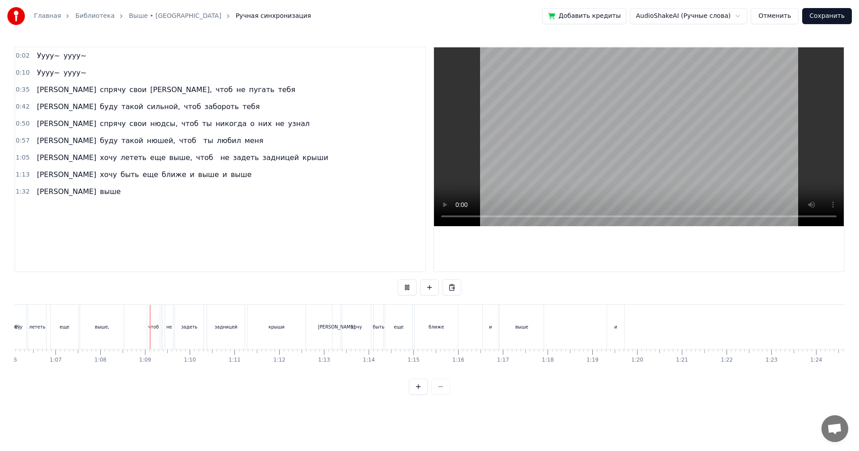
scroll to position [0, 3020]
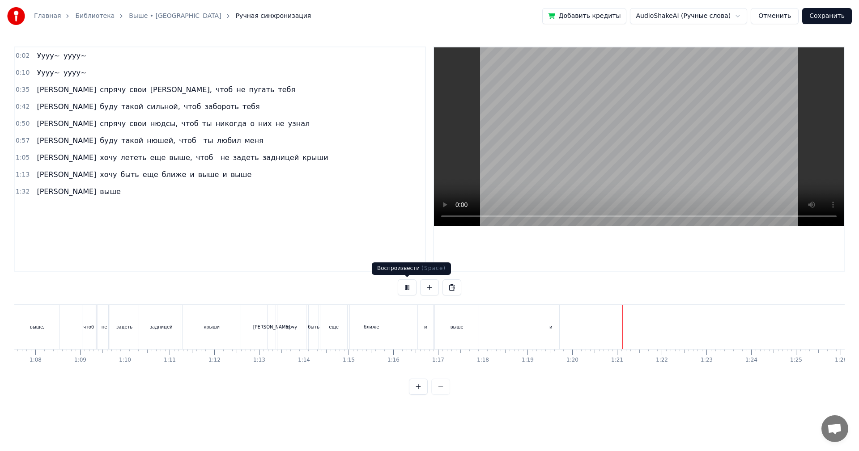
click at [410, 287] on button at bounding box center [407, 288] width 19 height 16
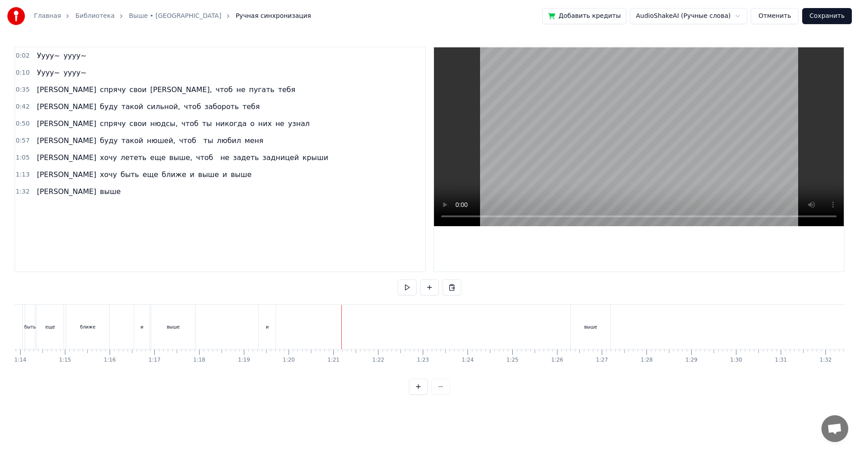
click at [577, 331] on div "выше" at bounding box center [590, 327] width 39 height 44
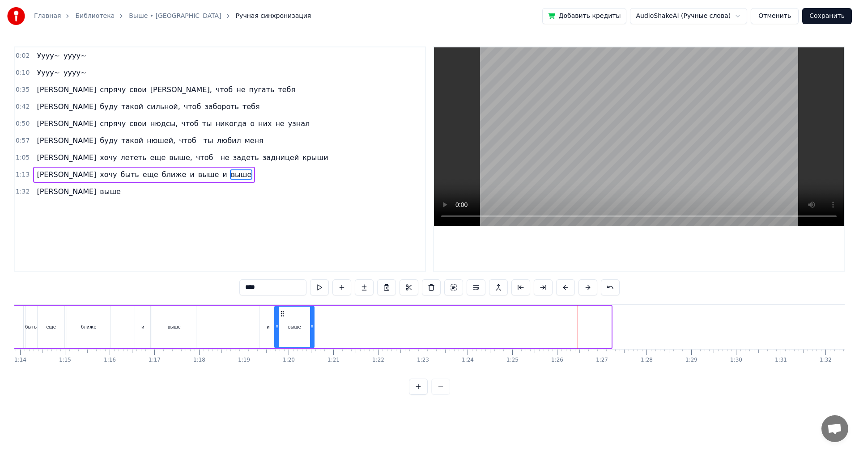
drag, startPoint x: 578, startPoint y: 314, endPoint x: 283, endPoint y: 323, distance: 295.3
click at [284, 323] on div "выше" at bounding box center [294, 327] width 38 height 41
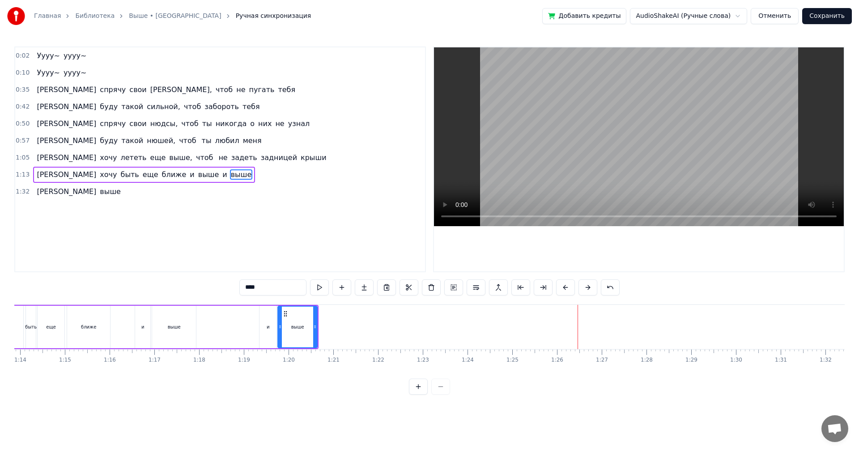
click at [267, 323] on div "и" at bounding box center [267, 327] width 17 height 42
type input "*"
drag, startPoint x: 266, startPoint y: 311, endPoint x: 210, endPoint y: 314, distance: 56.0
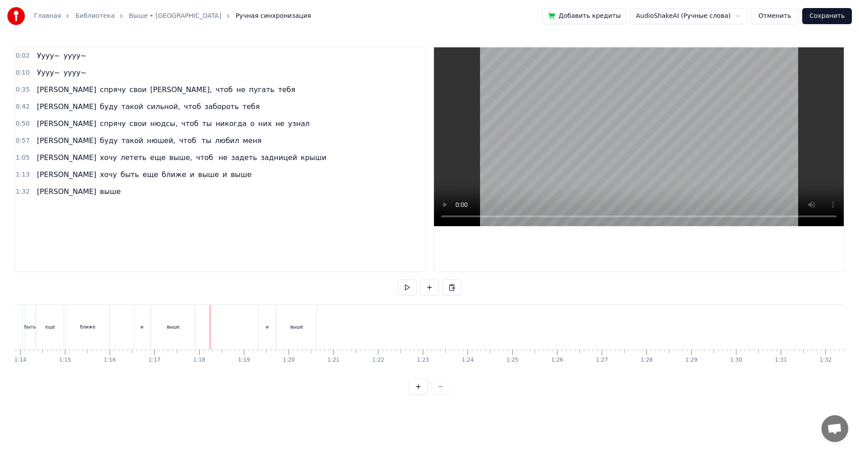
click at [269, 315] on div "и" at bounding box center [267, 327] width 17 height 44
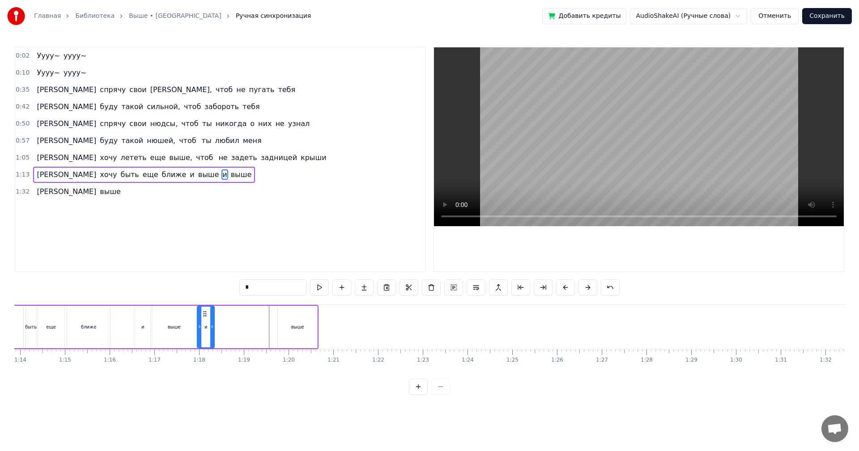
drag, startPoint x: 266, startPoint y: 314, endPoint x: 204, endPoint y: 317, distance: 62.2
click at [204, 317] on icon at bounding box center [204, 313] width 7 height 7
click at [315, 291] on button at bounding box center [319, 288] width 19 height 16
click at [298, 326] on div "выше" at bounding box center [297, 327] width 13 height 7
type input "****"
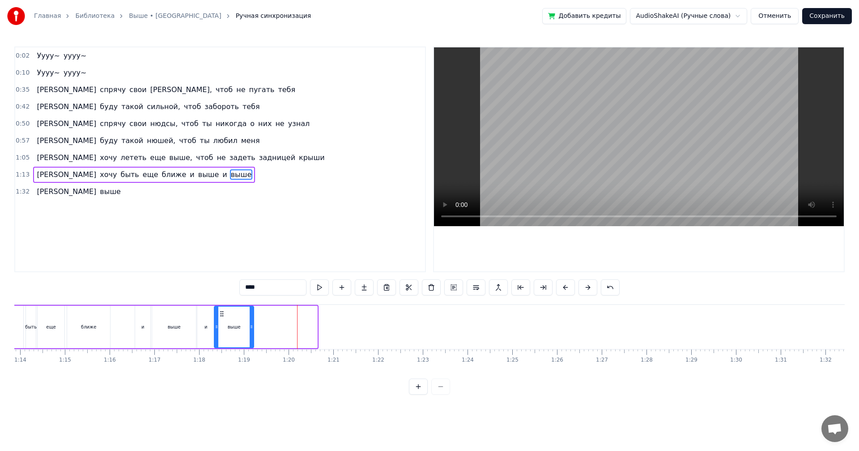
drag, startPoint x: 284, startPoint y: 313, endPoint x: 221, endPoint y: 315, distance: 63.6
click at [221, 315] on icon at bounding box center [221, 313] width 7 height 7
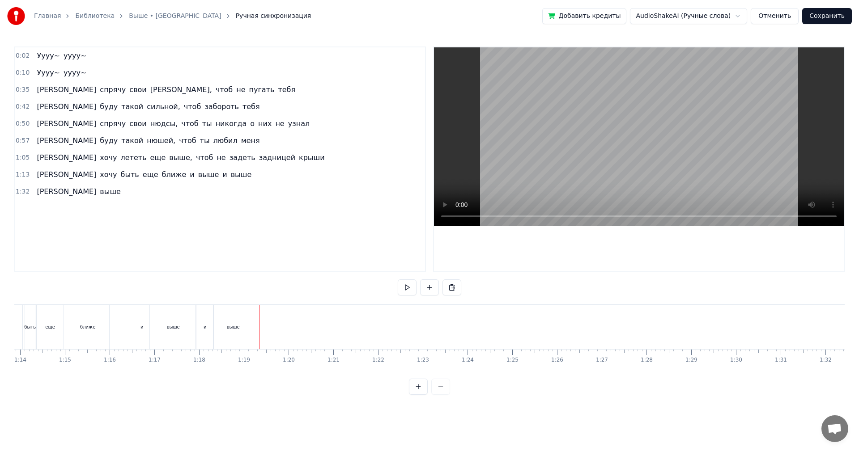
click at [245, 321] on div "выше" at bounding box center [232, 327] width 39 height 44
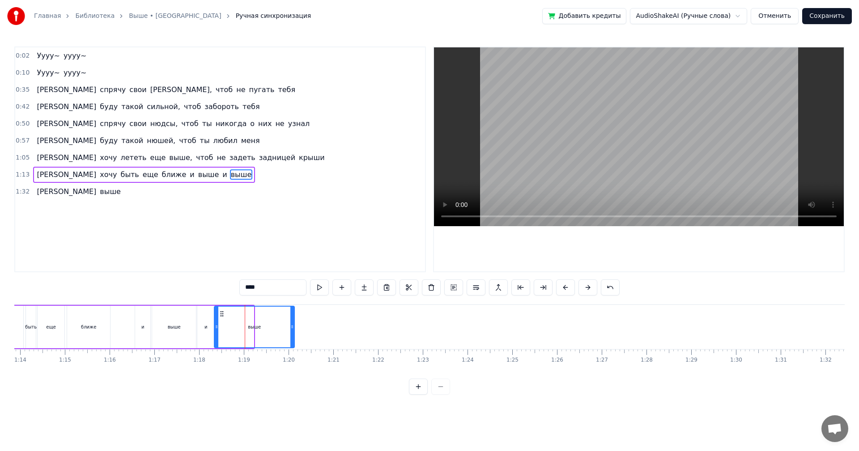
drag, startPoint x: 250, startPoint y: 320, endPoint x: 296, endPoint y: 322, distance: 45.2
click at [294, 323] on div at bounding box center [292, 327] width 4 height 41
click at [318, 299] on div "0:02 Уууу~ уууу~ 0:10 Уууу~ уууу~ 0:35 Я спрячу свои сторис, чтоб не пугать теб…" at bounding box center [429, 221] width 830 height 348
click at [317, 292] on button at bounding box center [319, 288] width 19 height 16
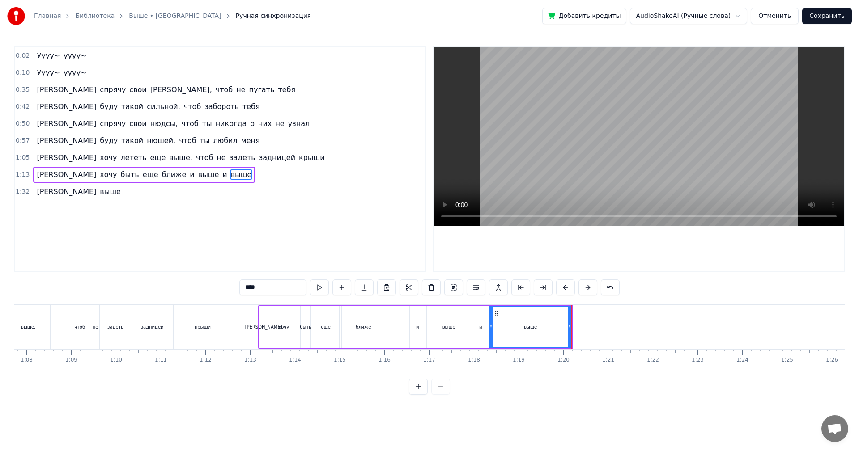
scroll to position [0, 2965]
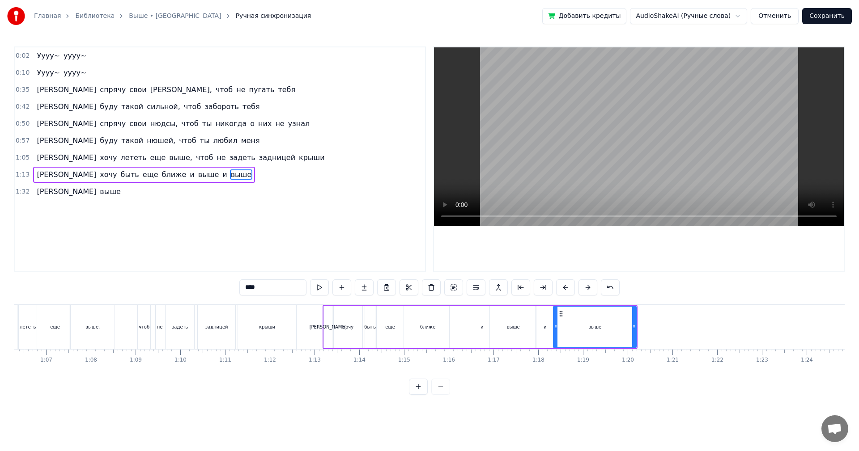
click at [481, 335] on div "и" at bounding box center [481, 327] width 15 height 42
type input "*"
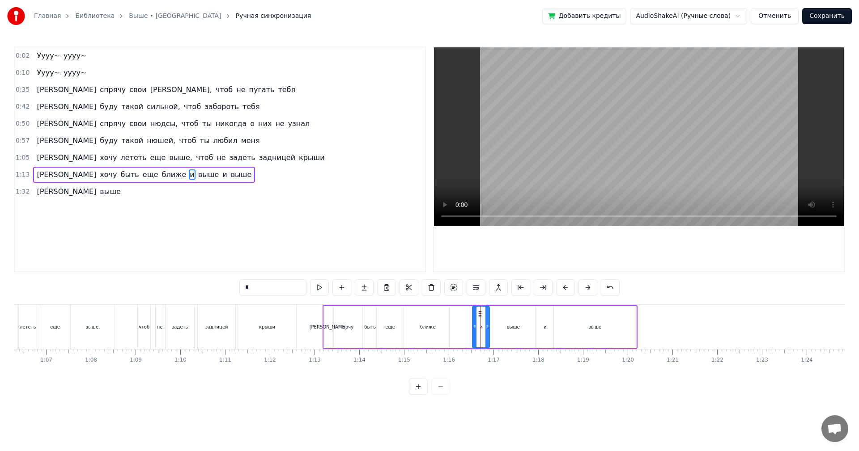
drag, startPoint x: 475, startPoint y: 325, endPoint x: 468, endPoint y: 324, distance: 7.2
click at [473, 324] on icon at bounding box center [475, 326] width 4 height 7
click at [323, 287] on button at bounding box center [319, 288] width 19 height 16
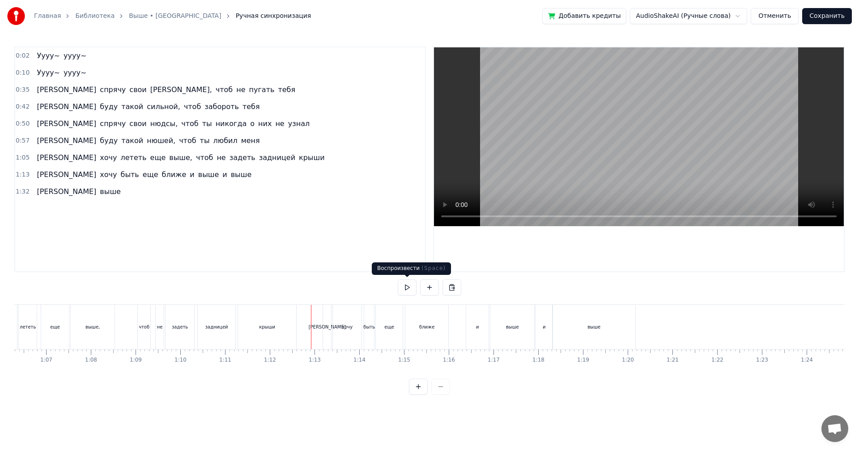
click at [406, 288] on button at bounding box center [407, 288] width 19 height 16
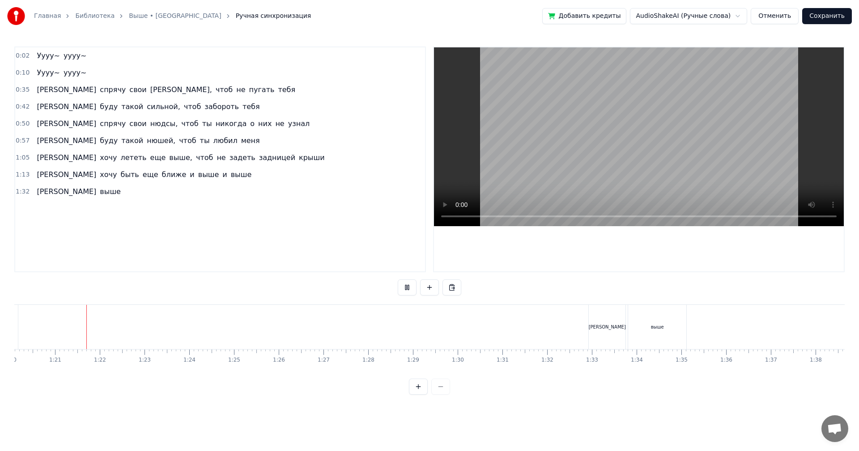
scroll to position [0, 3583]
click at [403, 290] on button at bounding box center [407, 288] width 19 height 16
click at [99, 192] on div "1:32 И выше" at bounding box center [220, 191] width 410 height 17
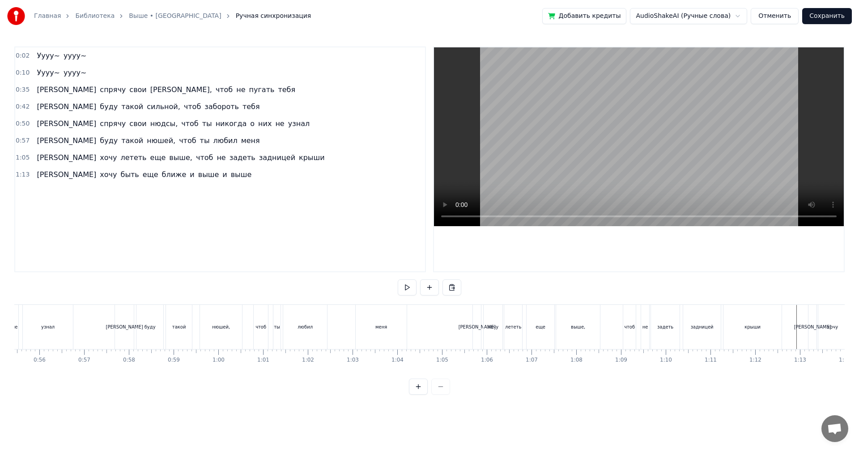
scroll to position [0, 2456]
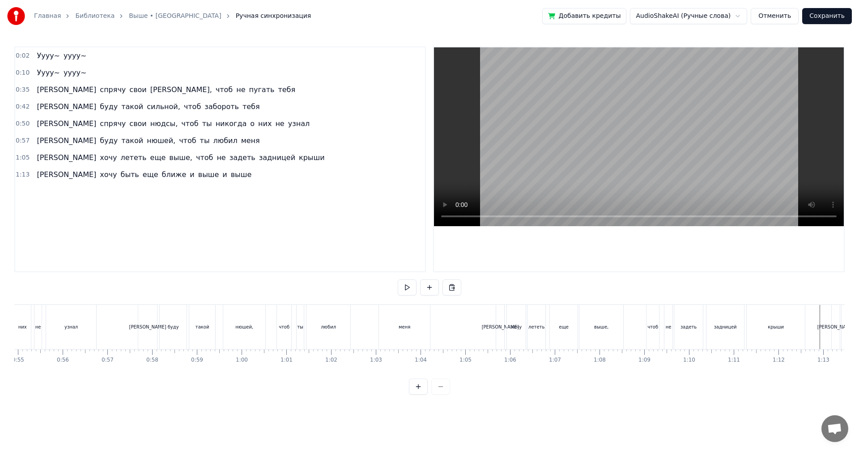
click at [258, 159] on div "1:05 Я хочу лететь еще выше, чтоб не задеть задницей крыши" at bounding box center [220, 157] width 410 height 17
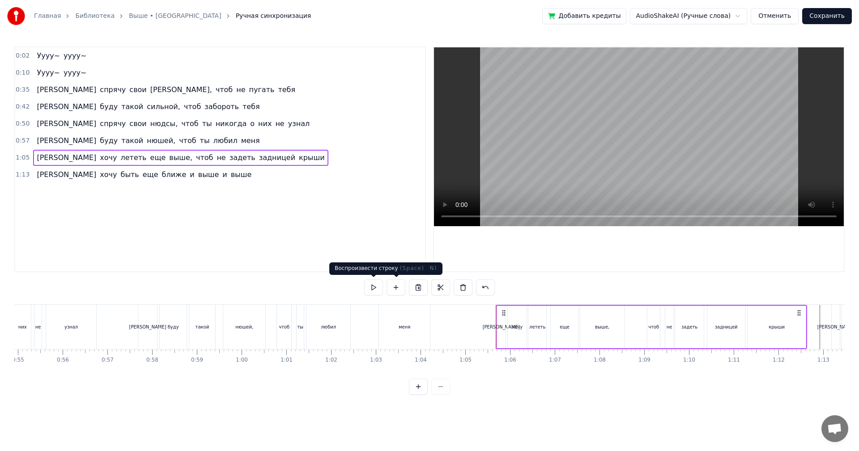
click at [373, 289] on button at bounding box center [373, 288] width 19 height 16
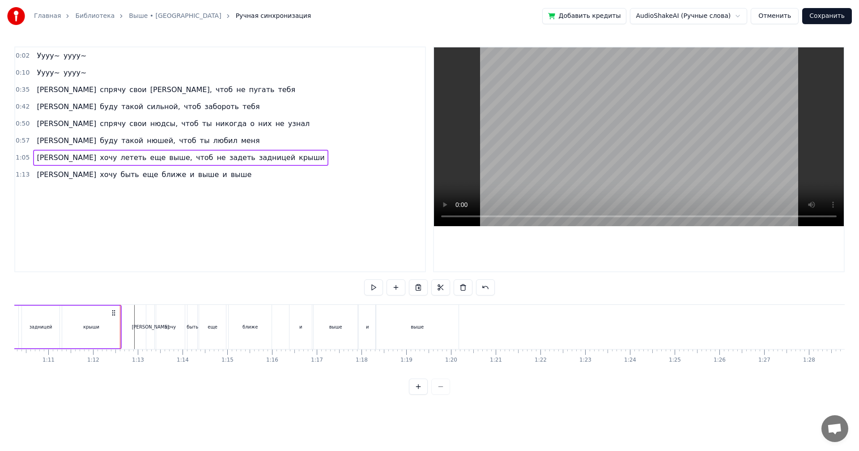
scroll to position [0, 3202]
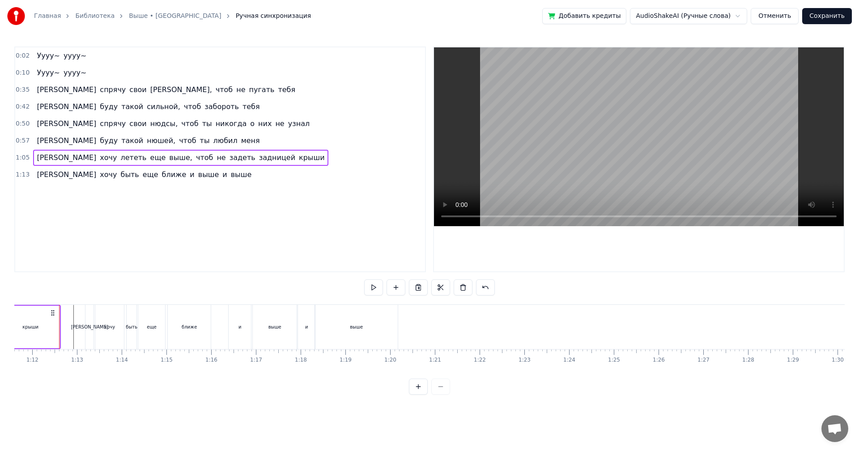
click at [818, 19] on button "Сохранить" at bounding box center [827, 16] width 50 height 16
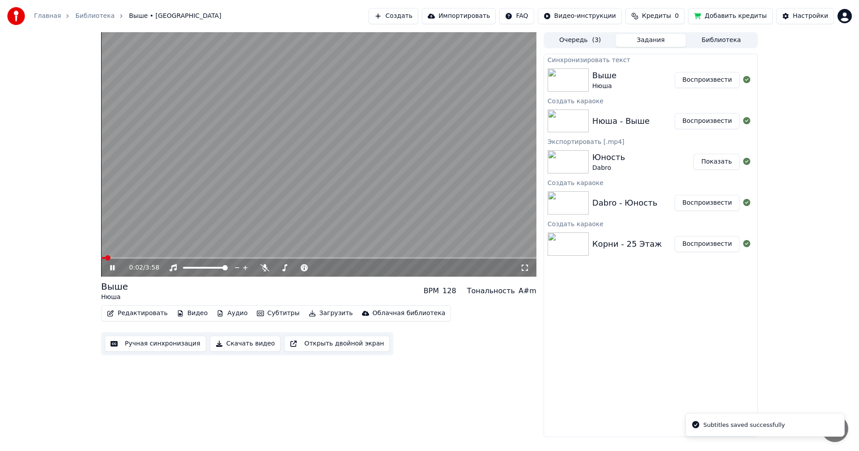
click at [115, 268] on icon at bounding box center [118, 267] width 21 height 7
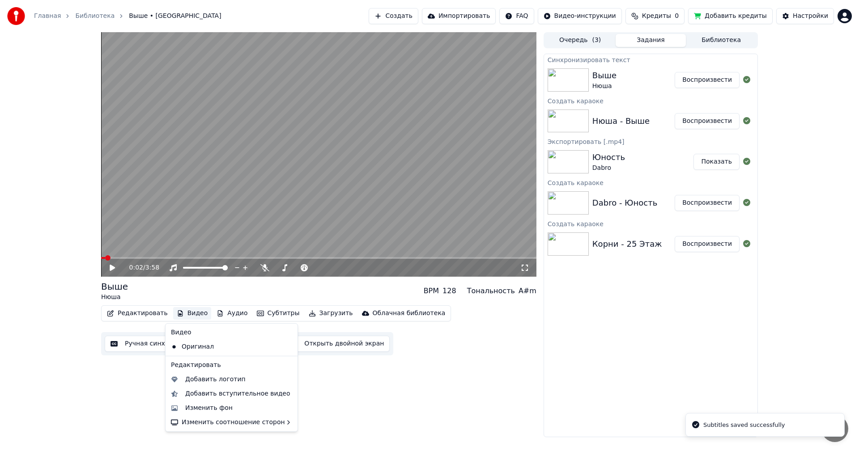
click at [185, 317] on button "Видео" at bounding box center [192, 313] width 38 height 13
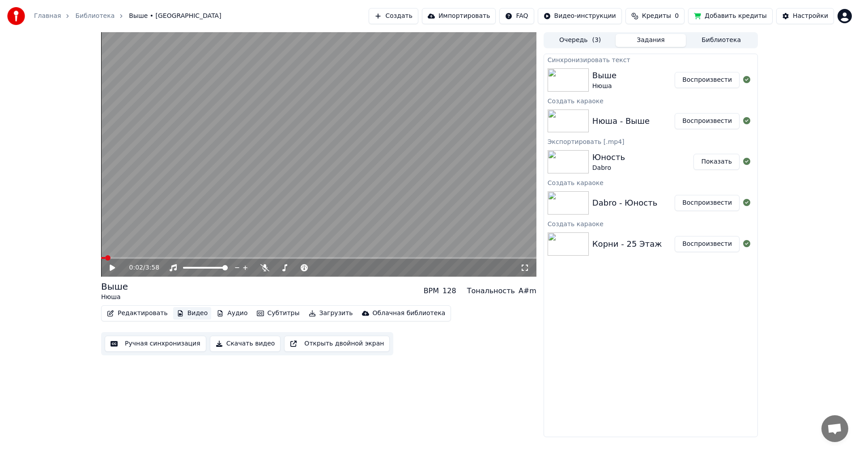
click at [185, 317] on button "Видео" at bounding box center [192, 313] width 38 height 13
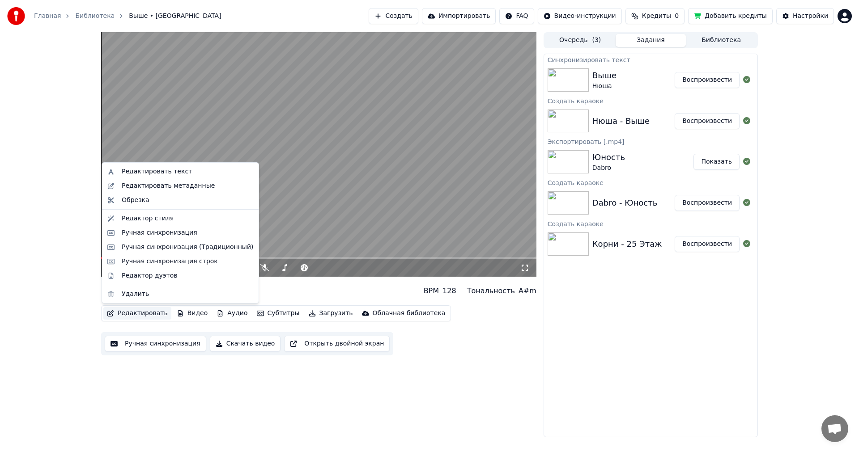
click at [146, 312] on button "Редактировать" at bounding box center [137, 313] width 68 height 13
click at [146, 220] on div "Редактор стиля" at bounding box center [148, 218] width 52 height 9
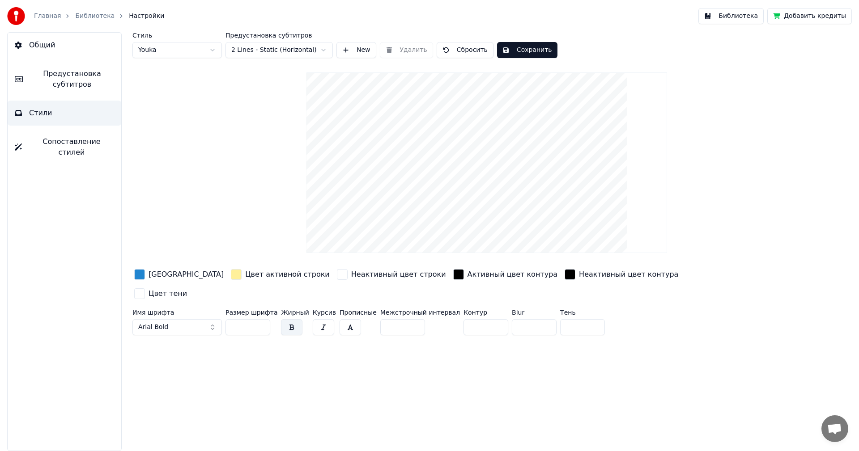
click at [749, 15] on button "Библиотека" at bounding box center [730, 16] width 65 height 16
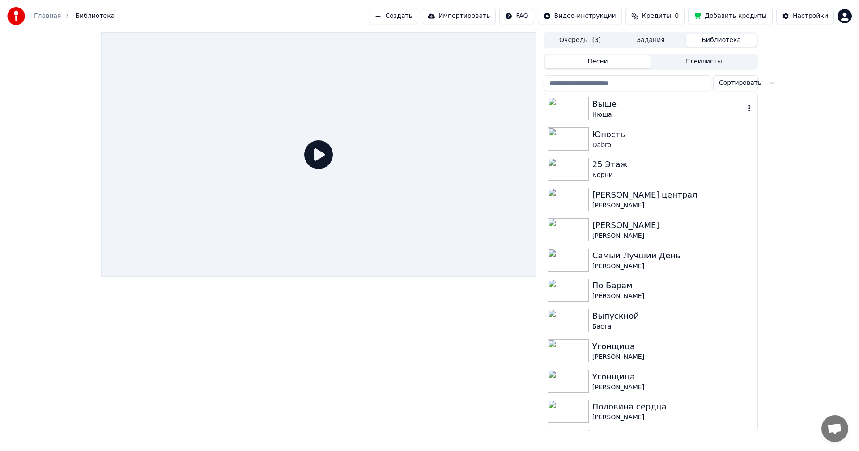
click at [583, 110] on img at bounding box center [567, 108] width 41 height 23
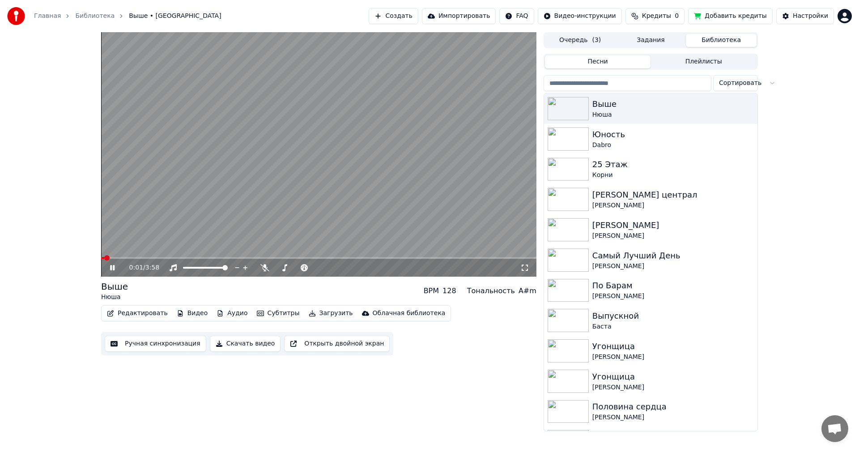
click at [182, 312] on button "Видео" at bounding box center [192, 313] width 38 height 13
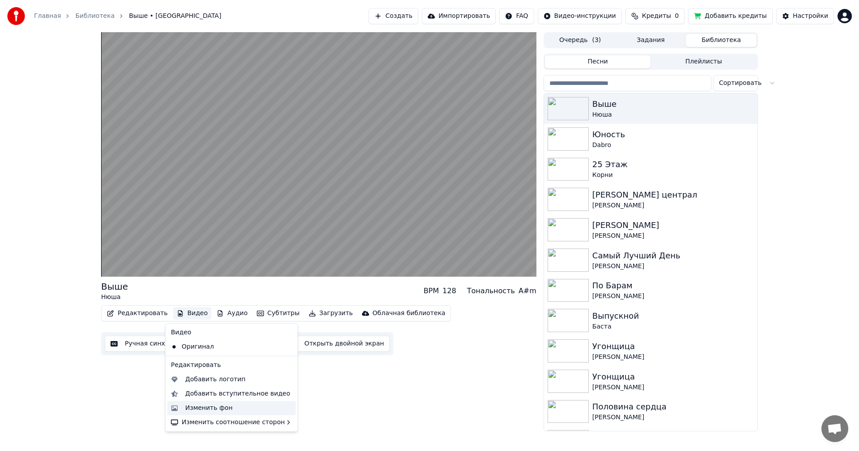
click at [228, 410] on div "Изменить фон" at bounding box center [238, 408] width 107 height 9
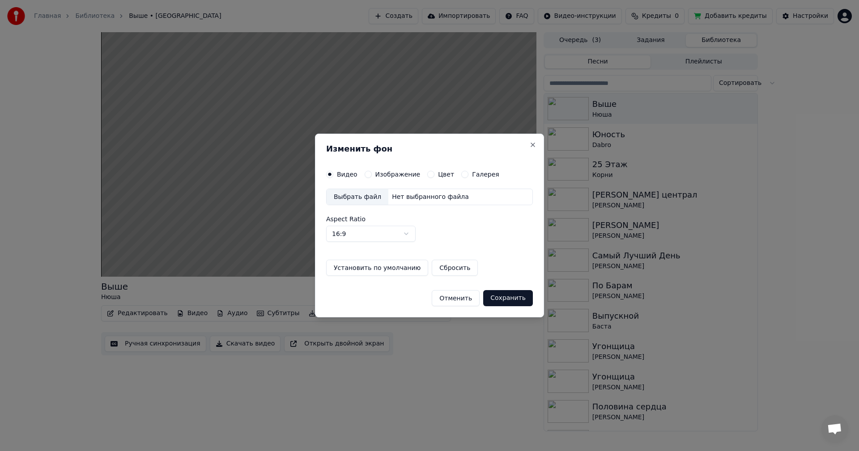
click at [366, 195] on div "Выбрать файл" at bounding box center [358, 197] width 62 height 16
click at [392, 177] on label "Изображение" at bounding box center [397, 174] width 45 height 6
click at [372, 177] on button "Изображение" at bounding box center [368, 174] width 7 height 7
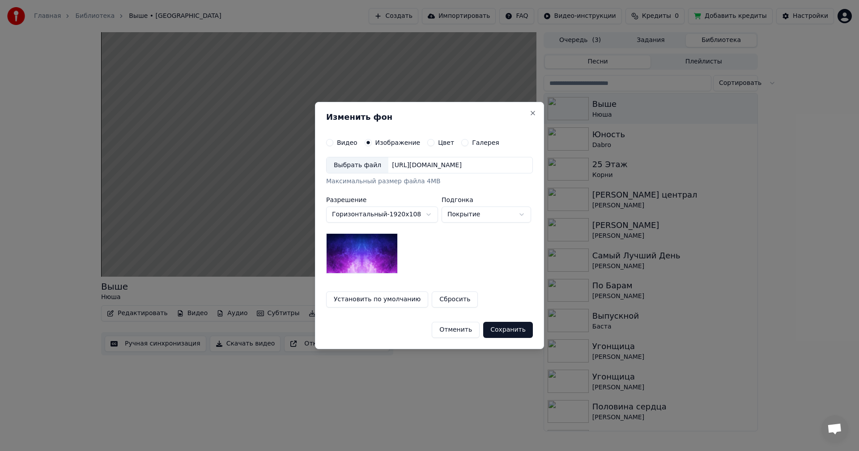
click at [360, 168] on div "Выбрать файл" at bounding box center [358, 165] width 62 height 16
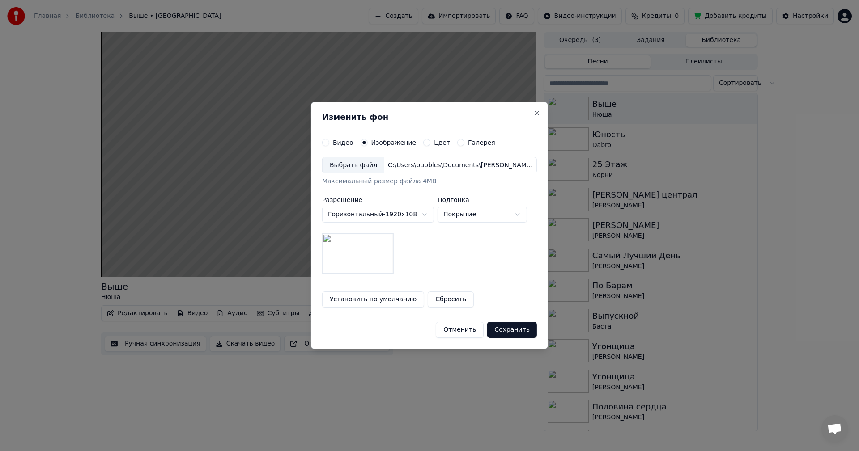
click at [507, 331] on button "Сохранить" at bounding box center [512, 330] width 50 height 16
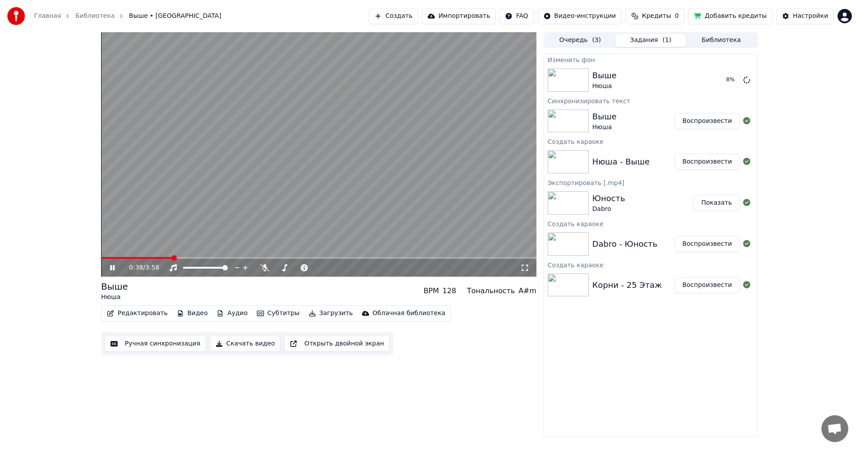
click at [110, 267] on icon at bounding box center [118, 267] width 21 height 7
click at [101, 257] on span at bounding box center [101, 258] width 0 height 2
click at [112, 266] on icon at bounding box center [112, 268] width 5 height 6
click at [134, 259] on span at bounding box center [318, 258] width 435 height 2
click at [173, 259] on span at bounding box center [318, 258] width 435 height 2
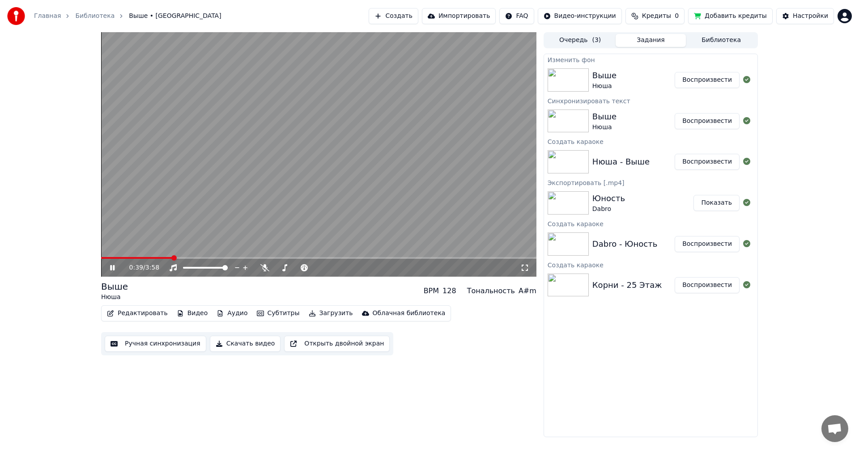
click at [205, 258] on span at bounding box center [318, 258] width 435 height 2
click at [246, 256] on video at bounding box center [318, 154] width 435 height 245
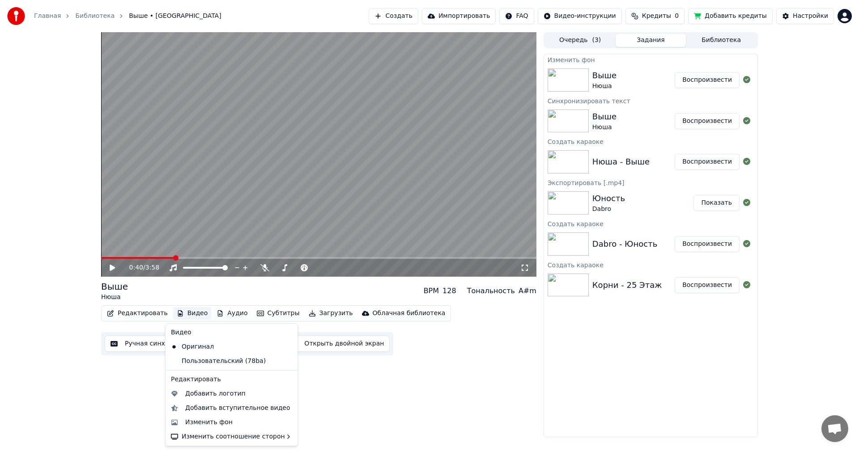
click at [185, 311] on button "Видео" at bounding box center [192, 313] width 38 height 13
click at [194, 420] on div "Изменить фон" at bounding box center [208, 422] width 47 height 9
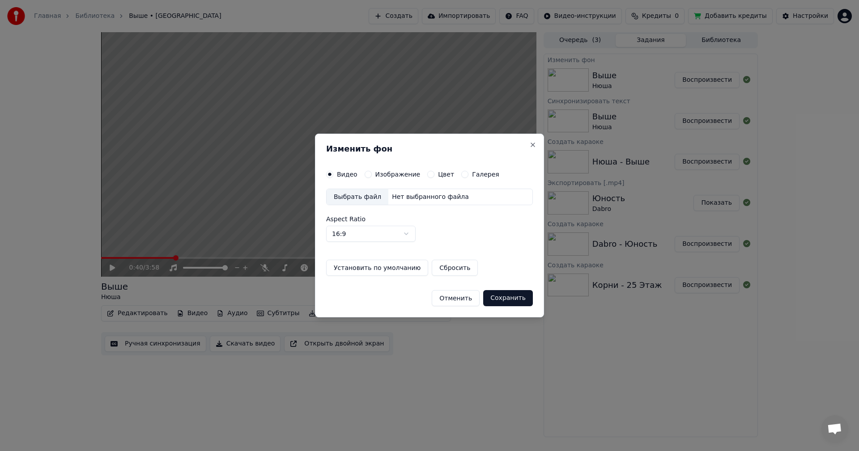
click at [385, 171] on label "Изображение" at bounding box center [397, 174] width 45 height 6
click at [372, 171] on button "Изображение" at bounding box center [368, 174] width 7 height 7
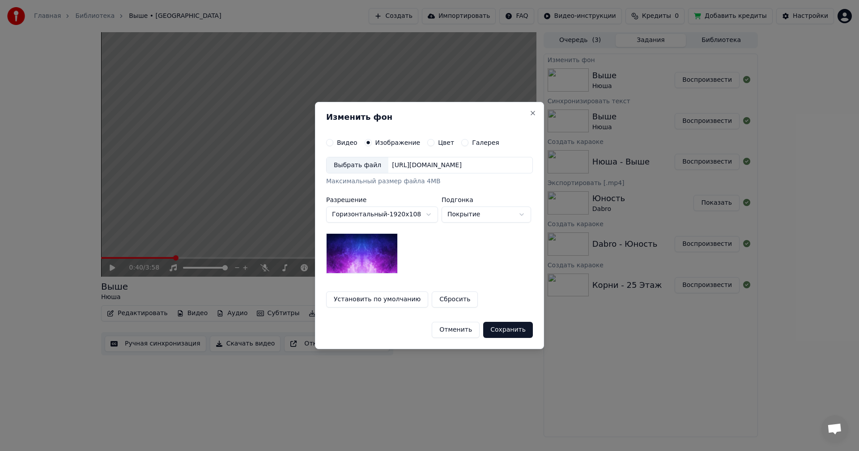
click at [351, 166] on div "Выбрать файл" at bounding box center [358, 165] width 62 height 16
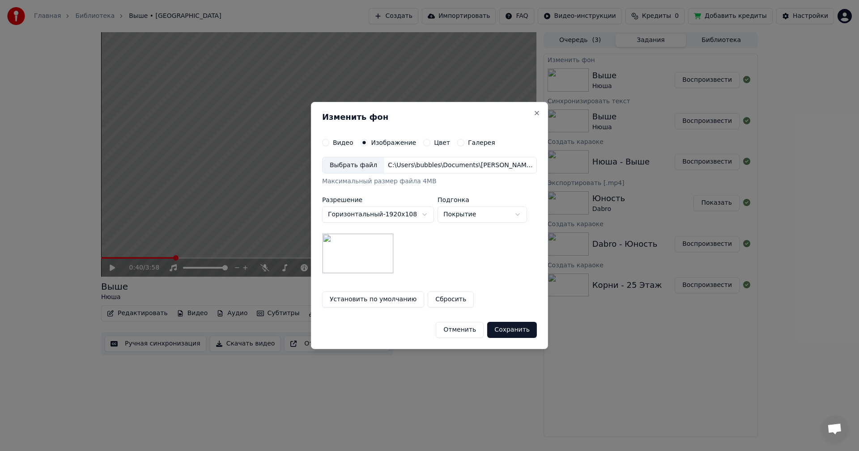
click at [505, 327] on button "Сохранить" at bounding box center [512, 330] width 50 height 16
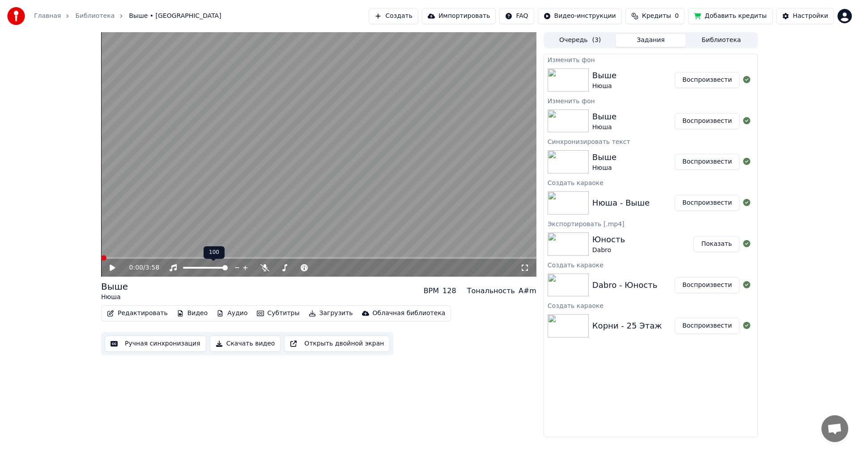
click at [101, 255] on span at bounding box center [103, 257] width 5 height 5
click at [691, 80] on button "Воспроизвести" at bounding box center [706, 80] width 65 height 16
click at [256, 344] on button "Скачать видео" at bounding box center [245, 344] width 71 height 16
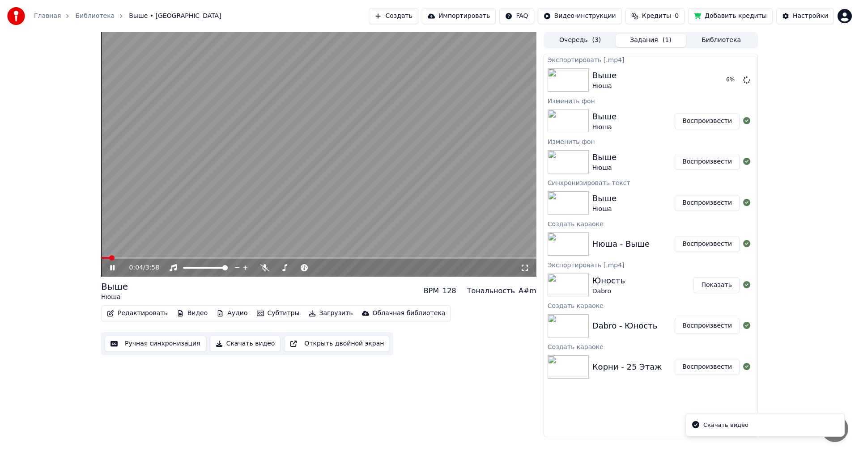
click at [110, 268] on icon at bounding box center [118, 267] width 21 height 7
click at [710, 75] on button "Показать" at bounding box center [716, 80] width 46 height 16
